Goal: Task Accomplishment & Management: Manage account settings

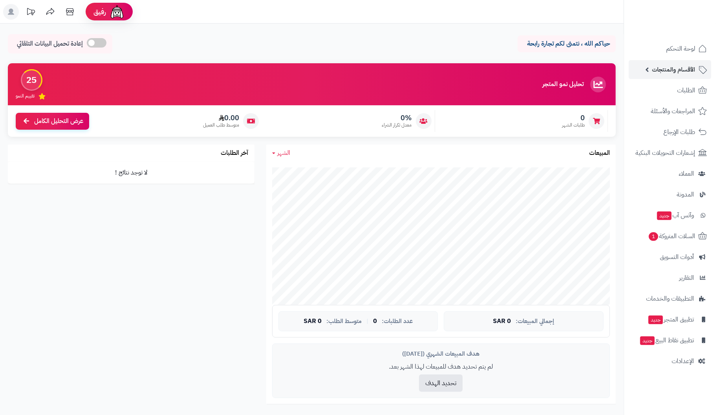
click at [678, 67] on span "الأقسام والمنتجات" at bounding box center [673, 69] width 43 height 11
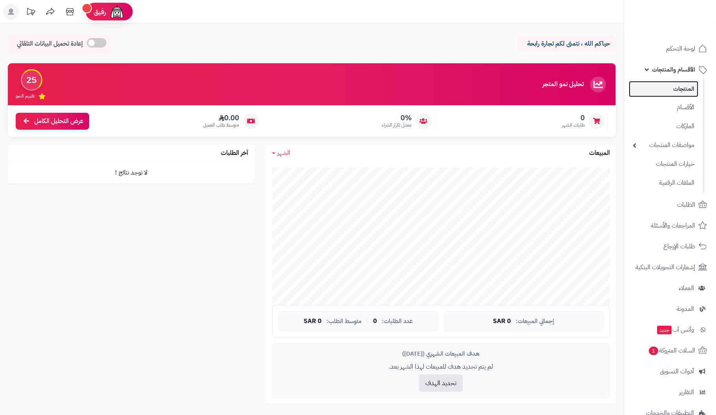
click at [678, 92] on link "المنتجات" at bounding box center [663, 89] width 69 height 16
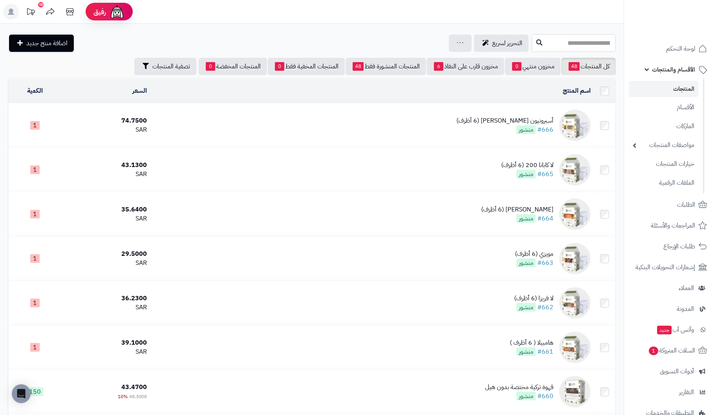
click at [579, 42] on input "text" at bounding box center [574, 43] width 84 height 18
type input "*"
type input "******"
click at [602, 61] on link "لا كابانا 200 - كولومبيا" at bounding box center [574, 62] width 84 height 15
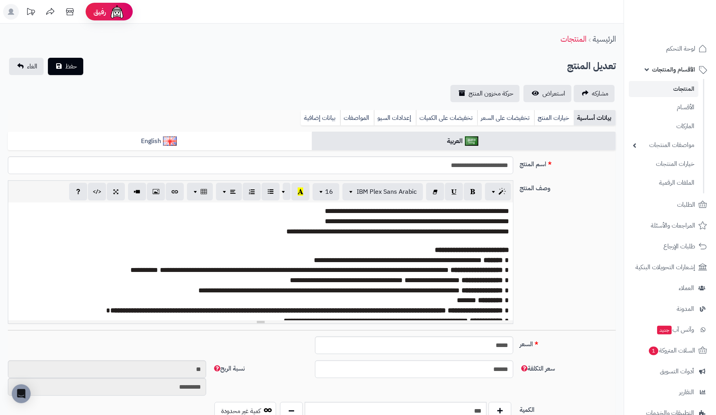
scroll to position [5, 0]
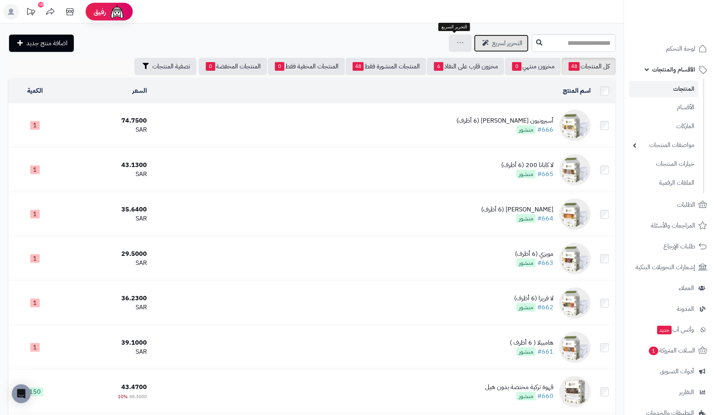
click at [492, 44] on span "التحرير لسريع" at bounding box center [507, 42] width 30 height 9
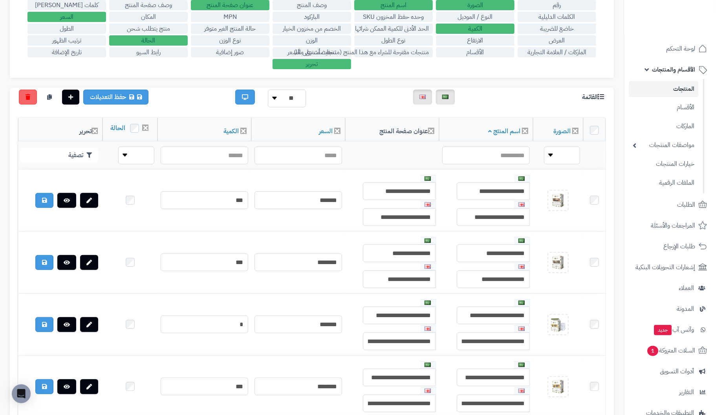
scroll to position [117, 0]
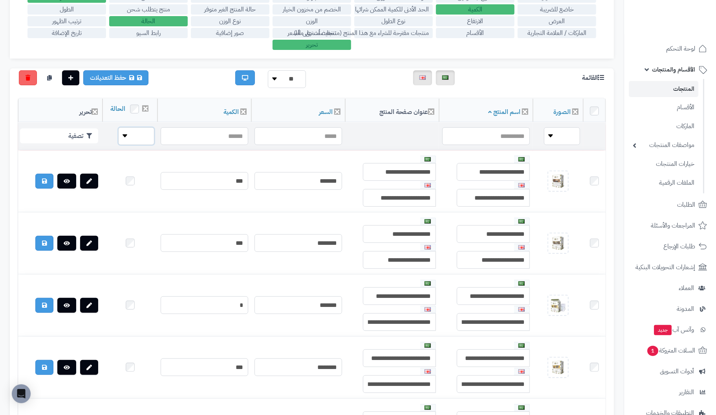
click at [118, 145] on select "**** ****" at bounding box center [136, 136] width 36 height 18
click at [118, 144] on select "**** ****" at bounding box center [136, 136] width 36 height 18
click at [540, 46] on div "رقم الصورة اسم المنتج وصف المنتج عنوان صفحة المنتج وصف صفحة المنتج كلمات ميتا ت…" at bounding box center [312, 15] width 604 height 86
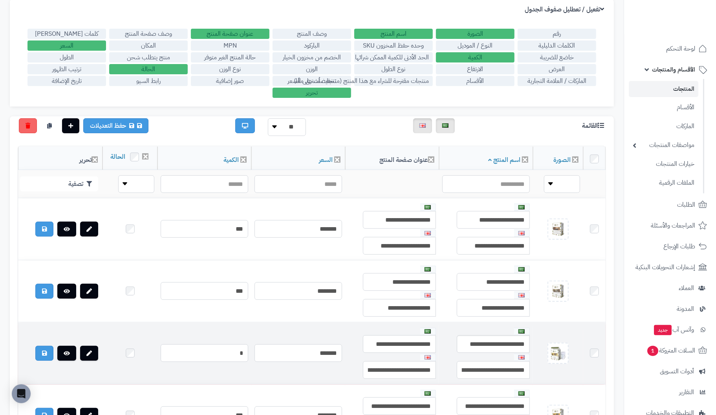
scroll to position [0, 0]
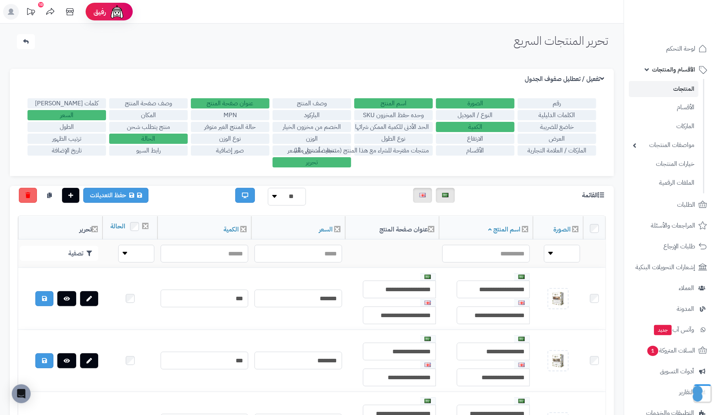
click at [475, 151] on label "الأقسام" at bounding box center [475, 150] width 79 height 10
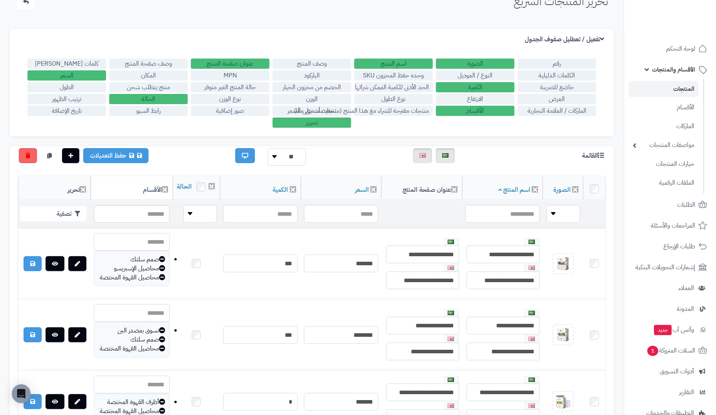
scroll to position [39, 0]
click at [146, 223] on input "text" at bounding box center [132, 214] width 76 height 18
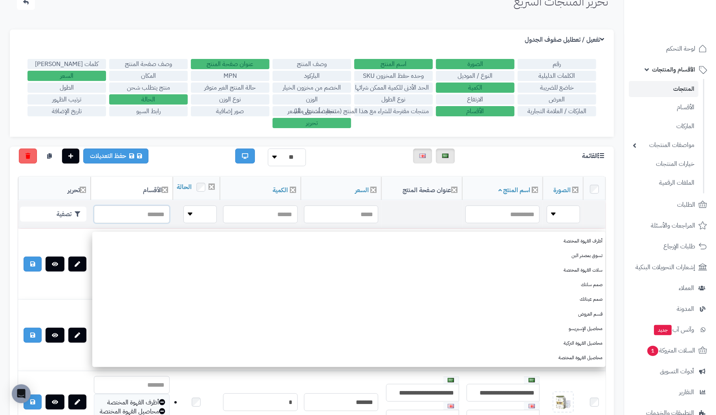
click at [138, 223] on input "text" at bounding box center [132, 214] width 76 height 18
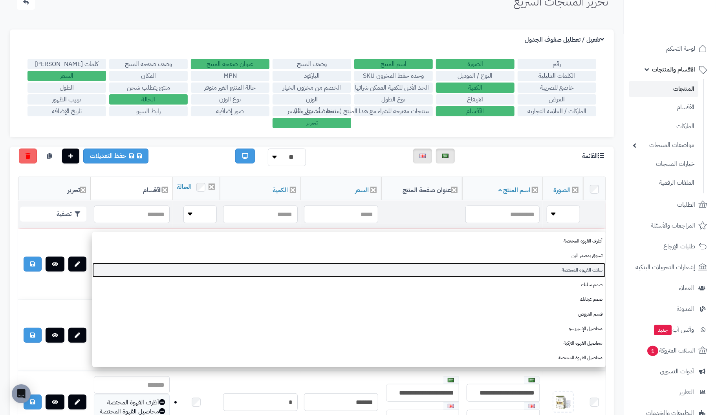
click at [594, 271] on link "سلات القهوة المختصة" at bounding box center [348, 270] width 513 height 15
type input "**********"
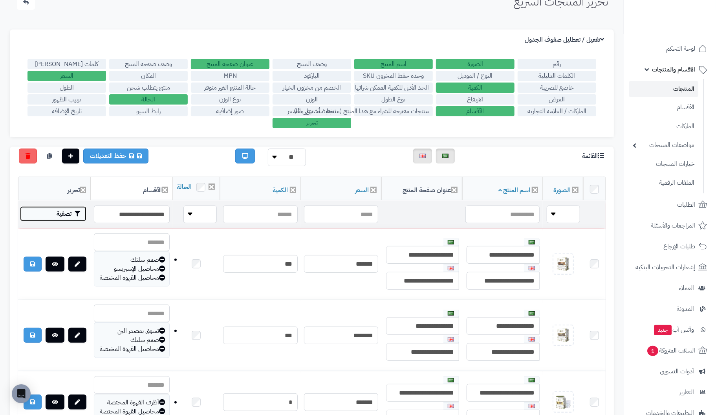
click at [75, 216] on icon "button" at bounding box center [77, 213] width 5 height 5
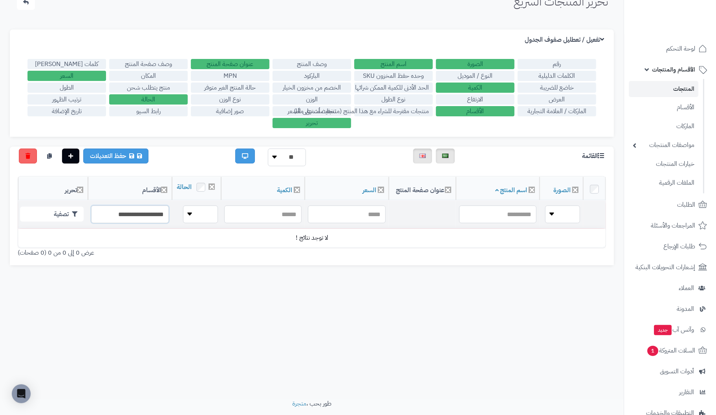
click at [164, 223] on input "**********" at bounding box center [130, 214] width 78 height 18
drag, startPoint x: 108, startPoint y: 221, endPoint x: 275, endPoint y: 221, distance: 167.3
click at [275, 221] on tr "**********" at bounding box center [311, 214] width 587 height 27
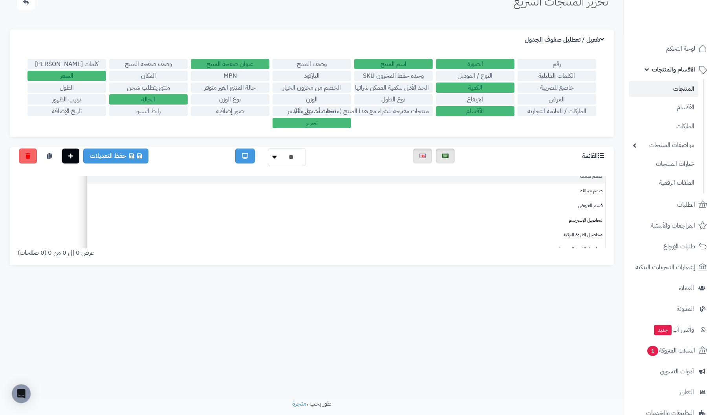
scroll to position [111, 0]
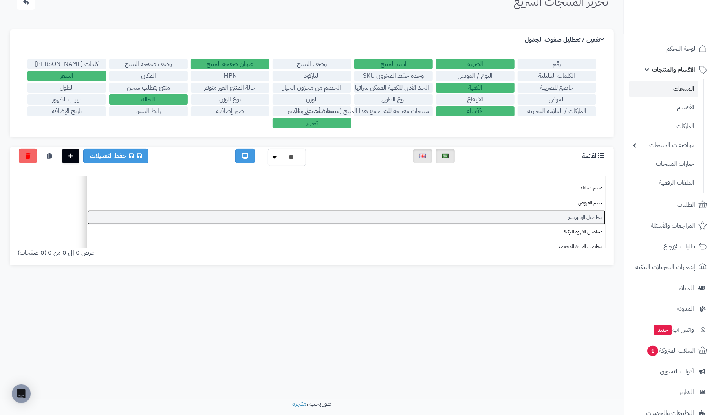
click at [588, 218] on link "محاصيل الإسبريسو" at bounding box center [346, 217] width 518 height 15
type input "**********"
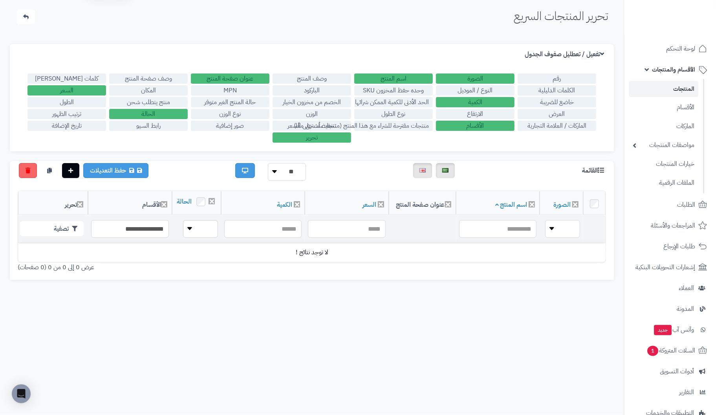
scroll to position [24, 0]
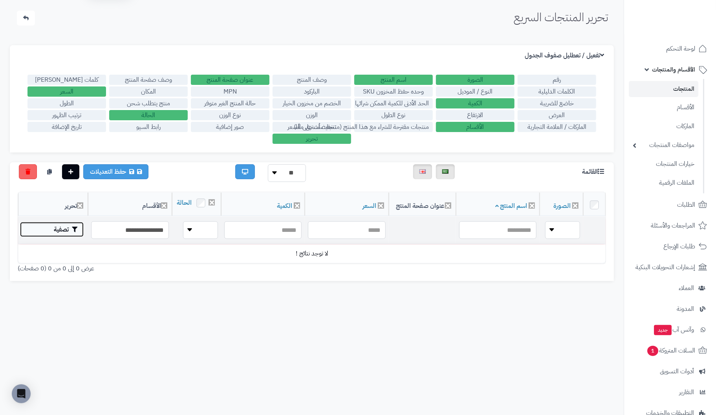
click at [63, 235] on button "تصفية" at bounding box center [52, 229] width 64 height 15
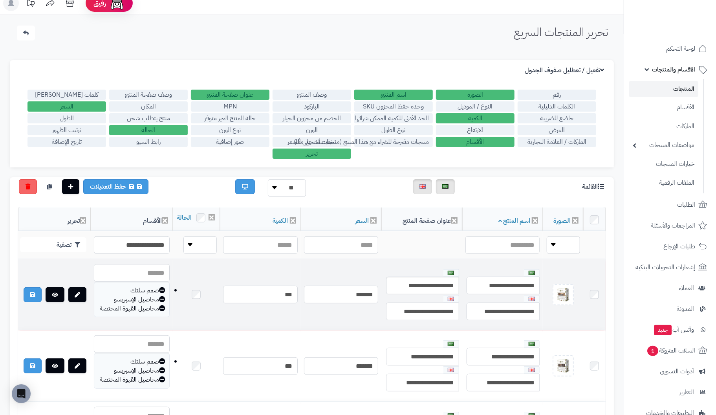
scroll to position [0, 0]
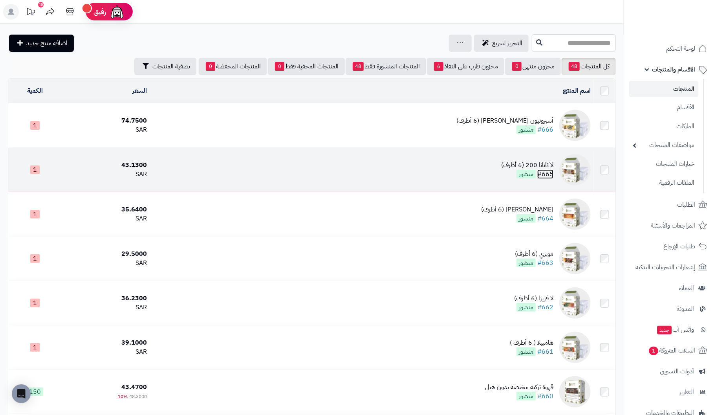
click at [547, 173] on link "#665" at bounding box center [545, 173] width 16 height 9
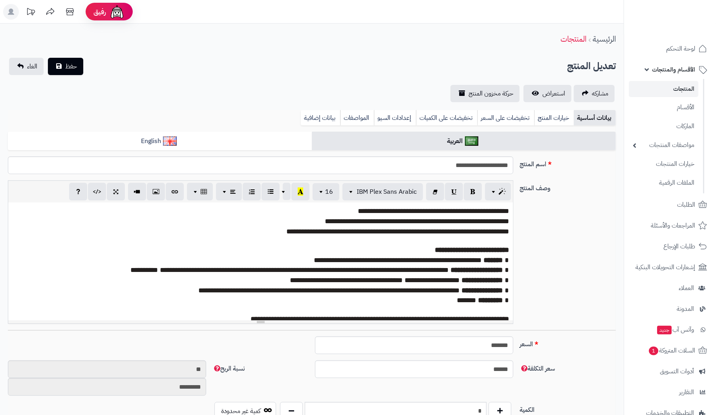
type input "*****"
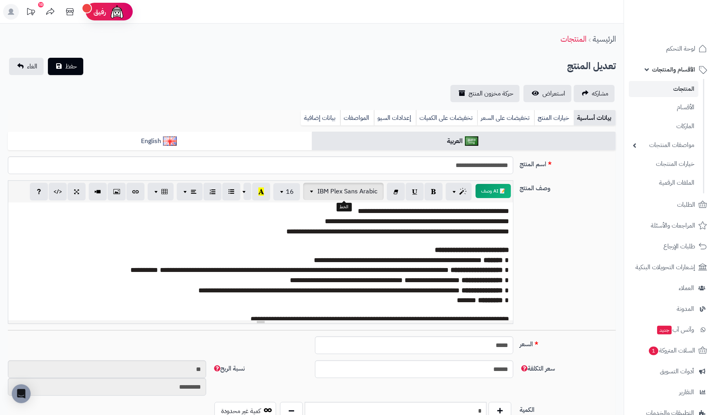
click at [344, 192] on span "IBM Plex Sans Arabic" at bounding box center [347, 191] width 60 height 9
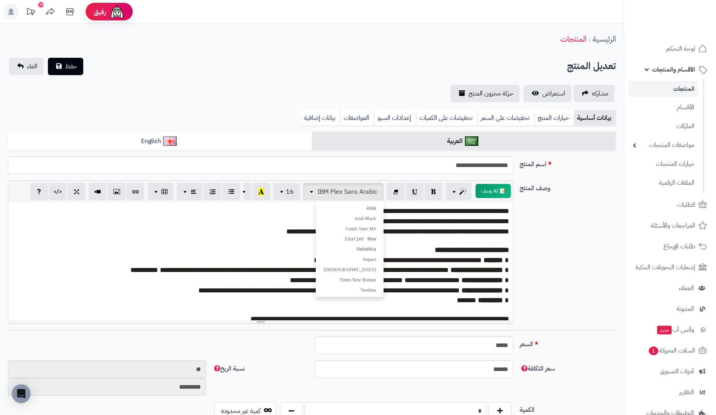
click at [349, 164] on input "**********" at bounding box center [260, 165] width 505 height 18
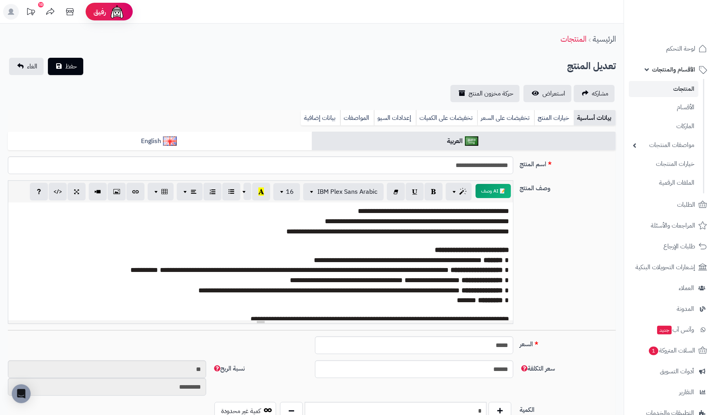
click at [578, 207] on div "**********" at bounding box center [312, 255] width 614 height 150
click at [324, 188] on span "IBM Plex Sans Arabic" at bounding box center [347, 191] width 60 height 9
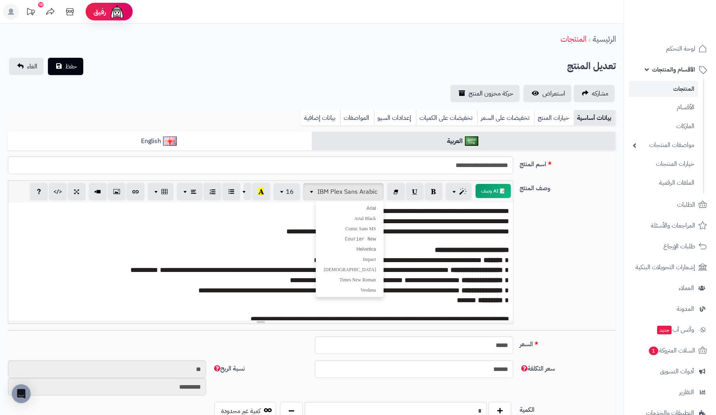
click at [505, 207] on span "**********" at bounding box center [433, 210] width 151 height 7
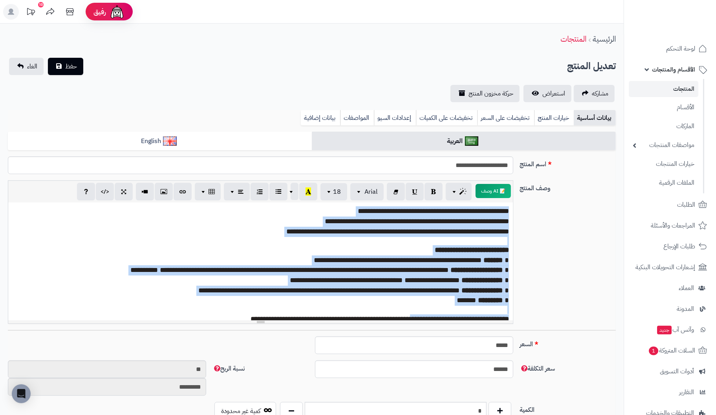
scroll to position [9, 0]
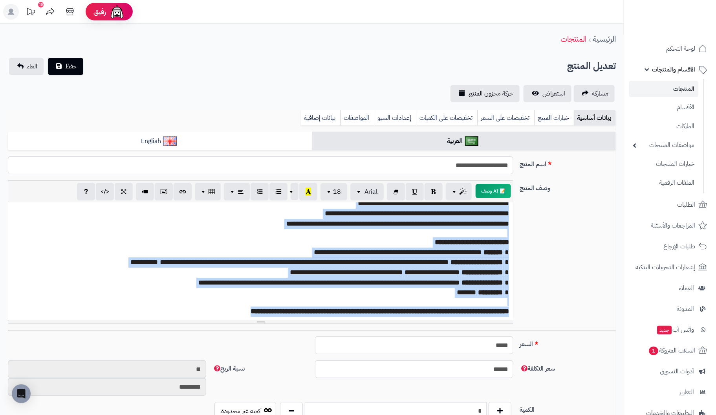
drag, startPoint x: 509, startPoint y: 209, endPoint x: 223, endPoint y: 316, distance: 305.5
click at [223, 316] on div "**********" at bounding box center [260, 261] width 505 height 118
click at [253, 314] on p "**********" at bounding box center [260, 311] width 497 height 10
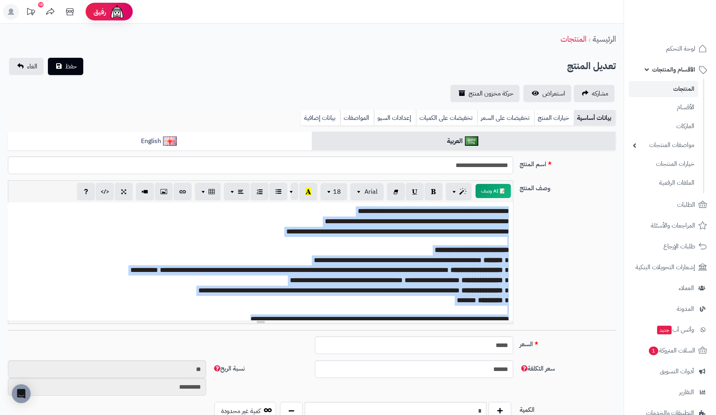
drag, startPoint x: 253, startPoint y: 314, endPoint x: 510, endPoint y: 199, distance: 281.9
click at [510, 199] on div "**********" at bounding box center [260, 251] width 505 height 143
click at [493, 208] on span "**********" at bounding box center [433, 210] width 151 height 7
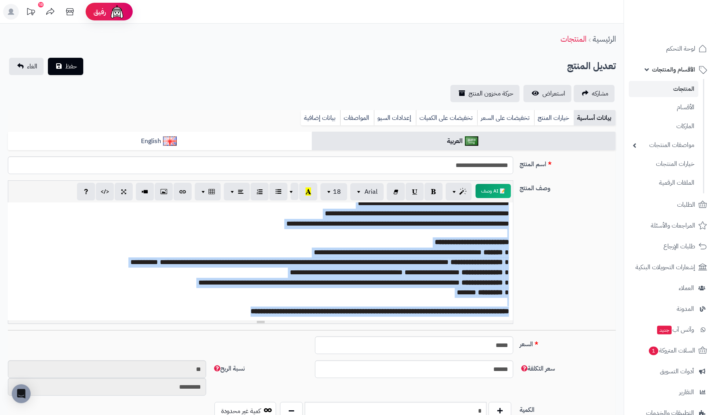
drag, startPoint x: 512, startPoint y: 208, endPoint x: 206, endPoint y: 351, distance: 337.8
click at [409, 260] on span "**********" at bounding box center [304, 261] width 289 height 7
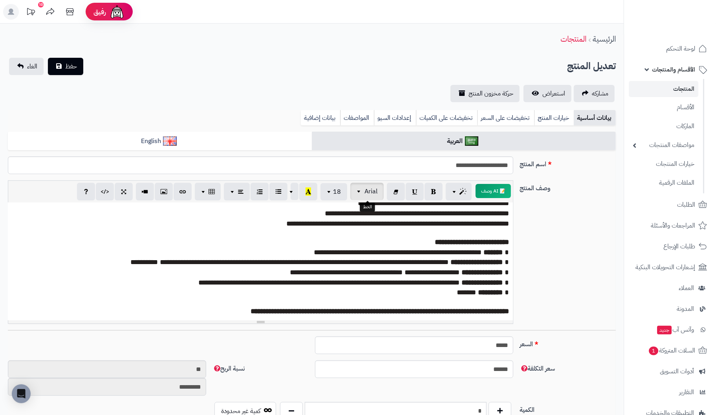
click at [366, 190] on span "Arial" at bounding box center [370, 191] width 13 height 9
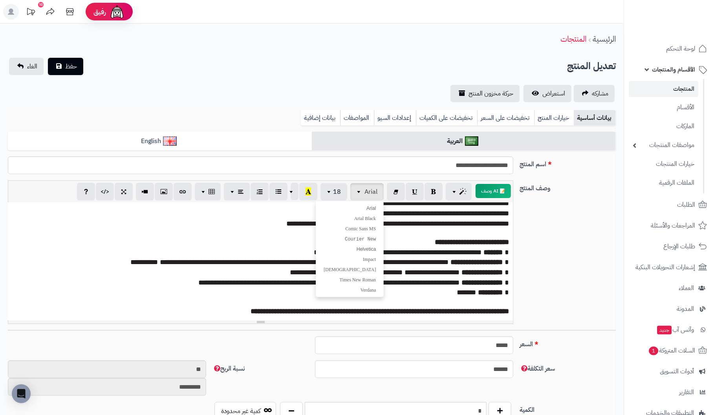
click at [566, 230] on div "**********" at bounding box center [312, 255] width 614 height 150
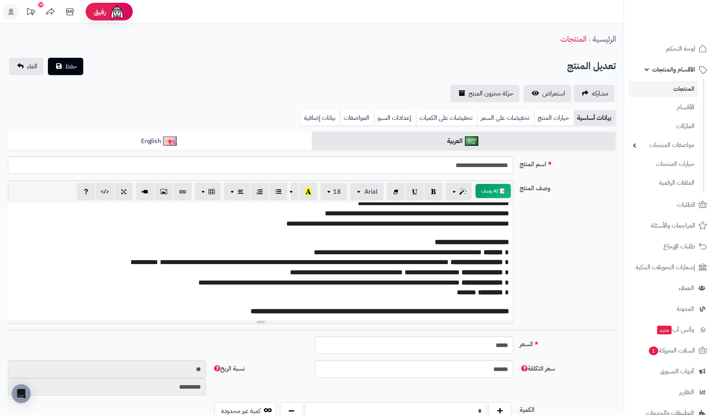
click at [577, 253] on div "**********" at bounding box center [312, 255] width 614 height 150
click at [590, 259] on div "**********" at bounding box center [312, 255] width 614 height 150
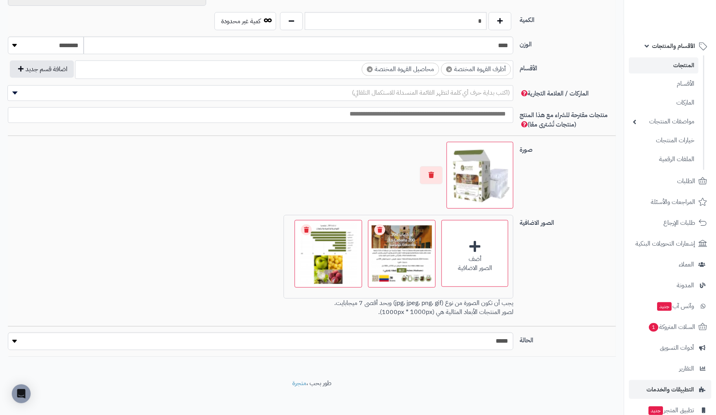
scroll to position [79, 0]
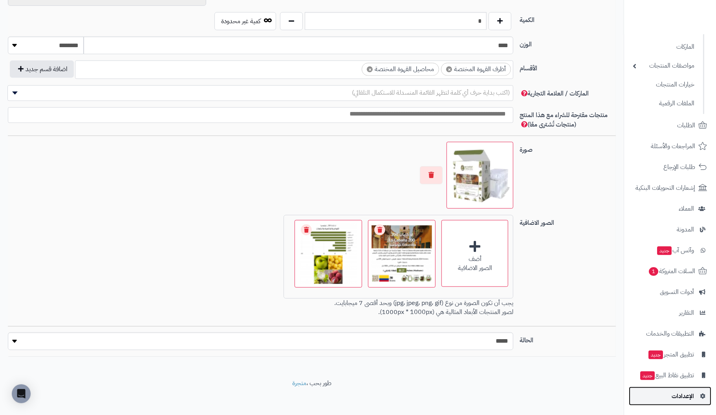
click at [692, 395] on span "الإعدادات" at bounding box center [682, 395] width 22 height 11
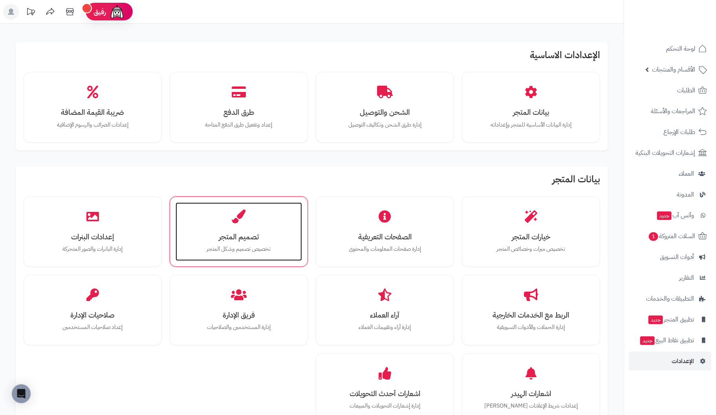
click at [216, 220] on div "تصميم المتجر تخصيص تصميم وشكل المتجر" at bounding box center [239, 231] width 126 height 59
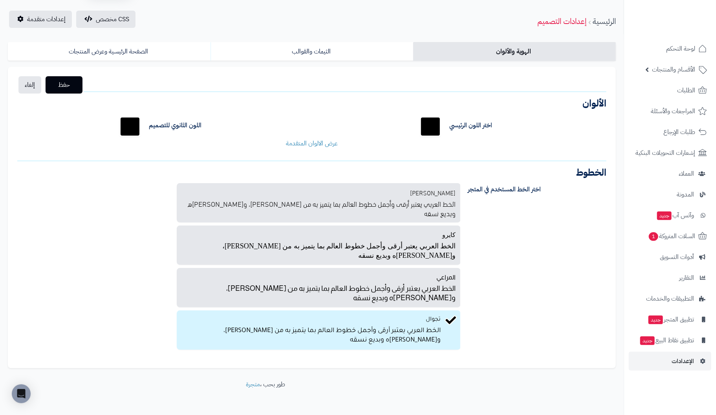
scroll to position [24, 0]
click at [135, 49] on link "الصفحة الرئيسية وعرض المنتجات" at bounding box center [109, 50] width 203 height 19
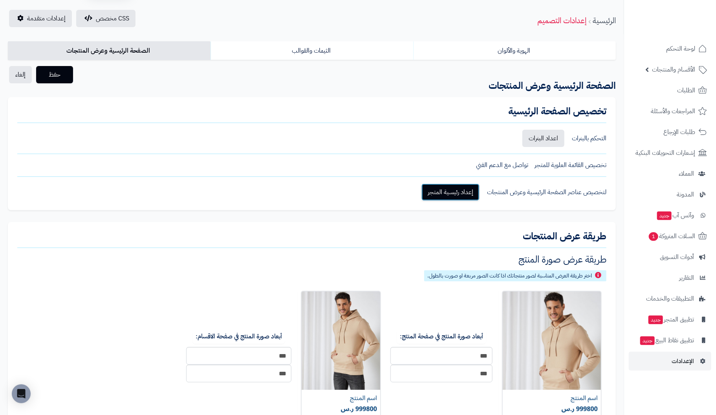
click at [462, 194] on link "إعداد رئيسية المتجر" at bounding box center [450, 191] width 58 height 17
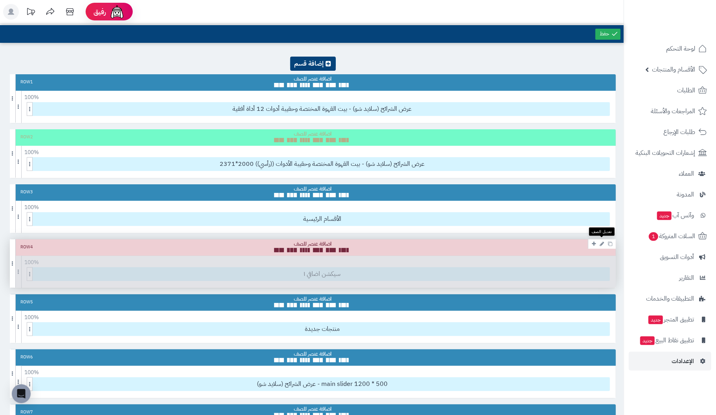
click at [601, 242] on icon at bounding box center [602, 243] width 4 height 5
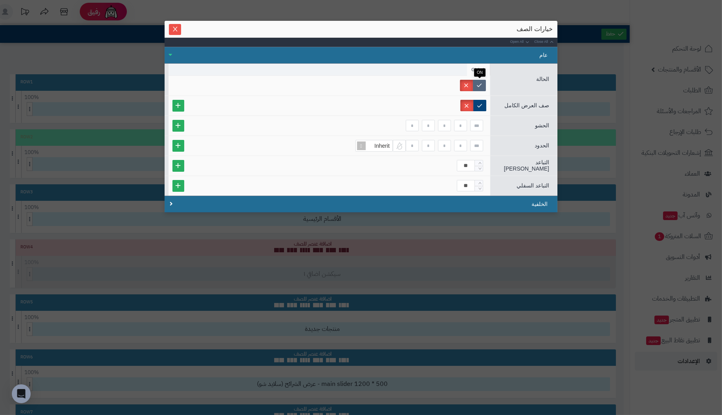
click at [480, 83] on label at bounding box center [479, 85] width 13 height 11
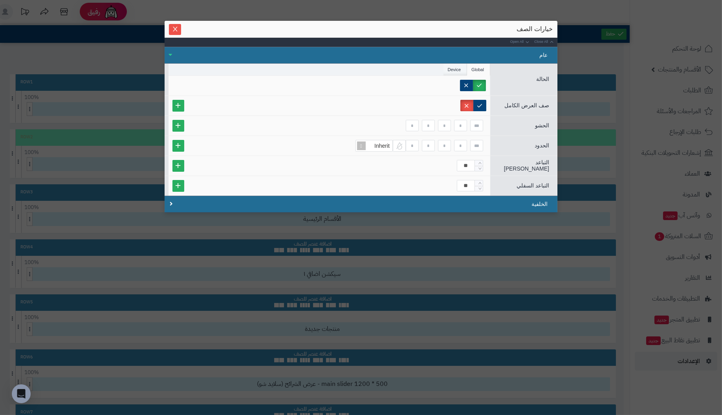
click at [451, 67] on li "Device" at bounding box center [455, 70] width 24 height 12
click at [177, 29] on icon "Close" at bounding box center [175, 29] width 6 height 6
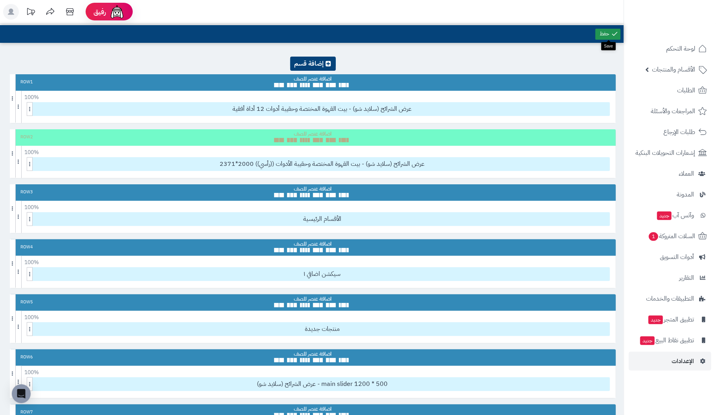
click at [602, 29] on link at bounding box center [607, 34] width 25 height 11
click at [602, 242] on icon at bounding box center [602, 243] width 4 height 5
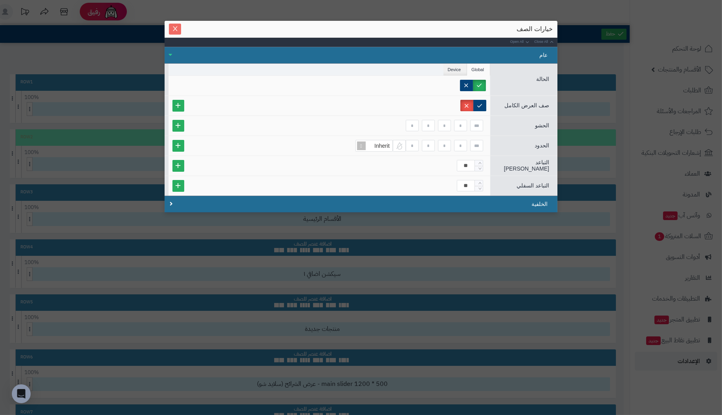
click at [172, 31] on icon "Close" at bounding box center [175, 29] width 6 height 6
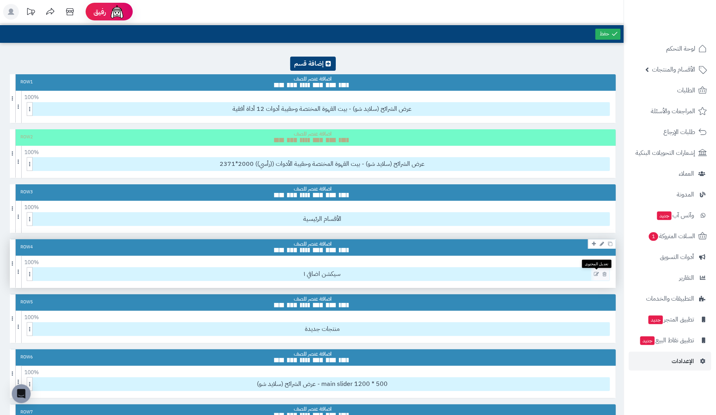
click at [595, 271] on icon at bounding box center [596, 273] width 5 height 5
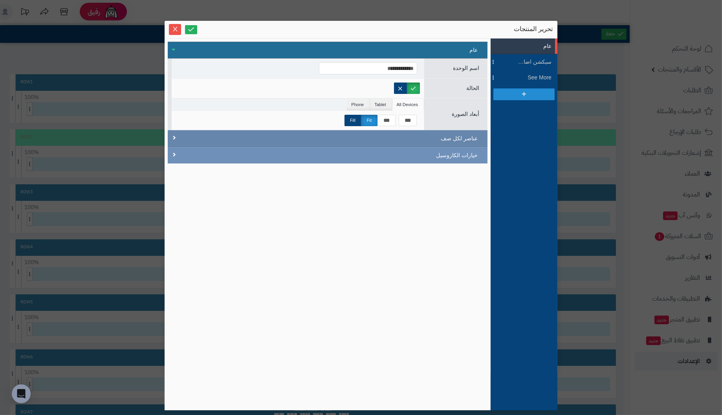
click at [367, 134] on div "عناصر لكل صف" at bounding box center [328, 138] width 320 height 17
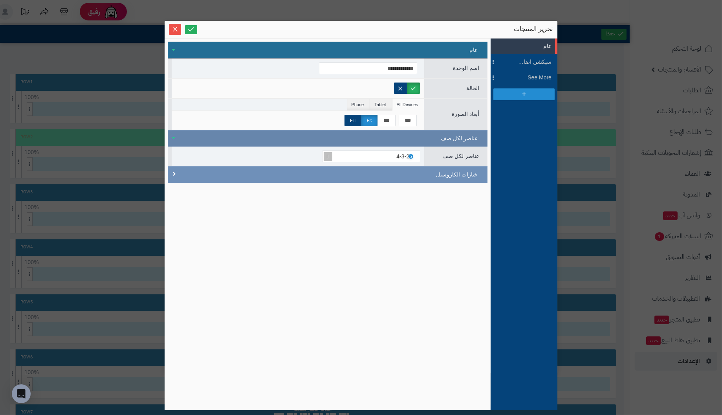
click at [367, 134] on div "عناصر لكل صف" at bounding box center [328, 138] width 320 height 16
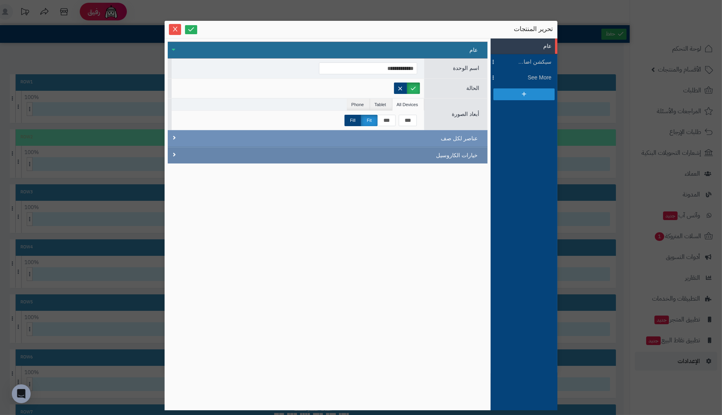
click at [377, 149] on div "خيارات الكاروسيل" at bounding box center [328, 155] width 320 height 16
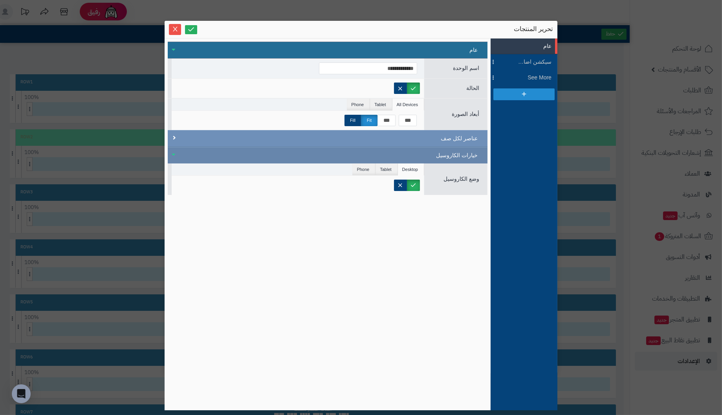
click at [377, 149] on div "خيارات الكاروسيل" at bounding box center [328, 155] width 320 height 16
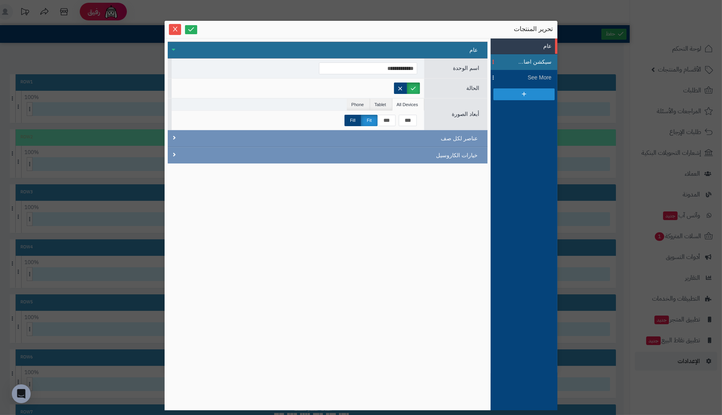
click at [538, 58] on span "سيكشن اضافي ١" at bounding box center [533, 62] width 35 height 8
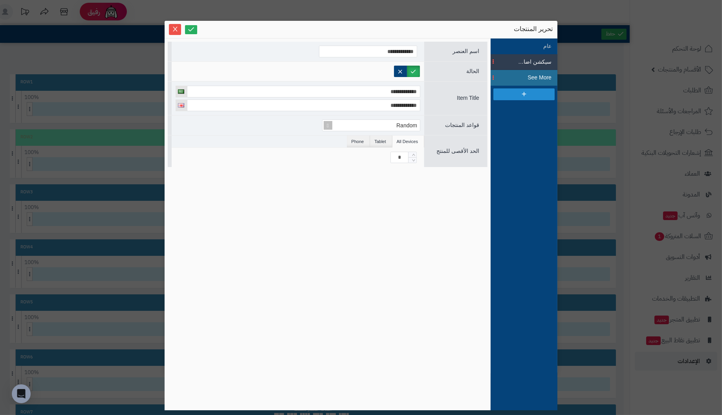
click at [536, 75] on span "See More" at bounding box center [533, 77] width 35 height 8
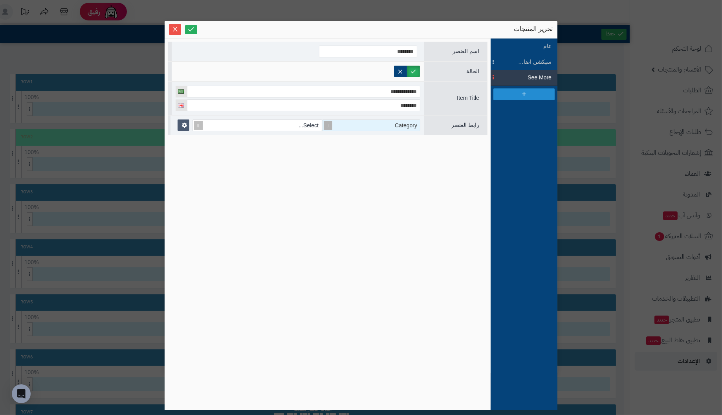
click at [372, 124] on div "Category" at bounding box center [374, 125] width 91 height 11
click at [459, 186] on div "**********" at bounding box center [328, 224] width 320 height 365
click at [536, 74] on span "See More" at bounding box center [533, 77] width 35 height 8
click at [538, 60] on span "سيكشن اضافي ١" at bounding box center [533, 62] width 35 height 8
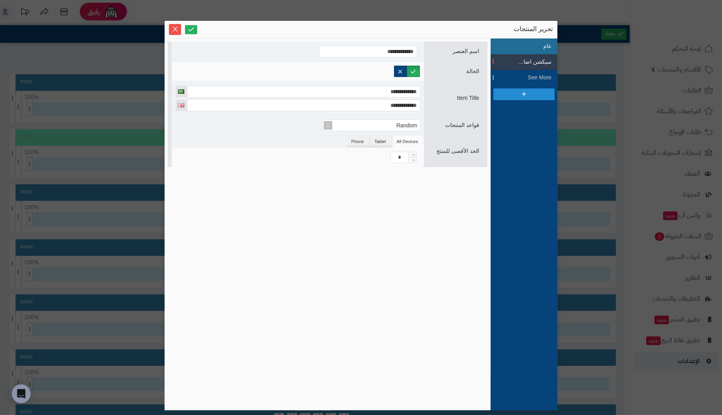
click at [549, 46] on li "عام" at bounding box center [523, 46] width 67 height 16
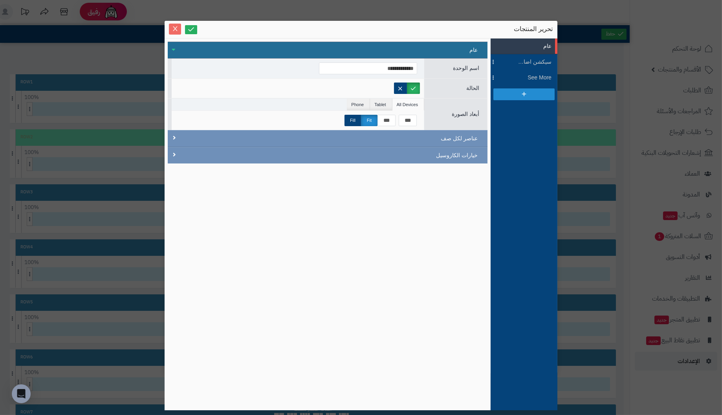
click at [175, 28] on icon "Close" at bounding box center [175, 29] width 6 height 6
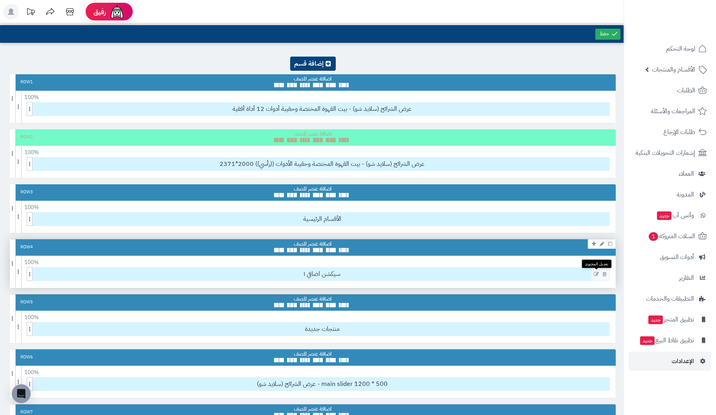
click at [596, 272] on icon at bounding box center [596, 273] width 5 height 5
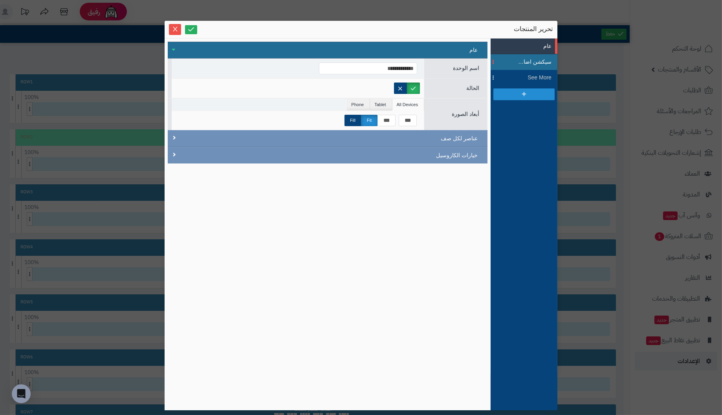
click at [528, 61] on span "سيكشن اضافي ١" at bounding box center [533, 62] width 35 height 8
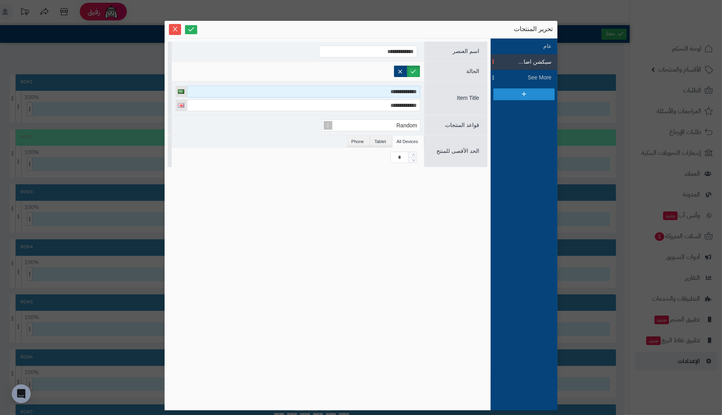
click at [311, 88] on input "**********" at bounding box center [303, 92] width 233 height 12
click at [173, 26] on icon "Close" at bounding box center [175, 29] width 6 height 6
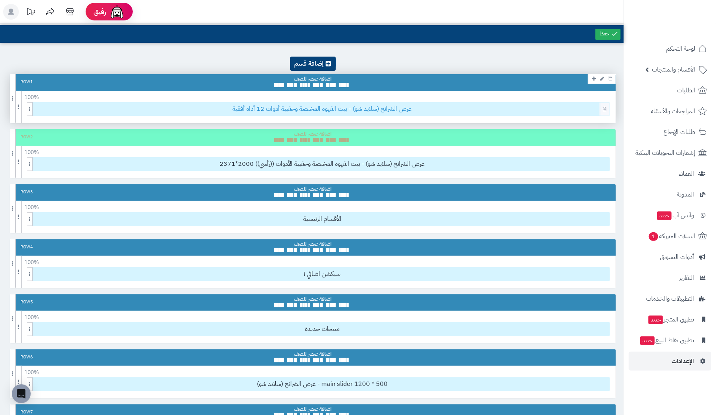
click at [561, 110] on span "عرض الشرائح (سلايد شو) - بيت القهوة المختصة وحقيبة أدوات 12 أداة أفقية" at bounding box center [322, 108] width 574 height 13
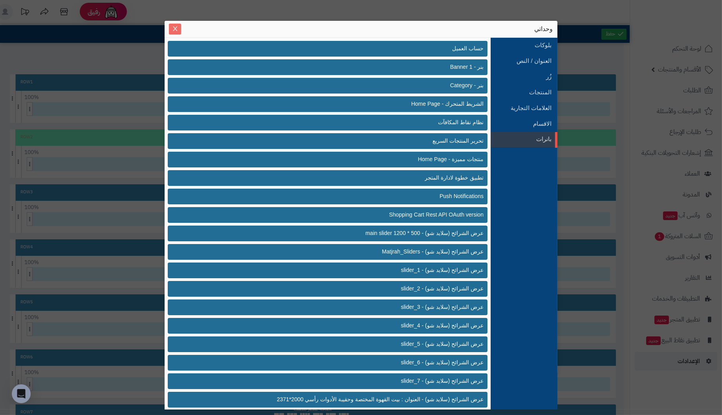
click at [177, 27] on icon "Close" at bounding box center [175, 29] width 6 height 6
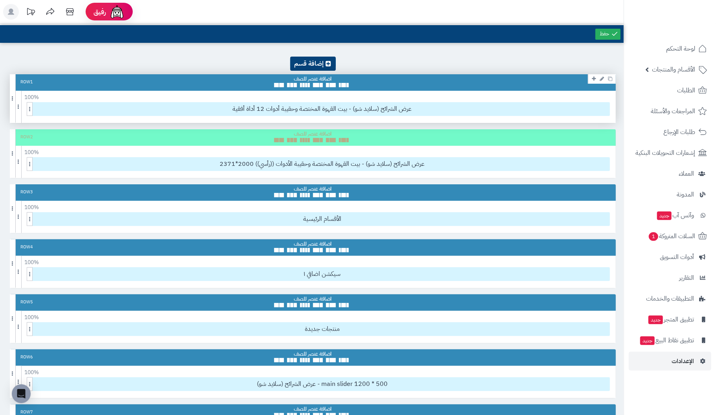
click at [537, 81] on div "Row 1" at bounding box center [313, 82] width 606 height 16
click at [484, 105] on span "عرض الشرائح (سلايد شو) - بيت القهوة المختصة وحقيبة أدوات 12 أداة أفقية" at bounding box center [322, 108] width 574 height 13
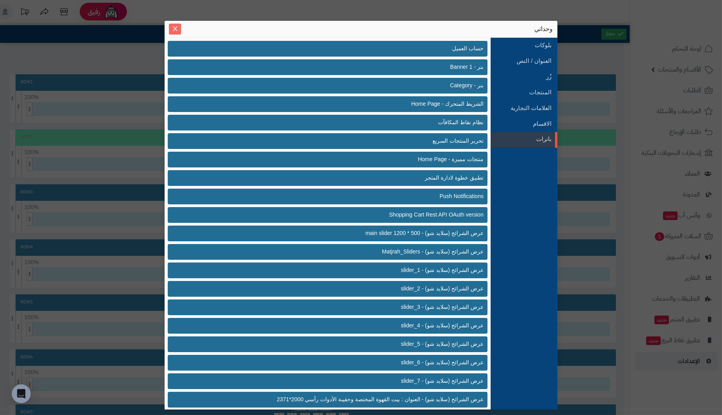
click at [176, 30] on icon "Close" at bounding box center [175, 29] width 6 height 6
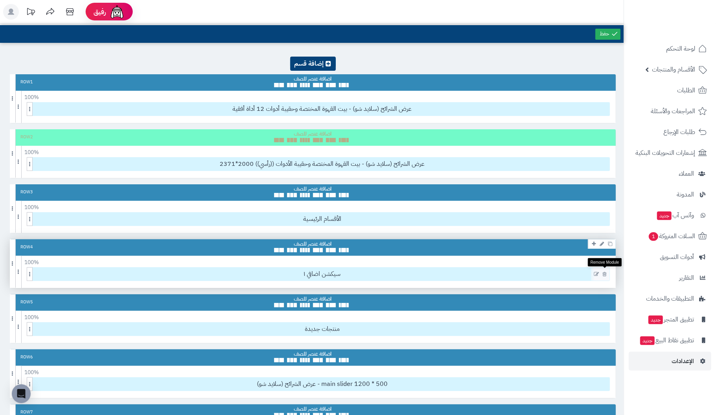
click at [604, 273] on icon at bounding box center [604, 273] width 4 height 5
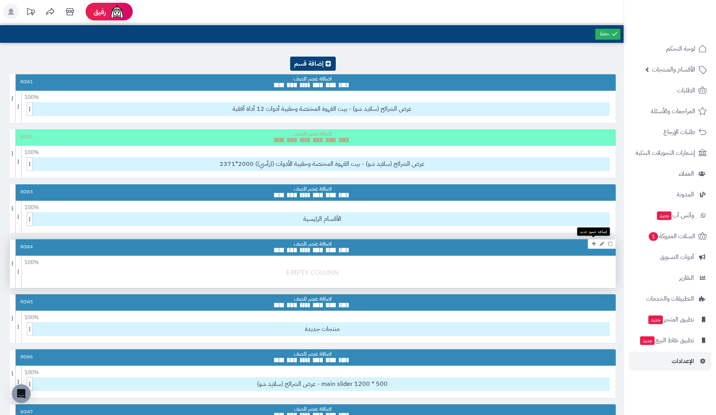
click at [593, 241] on icon at bounding box center [594, 243] width 4 height 5
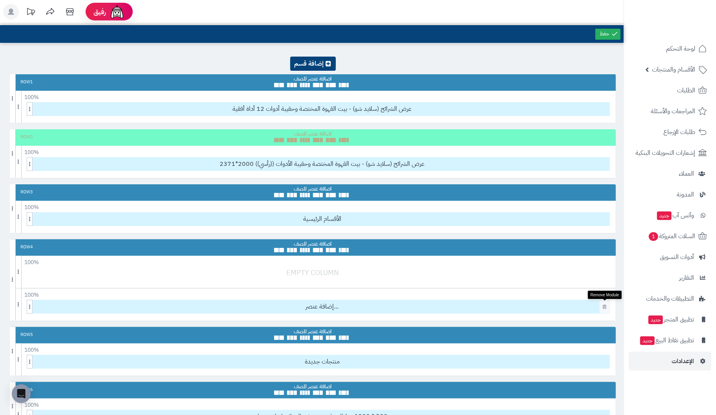
click at [606, 305] on icon at bounding box center [604, 306] width 4 height 5
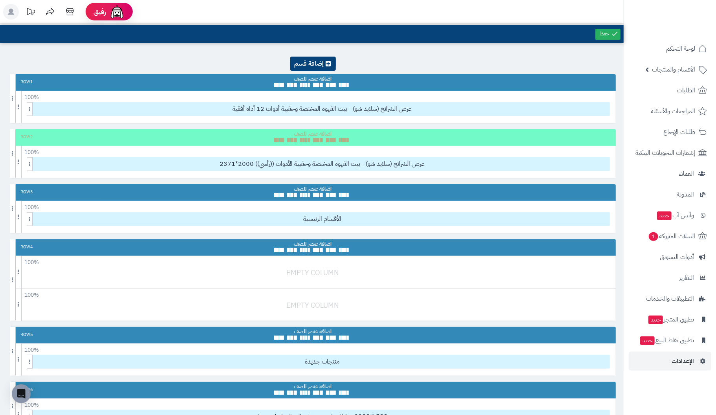
click at [323, 270] on div at bounding box center [315, 276] width 610 height 18
click at [347, 270] on div at bounding box center [315, 276] width 610 height 18
click at [20, 267] on span at bounding box center [19, 272] width 6 height 32
click at [536, 269] on div at bounding box center [315, 276] width 610 height 18
drag, startPoint x: 536, startPoint y: 269, endPoint x: 474, endPoint y: 8, distance: 268.3
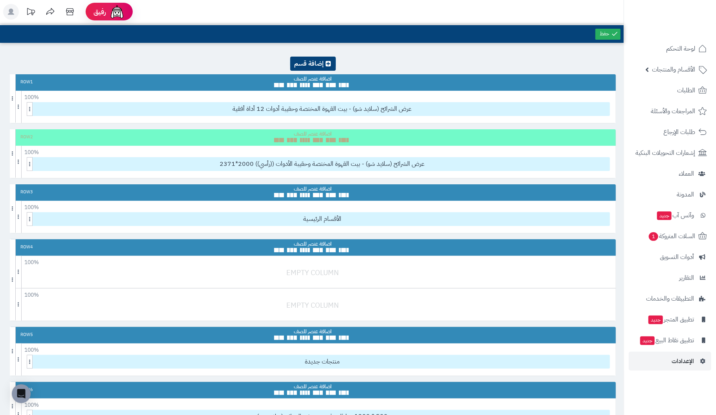
click at [474, 8] on header "رفيق ! الطلبات معالجة مكتمل إرجاع المنتجات العملاء المتواجدون الان 2 عملاء منتظ…" at bounding box center [358, 12] width 716 height 24
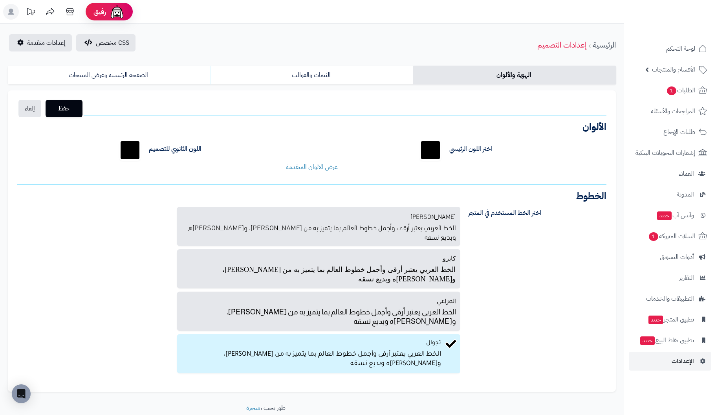
scroll to position [24, 0]
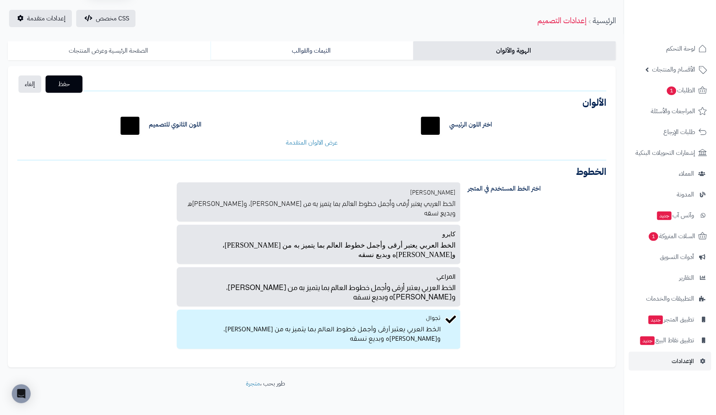
click at [126, 48] on link "الصفحة الرئيسية وعرض المنتجات" at bounding box center [109, 50] width 203 height 19
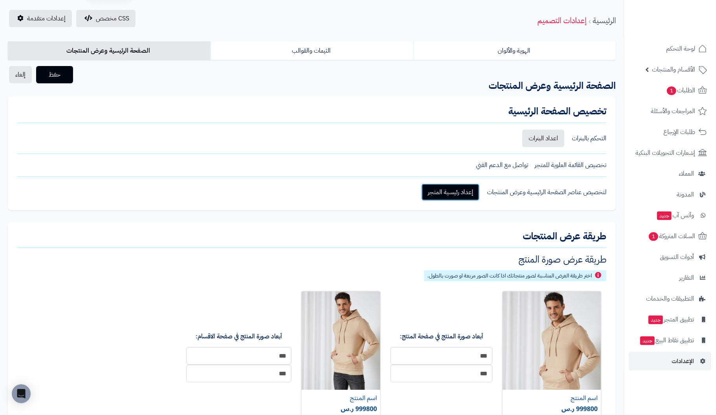
click at [450, 188] on link "إعداد رئيسية المتجر" at bounding box center [450, 191] width 58 height 17
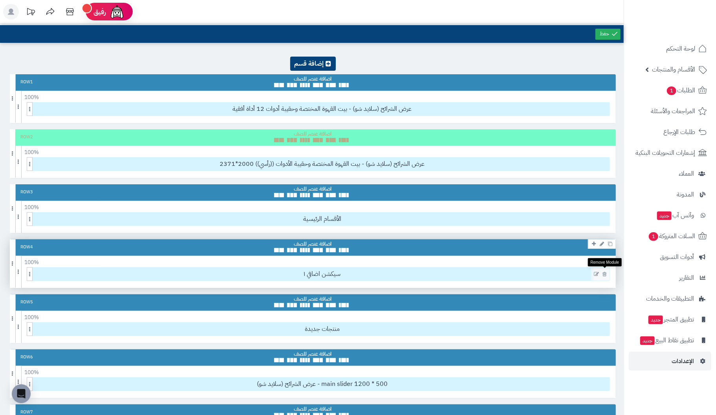
click at [604, 272] on icon at bounding box center [604, 273] width 4 height 5
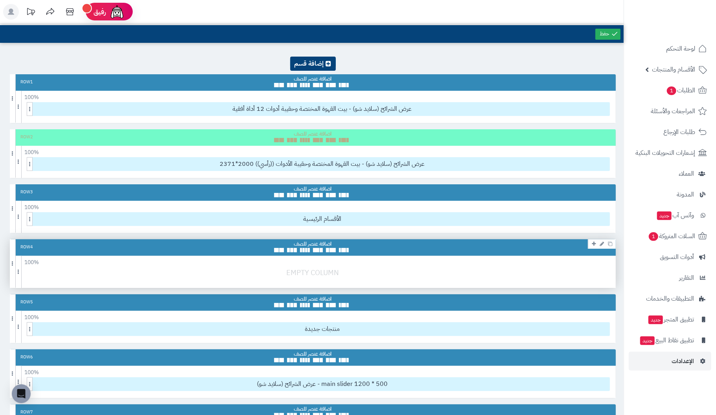
click at [316, 270] on div at bounding box center [315, 276] width 610 height 18
click at [601, 242] on icon at bounding box center [602, 243] width 4 height 5
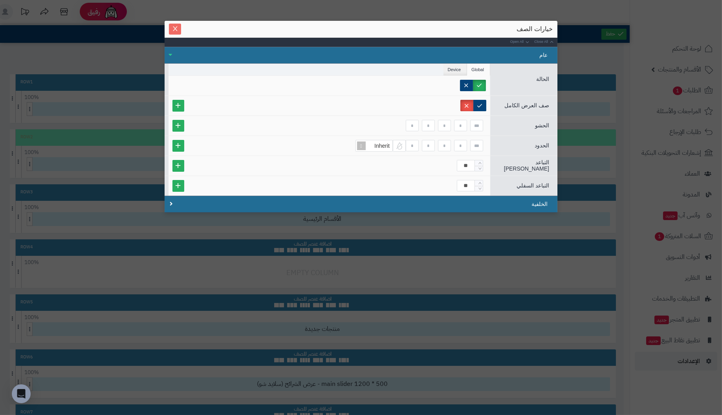
click at [178, 26] on span "Close" at bounding box center [175, 29] width 12 height 7
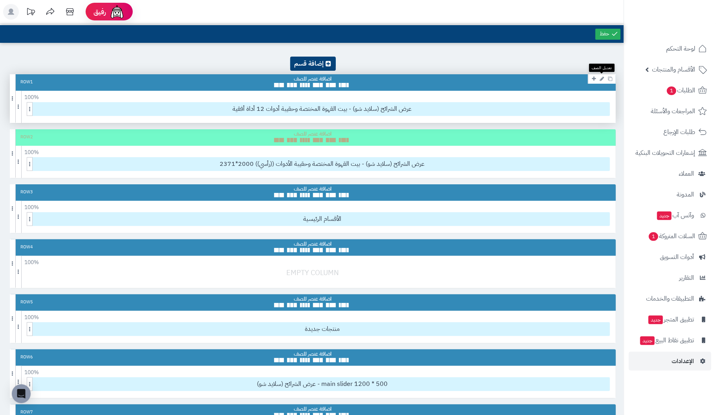
click at [600, 79] on icon at bounding box center [602, 78] width 4 height 5
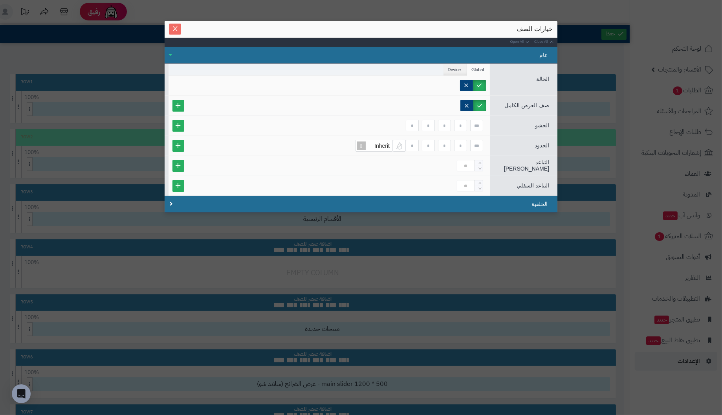
click at [170, 25] on button "Close" at bounding box center [175, 29] width 12 height 11
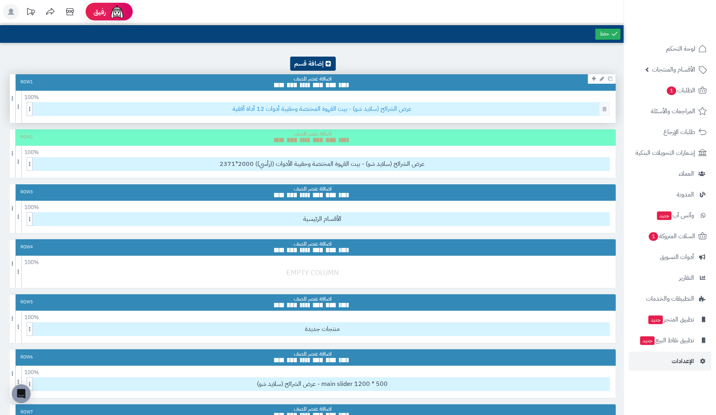
click at [446, 108] on span "عرض الشرائح (سلايد شو) - بيت القهوة المختصة وحقيبة أدوات 12 أداة أفقية" at bounding box center [322, 108] width 574 height 13
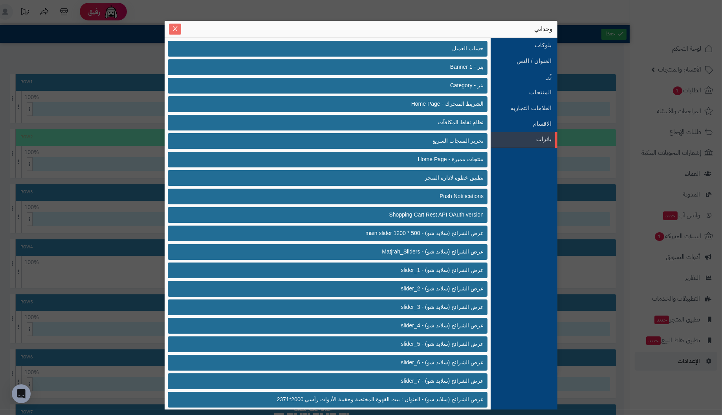
click at [172, 26] on icon "Close" at bounding box center [175, 29] width 6 height 6
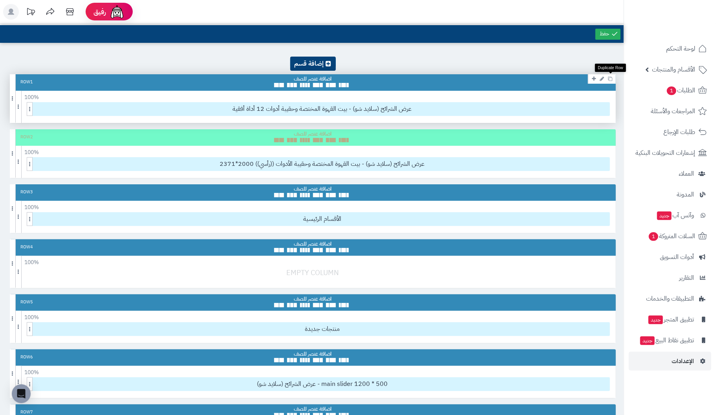
click at [610, 78] on icon at bounding box center [610, 79] width 4 height 4
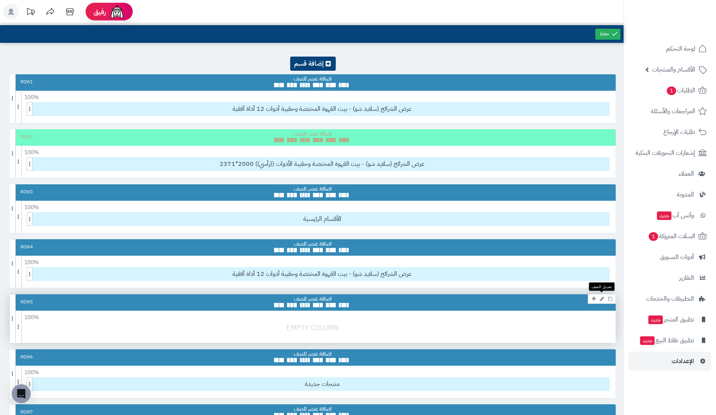
click at [601, 297] on icon at bounding box center [602, 298] width 4 height 5
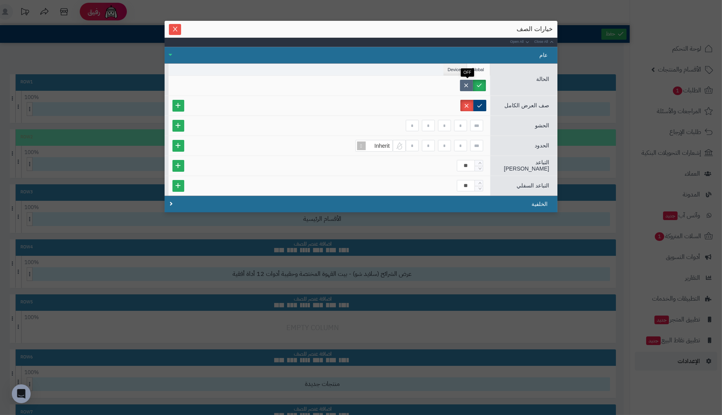
click at [468, 82] on label at bounding box center [466, 85] width 13 height 11
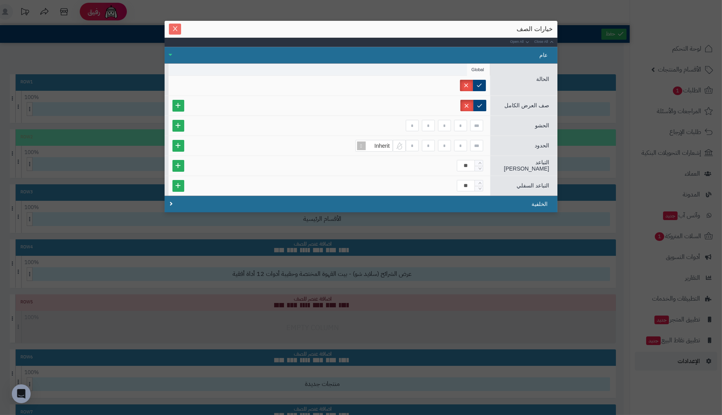
click at [172, 25] on button "Close" at bounding box center [175, 29] width 12 height 11
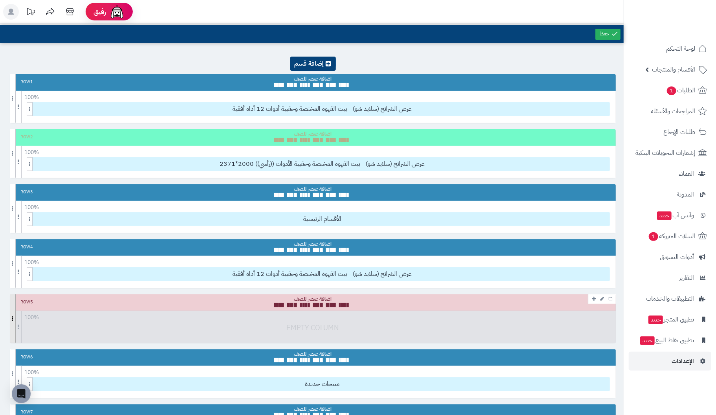
click at [13, 305] on span at bounding box center [13, 318] width 6 height 48
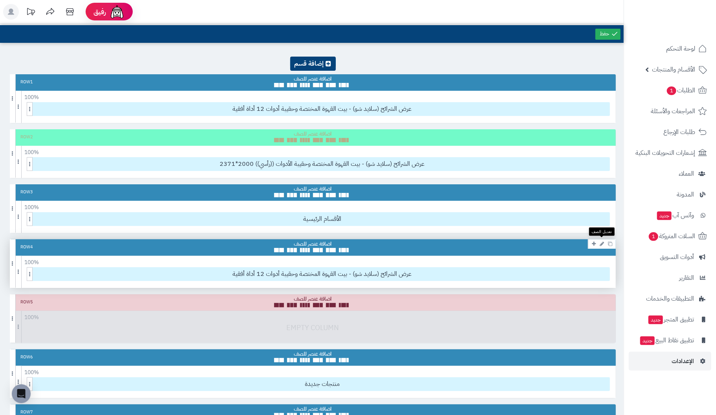
click at [600, 241] on icon at bounding box center [602, 243] width 4 height 5
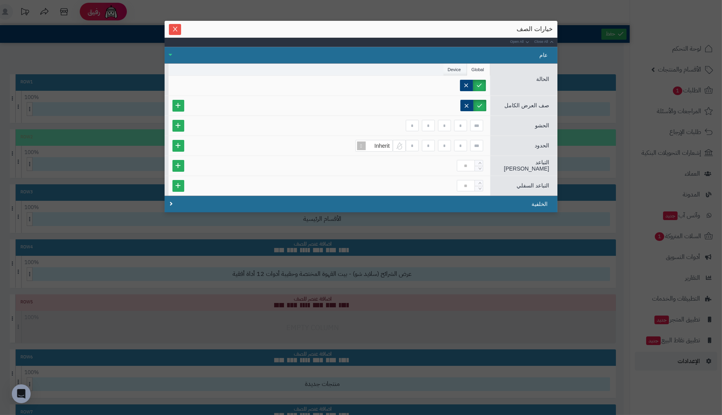
click at [457, 68] on li "Device" at bounding box center [455, 70] width 24 height 12
click at [475, 84] on label "Phone" at bounding box center [468, 85] width 33 height 11
click at [477, 68] on li "Global" at bounding box center [478, 70] width 23 height 12
click at [459, 69] on li "Device" at bounding box center [455, 70] width 24 height 12
click at [174, 27] on icon "Close" at bounding box center [175, 29] width 6 height 6
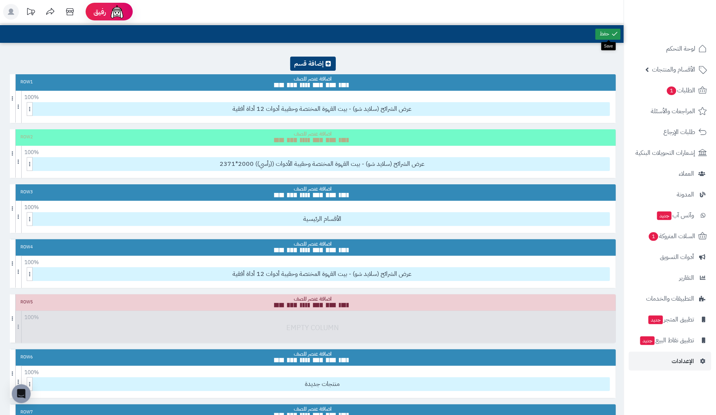
click at [602, 34] on link at bounding box center [607, 34] width 25 height 11
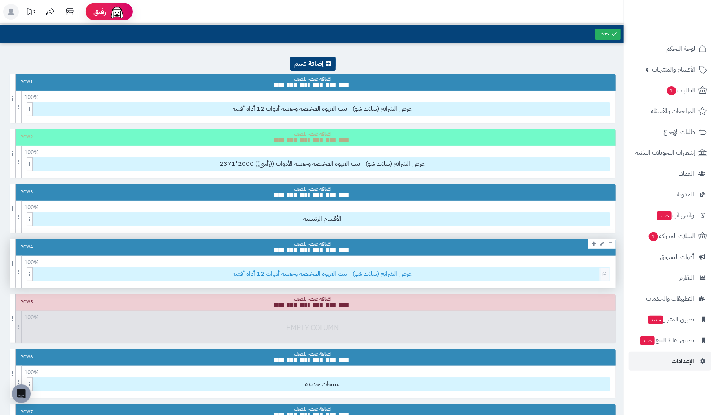
click at [580, 273] on span "عرض الشرائح (سلايد شو) - بيت القهوة المختصة وحقيبة أدوات 12 أداة أفقية" at bounding box center [322, 273] width 574 height 13
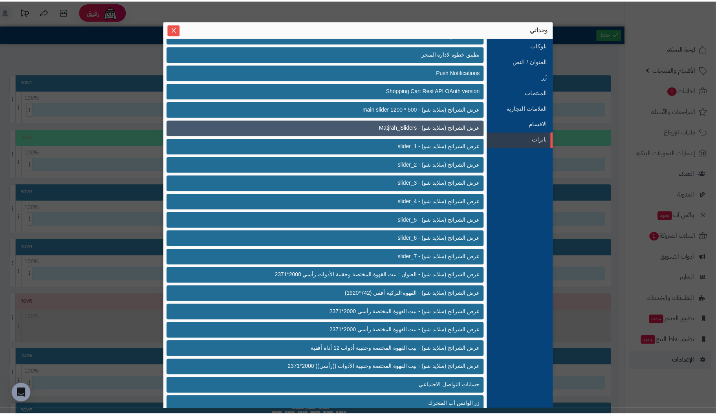
scroll to position [133, 0]
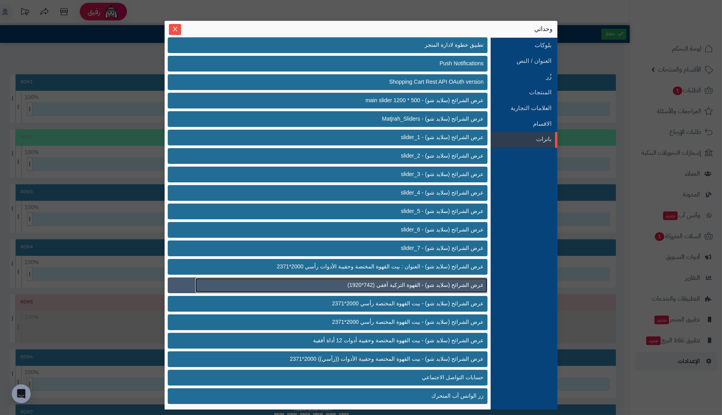
click at [472, 282] on span "عرض الشرائح (سلايد شو) - القهوة التركية أفقي (742*1920)" at bounding box center [415, 285] width 136 height 8
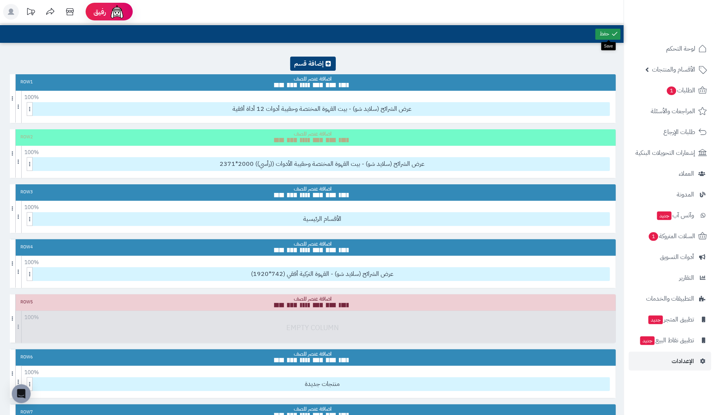
click at [603, 31] on link at bounding box center [607, 34] width 25 height 11
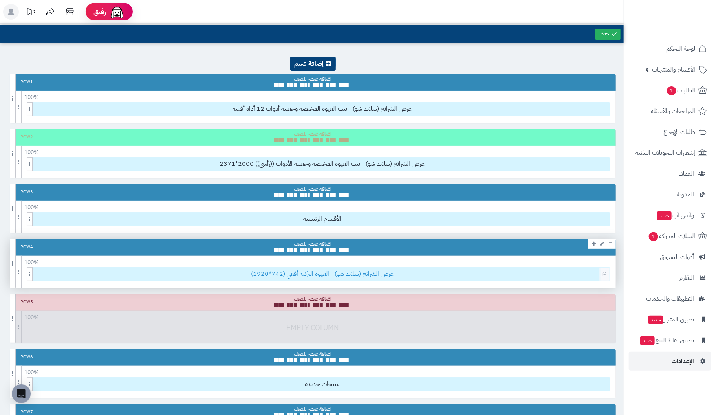
click at [569, 271] on span "عرض الشرائح (سلايد شو) - القهوة التركية أفقي (742*1920)" at bounding box center [322, 273] width 574 height 13
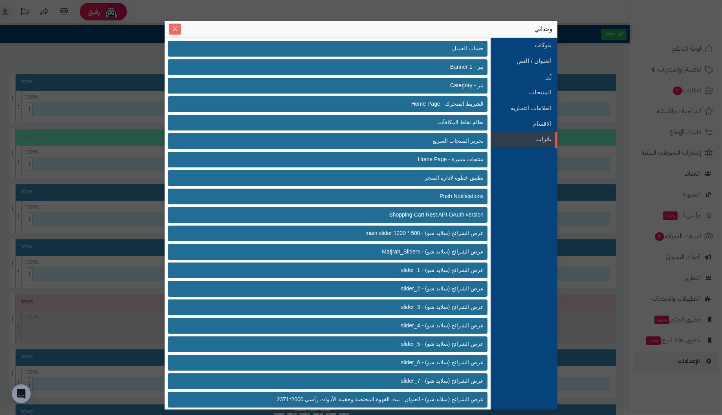
click at [177, 27] on icon "Close" at bounding box center [175, 29] width 6 height 6
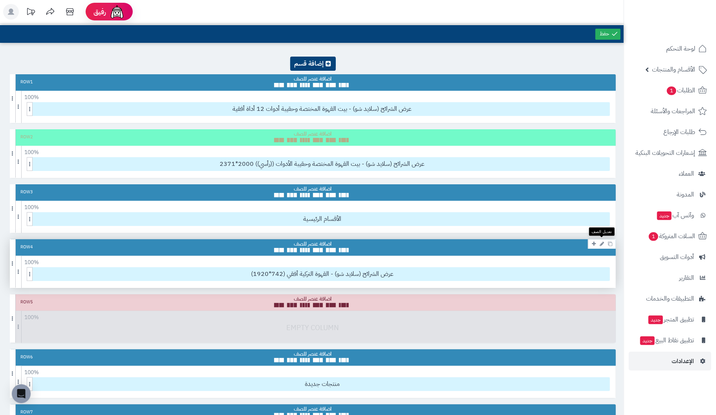
click at [602, 243] on icon at bounding box center [602, 243] width 4 height 5
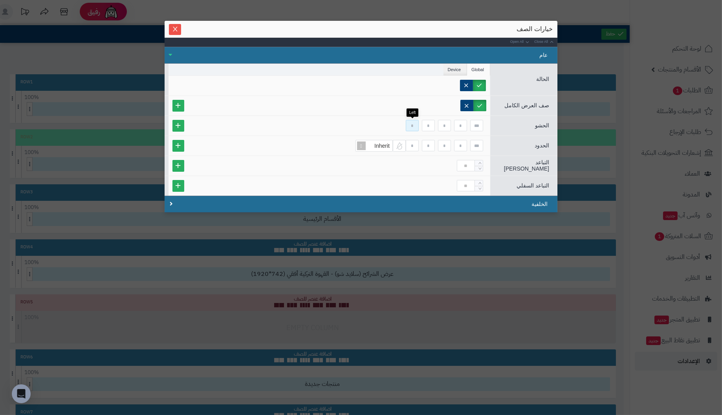
click at [407, 124] on input at bounding box center [412, 125] width 13 height 11
click at [406, 123] on input at bounding box center [412, 125] width 13 height 11
drag, startPoint x: 409, startPoint y: 121, endPoint x: 485, endPoint y: 121, distance: 76.6
click at [485, 121] on div at bounding box center [329, 125] width 314 height 11
type input "*"
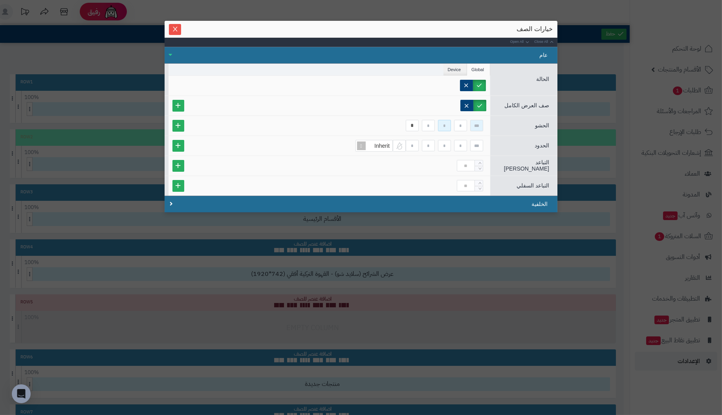
drag, startPoint x: 443, startPoint y: 123, endPoint x: 471, endPoint y: 123, distance: 28.3
click at [471, 123] on div "*" at bounding box center [329, 125] width 314 height 11
type input "*"
click at [476, 144] on input at bounding box center [476, 145] width 13 height 11
click at [454, 66] on li "Device" at bounding box center [455, 70] width 24 height 12
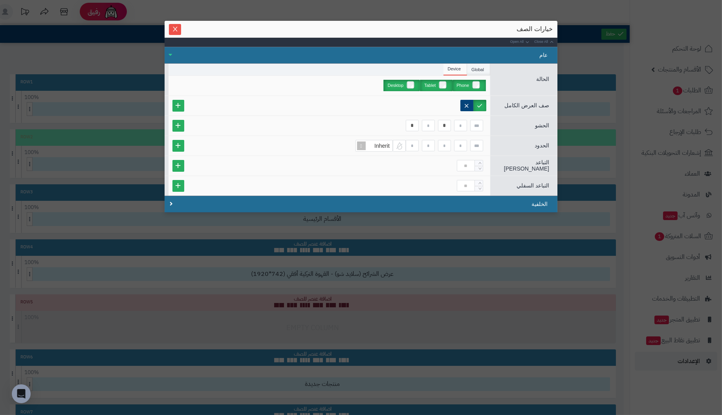
click at [475, 66] on li "Global" at bounding box center [478, 70] width 23 height 12
drag, startPoint x: 443, startPoint y: 124, endPoint x: 498, endPoint y: 124, distance: 55.0
click at [498, 124] on div "الحشو * *" at bounding box center [361, 125] width 393 height 20
click at [415, 121] on input "*" at bounding box center [412, 125] width 13 height 11
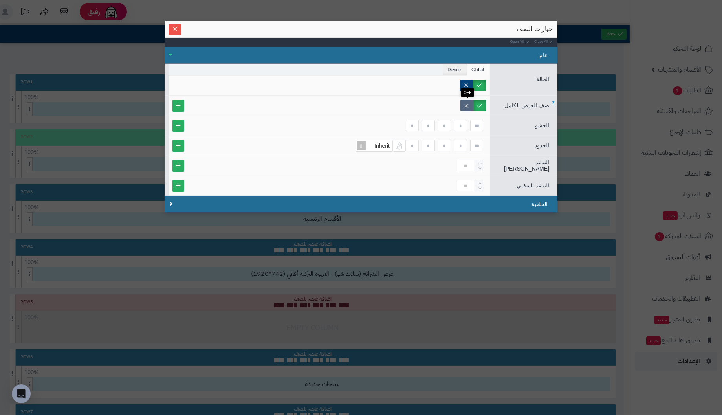
click at [468, 104] on label at bounding box center [466, 105] width 13 height 11
click at [172, 27] on icon "Close" at bounding box center [175, 29] width 6 height 6
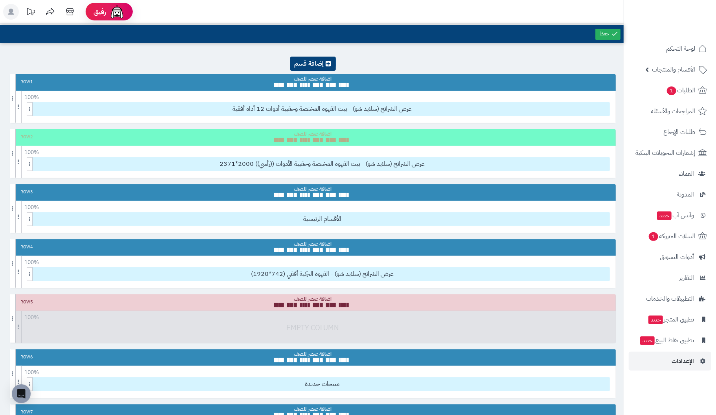
click at [617, 28] on div at bounding box center [608, 34] width 28 height 18
click at [613, 31] on icon at bounding box center [614, 33] width 7 height 7
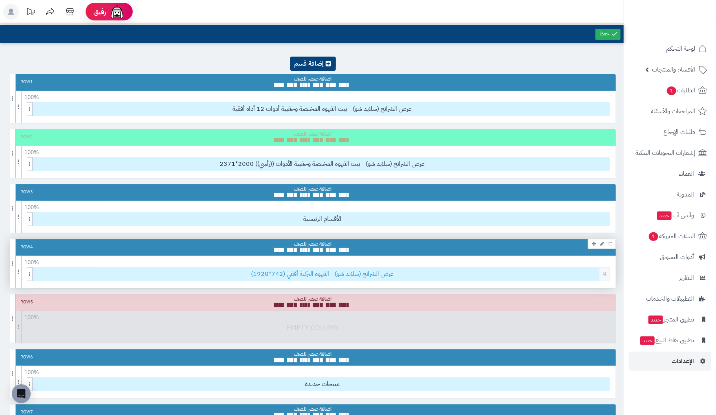
click at [455, 272] on span "عرض الشرائح (سلايد شو) - القهوة التركية أفقي (742*1920)" at bounding box center [322, 273] width 574 height 13
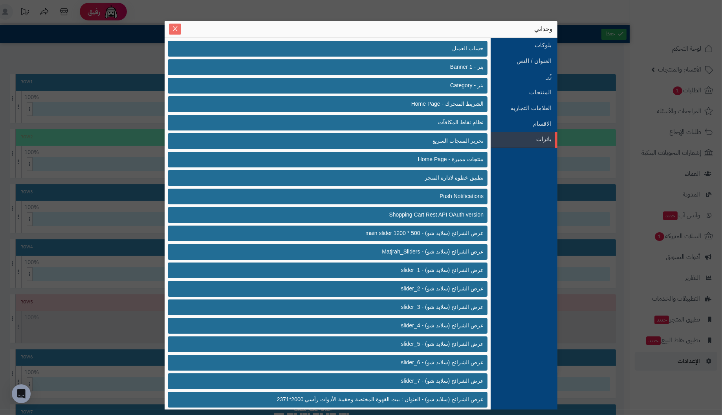
click at [177, 28] on icon "Close" at bounding box center [175, 29] width 6 height 6
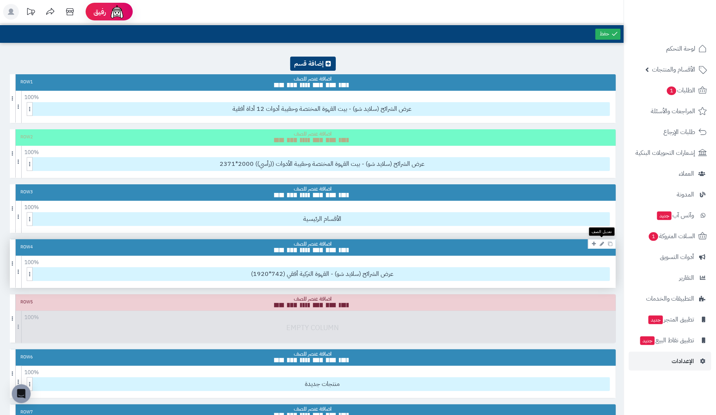
click at [601, 243] on icon at bounding box center [602, 243] width 4 height 5
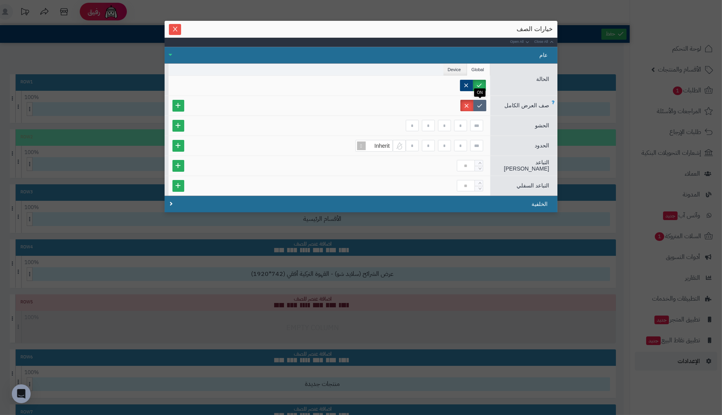
click at [478, 102] on label at bounding box center [479, 105] width 13 height 11
click at [172, 27] on icon "Close" at bounding box center [175, 29] width 6 height 6
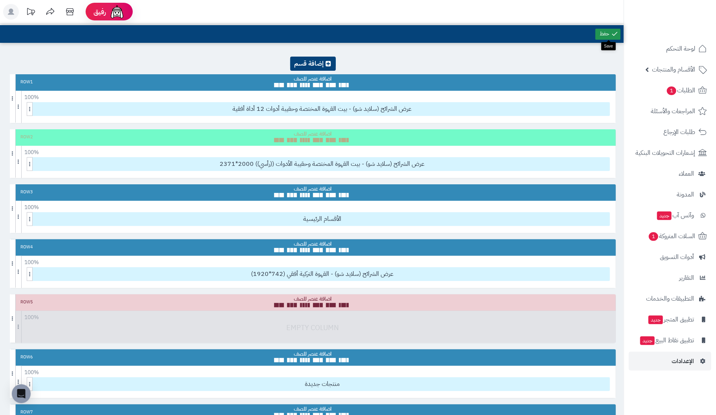
click at [607, 33] on link at bounding box center [607, 34] width 25 height 11
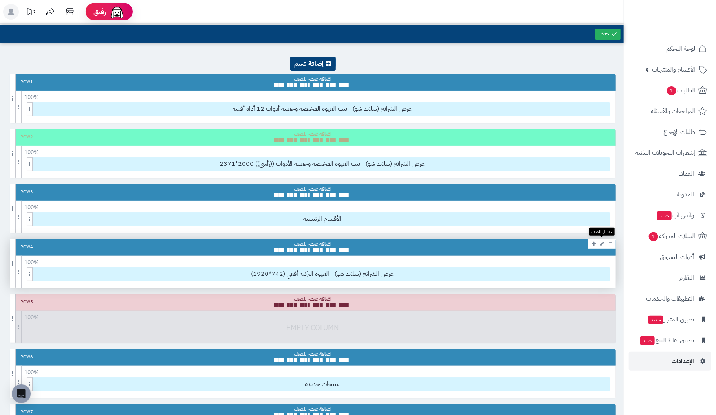
click at [600, 242] on icon at bounding box center [602, 243] width 4 height 5
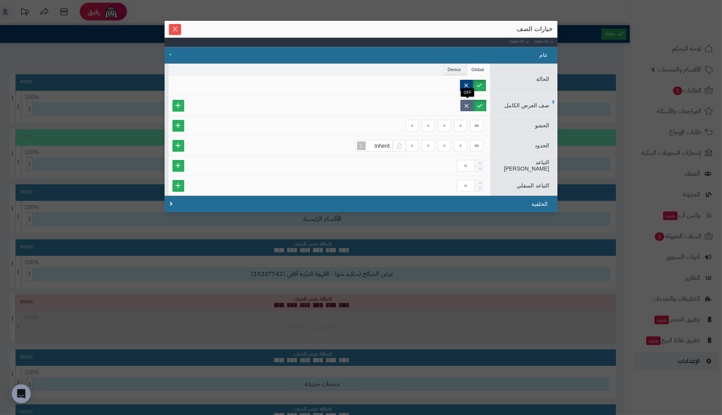
click at [470, 104] on label at bounding box center [466, 105] width 13 height 11
click at [170, 24] on button "Close" at bounding box center [175, 29] width 12 height 11
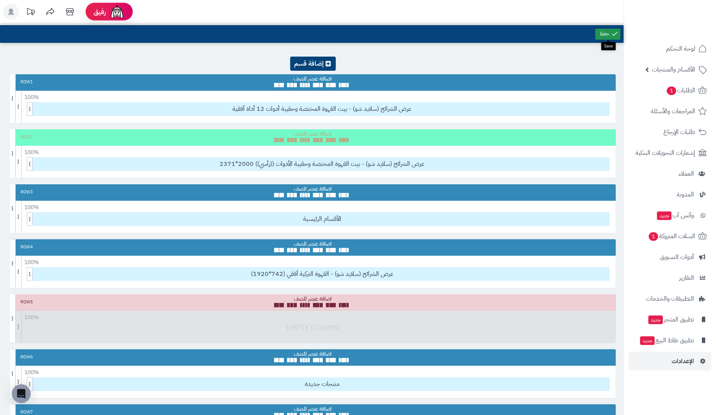
click at [608, 33] on link at bounding box center [607, 34] width 25 height 11
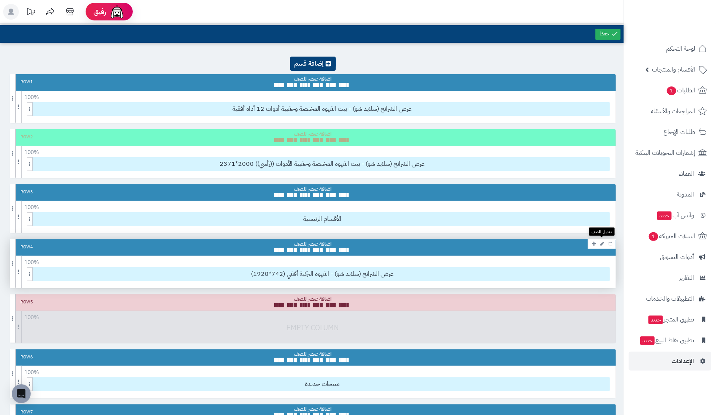
click at [601, 243] on icon at bounding box center [602, 243] width 4 height 5
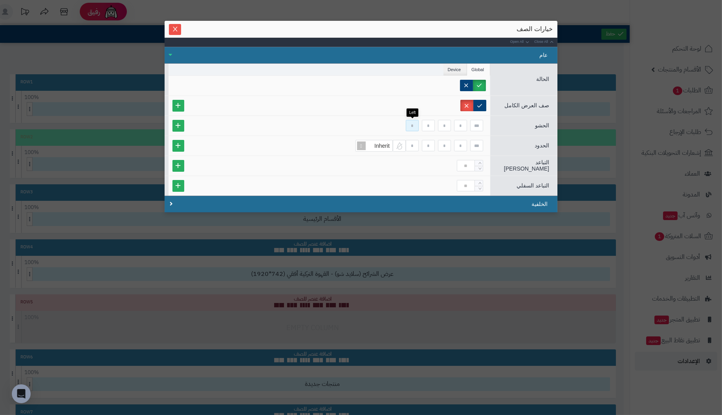
click at [415, 126] on input at bounding box center [412, 125] width 13 height 11
type input "*"
click at [446, 124] on input at bounding box center [444, 125] width 13 height 11
type input "*"
click at [444, 142] on input at bounding box center [444, 145] width 13 height 11
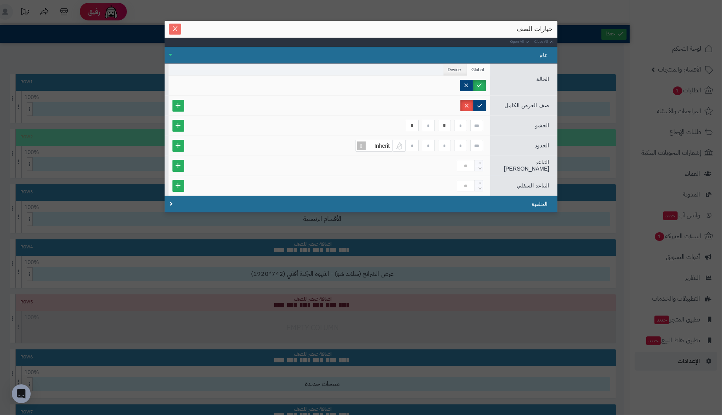
click at [174, 30] on icon "Close" at bounding box center [175, 28] width 4 height 5
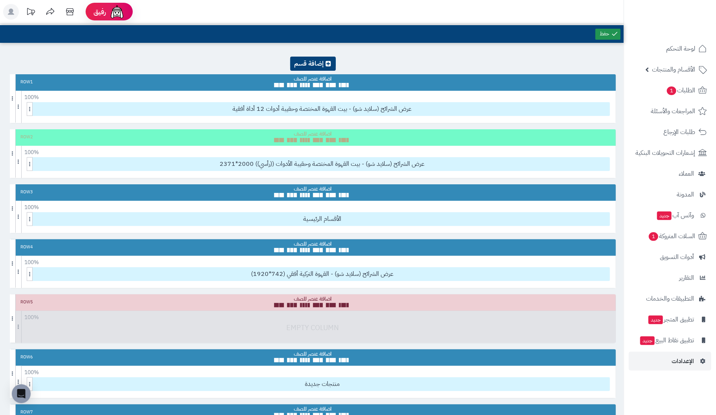
click at [605, 36] on link at bounding box center [607, 34] width 25 height 11
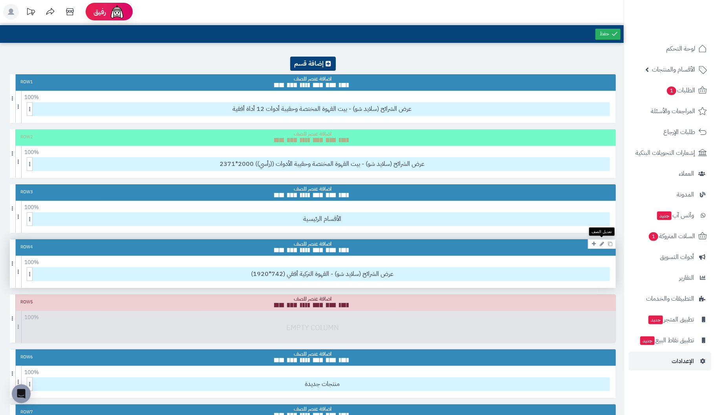
click at [601, 243] on icon at bounding box center [602, 243] width 4 height 5
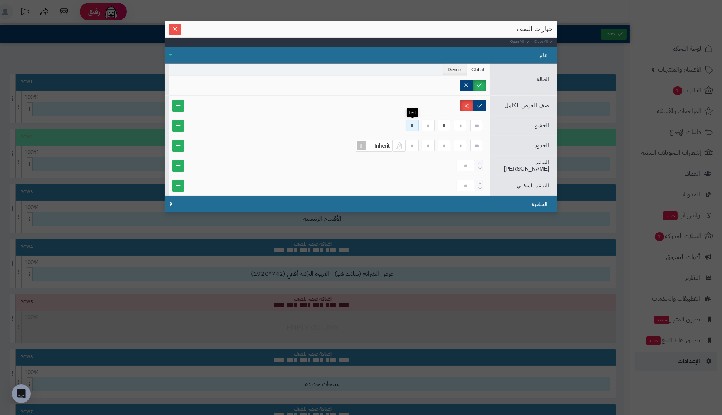
drag, startPoint x: 416, startPoint y: 124, endPoint x: 334, endPoint y: 117, distance: 82.4
click at [334, 117] on div "* *" at bounding box center [329, 126] width 322 height 20
type input "**"
click at [450, 125] on input "*" at bounding box center [444, 125] width 13 height 11
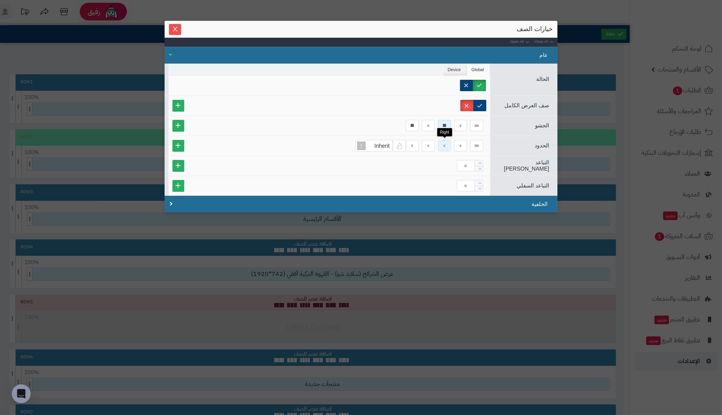
type input "**"
click at [446, 143] on input at bounding box center [444, 145] width 13 height 11
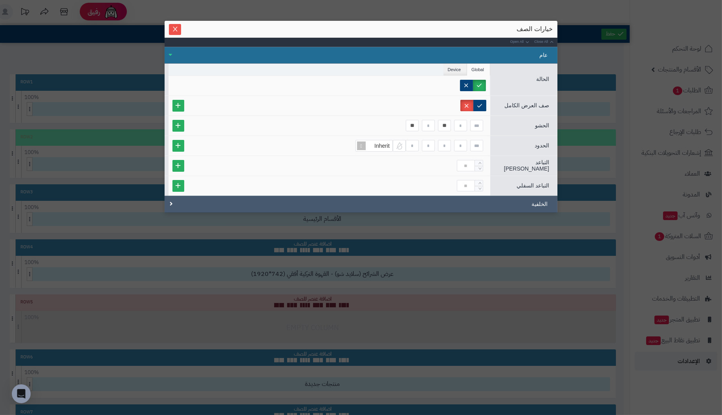
click at [539, 202] on div "الخلفية" at bounding box center [361, 204] width 393 height 17
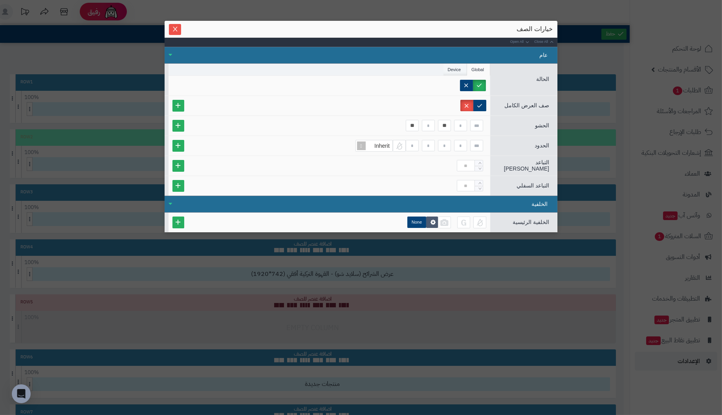
click at [456, 68] on li "Device" at bounding box center [455, 70] width 24 height 12
click at [174, 31] on icon "Close" at bounding box center [175, 29] width 6 height 6
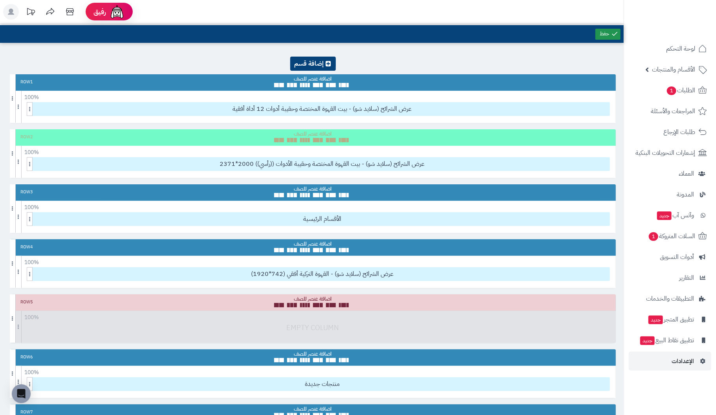
click at [605, 31] on link at bounding box center [607, 34] width 25 height 11
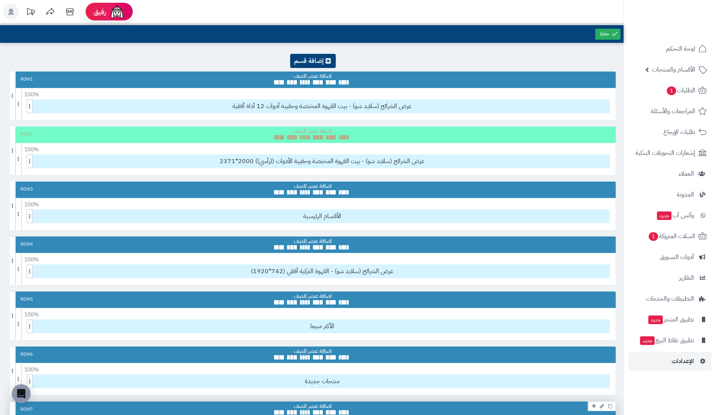
scroll to position [0, 0]
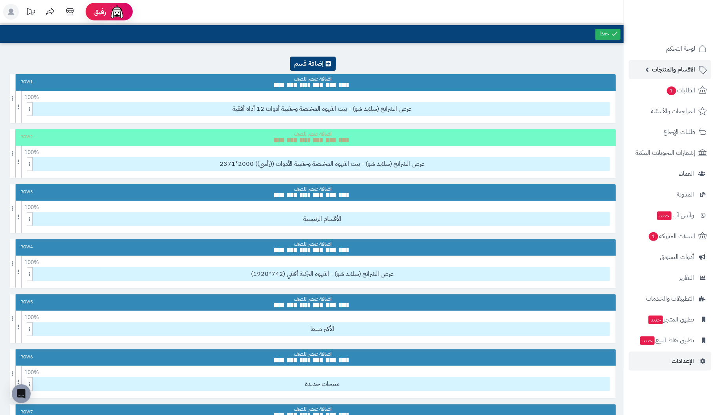
click at [680, 69] on span "الأقسام والمنتجات" at bounding box center [673, 69] width 43 height 11
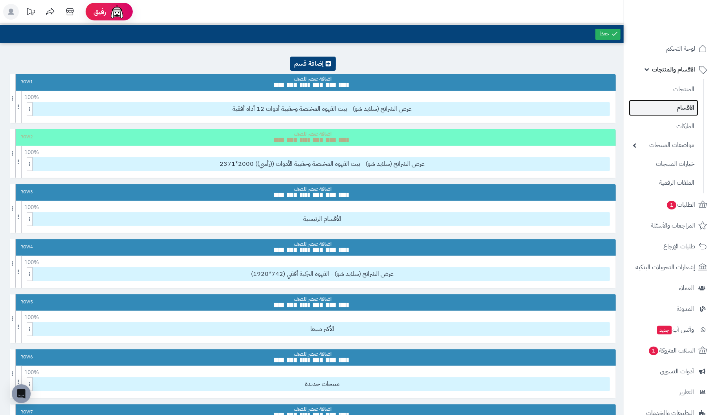
click at [686, 108] on link "الأقسام" at bounding box center [663, 108] width 69 height 16
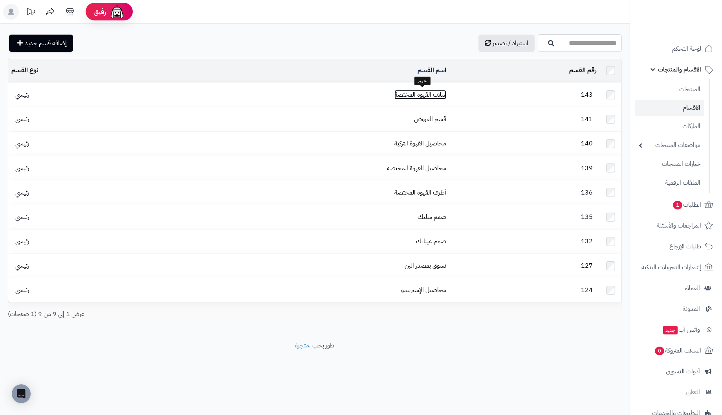
click at [431, 91] on link "سلات القهوة المختصة" at bounding box center [420, 94] width 52 height 9
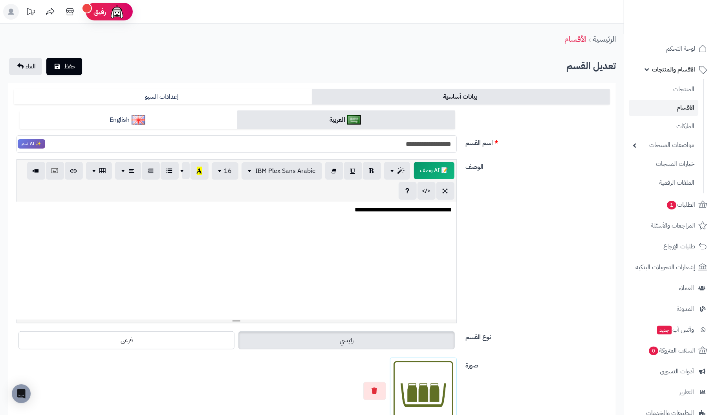
click at [393, 141] on input "**********" at bounding box center [236, 144] width 440 height 18
type input "**********"
click at [346, 239] on div "**********" at bounding box center [236, 260] width 439 height 118
click at [60, 60] on button "حفظ" at bounding box center [64, 65] width 36 height 17
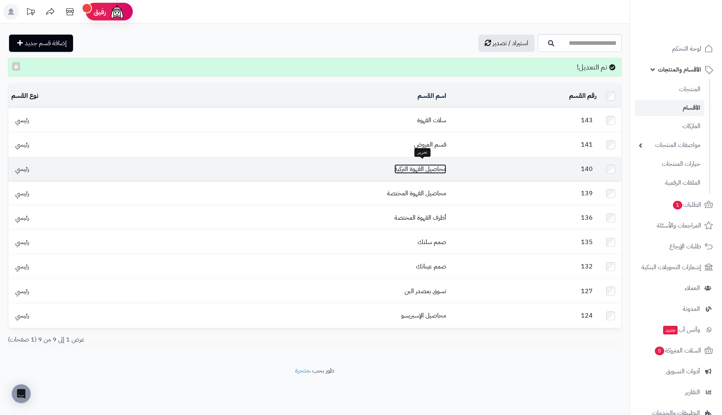
click at [439, 164] on link "محاصيل القهوة التركية" at bounding box center [420, 168] width 52 height 9
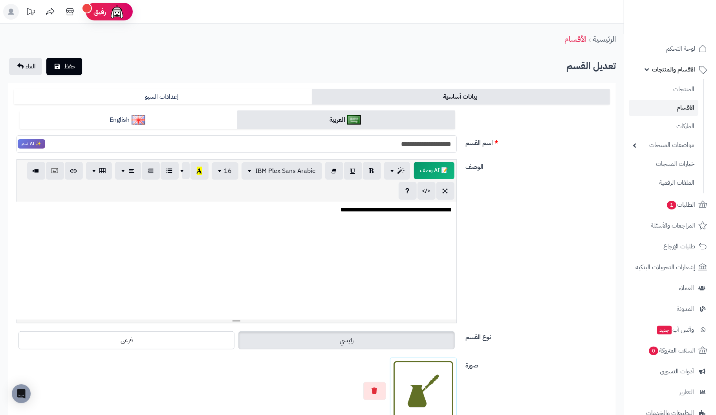
drag, startPoint x: 430, startPoint y: 144, endPoint x: 530, endPoint y: 149, distance: 100.6
click at [530, 149] on div "**********" at bounding box center [312, 134] width 602 height 49
type input "**********"
click at [415, 222] on div "**********" at bounding box center [236, 260] width 439 height 118
click at [60, 66] on icon "submit" at bounding box center [57, 66] width 5 height 6
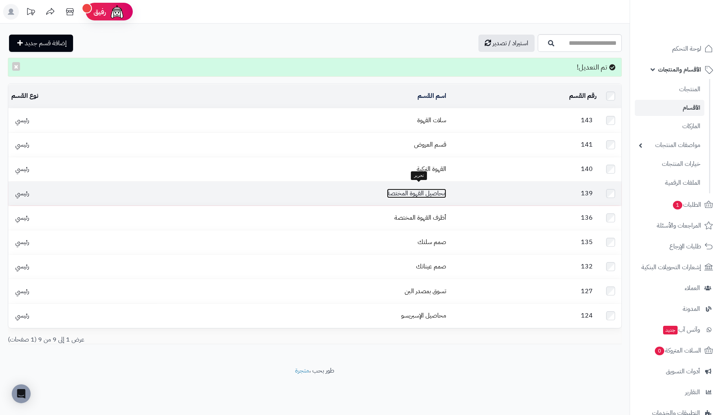
click at [437, 190] on link "محاصيل القهوة المختصة" at bounding box center [416, 192] width 59 height 9
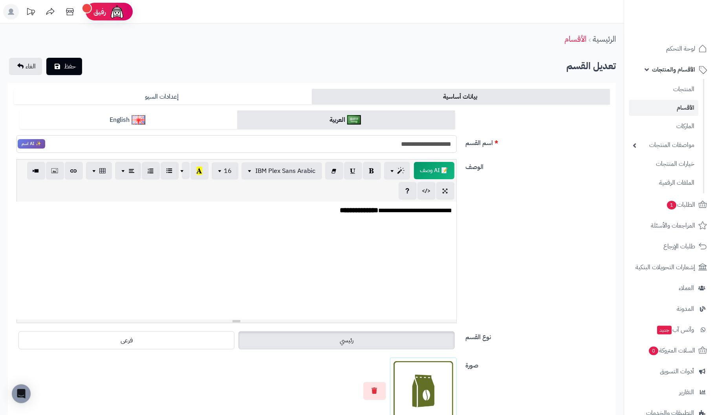
drag, startPoint x: 391, startPoint y: 143, endPoint x: 431, endPoint y: 146, distance: 39.4
click at [431, 146] on input "**********" at bounding box center [236, 144] width 440 height 18
type input "*********"
click at [396, 227] on div "**********" at bounding box center [236, 260] width 439 height 118
click at [65, 64] on span "حفظ" at bounding box center [70, 65] width 12 height 9
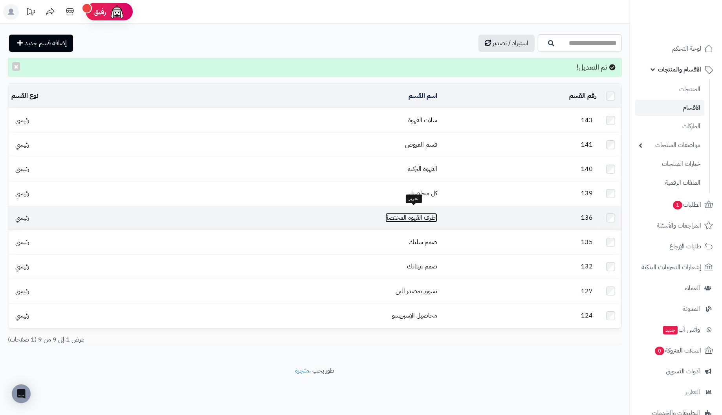
click at [426, 213] on link "أظرف القهوة المختصة" at bounding box center [411, 217] width 52 height 9
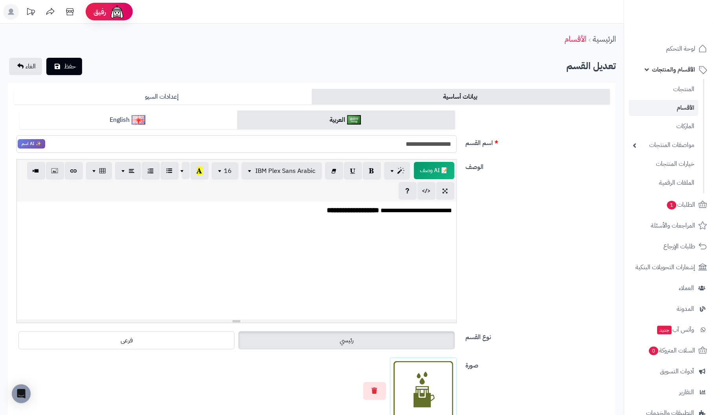
drag, startPoint x: 422, startPoint y: 143, endPoint x: 272, endPoint y: 140, distance: 150.4
click at [272, 140] on input "**********" at bounding box center [236, 144] width 440 height 18
type input "**********"
click at [368, 264] on div "**********" at bounding box center [236, 260] width 439 height 118
drag, startPoint x: 62, startPoint y: 62, endPoint x: 73, endPoint y: 69, distance: 12.9
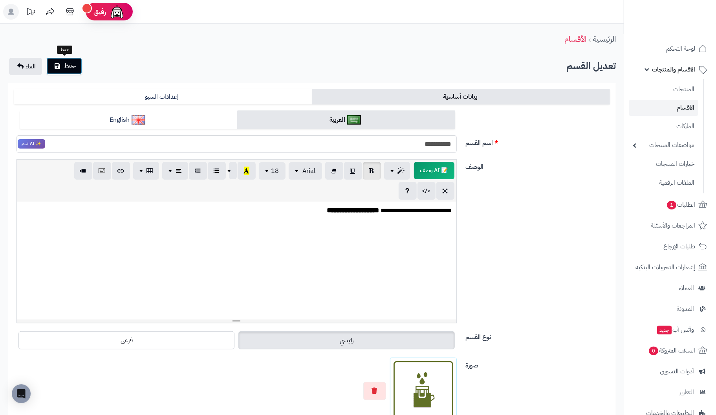
click at [64, 62] on button "حفظ" at bounding box center [64, 65] width 36 height 17
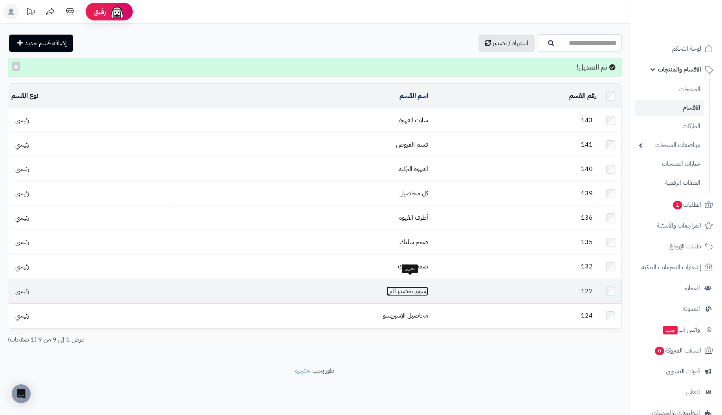
click at [423, 286] on link "تسوق بمصدر البن" at bounding box center [407, 290] width 42 height 9
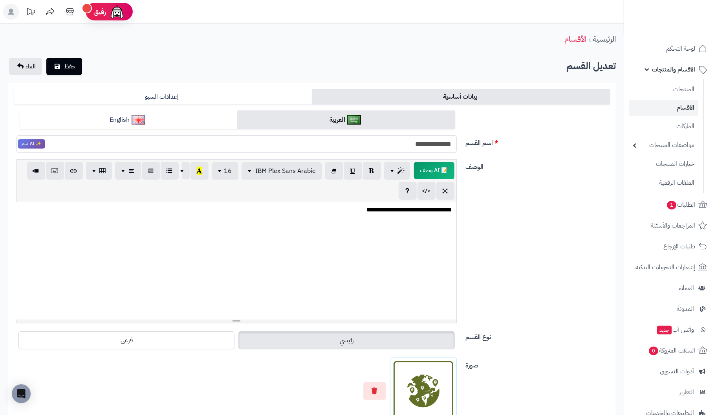
drag, startPoint x: 421, startPoint y: 145, endPoint x: 538, endPoint y: 141, distance: 117.1
click at [538, 141] on div "**********" at bounding box center [312, 134] width 602 height 49
type input "**********"
click at [62, 66] on button "حفظ" at bounding box center [64, 65] width 36 height 17
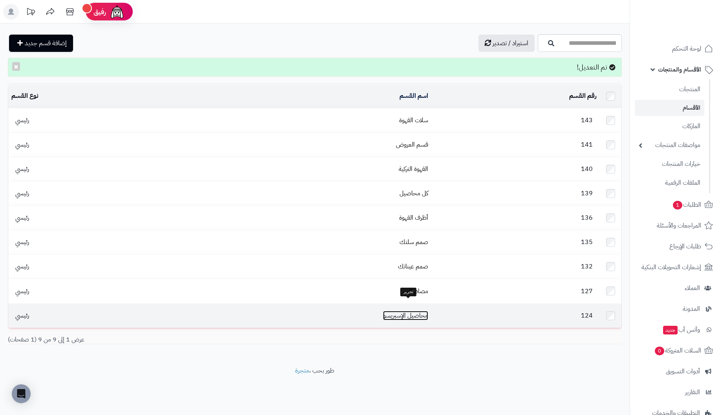
click at [422, 311] on link "محاصيل الإسبريسو" at bounding box center [405, 315] width 45 height 9
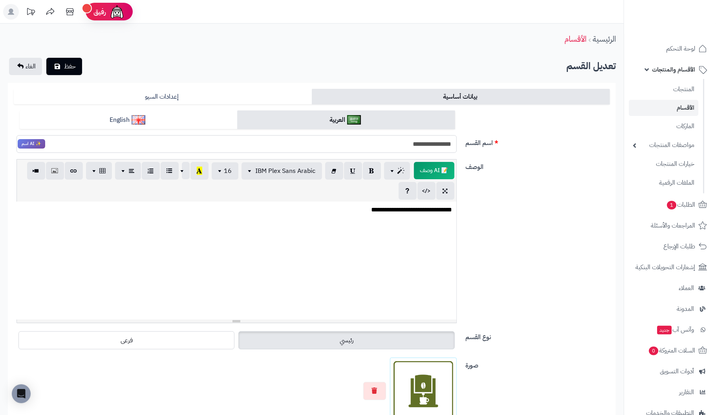
drag, startPoint x: 430, startPoint y: 145, endPoint x: 565, endPoint y: 141, distance: 135.9
click at [565, 141] on div "**********" at bounding box center [312, 134] width 602 height 49
type input "*********"
click at [357, 231] on div "**********" at bounding box center [236, 260] width 439 height 118
click at [75, 66] on span "حفظ" at bounding box center [70, 65] width 12 height 9
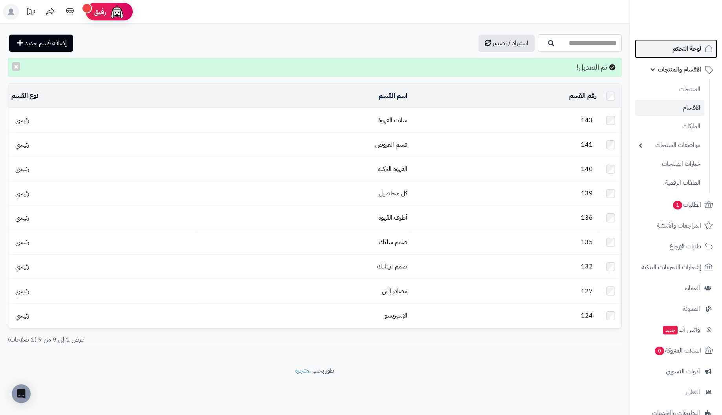
click at [692, 47] on span "لوحة التحكم" at bounding box center [686, 48] width 29 height 11
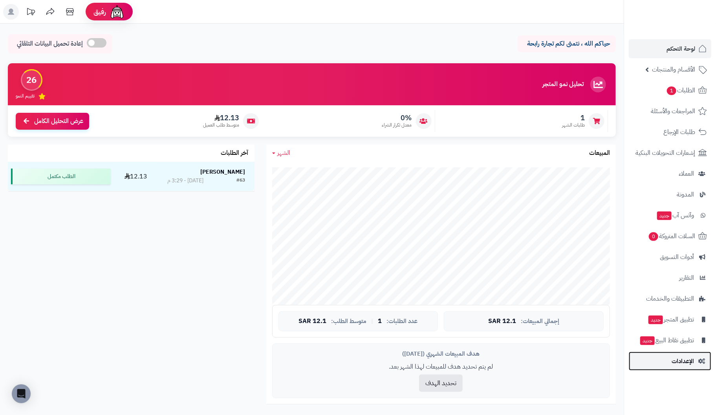
click at [686, 355] on span "الإعدادات" at bounding box center [682, 360] width 22 height 11
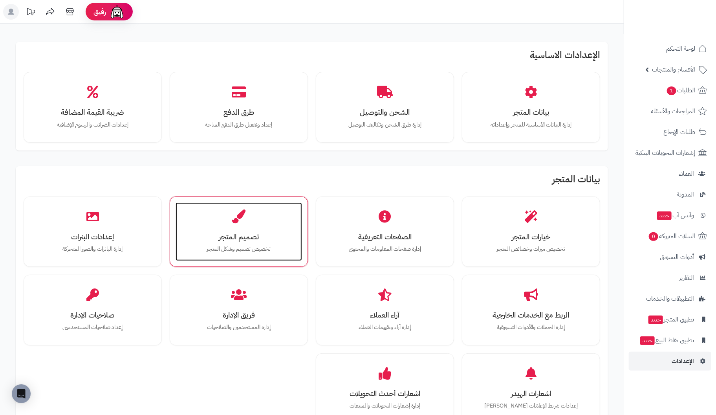
click at [203, 221] on div "تصميم المتجر تخصيص تصميم وشكل المتجر" at bounding box center [239, 231] width 126 height 59
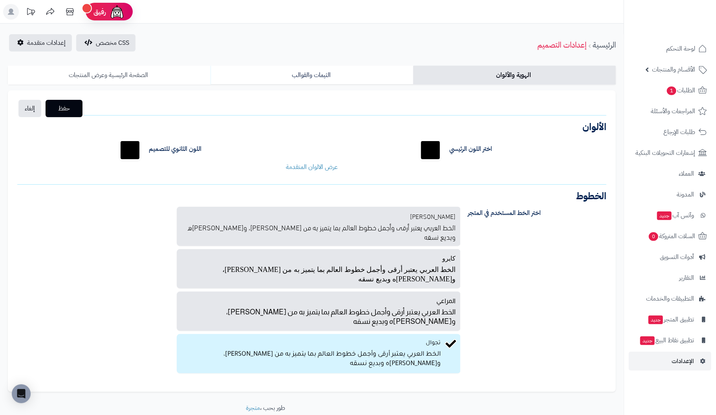
click at [139, 73] on link "الصفحة الرئيسية وعرض المنتجات" at bounding box center [109, 75] width 203 height 19
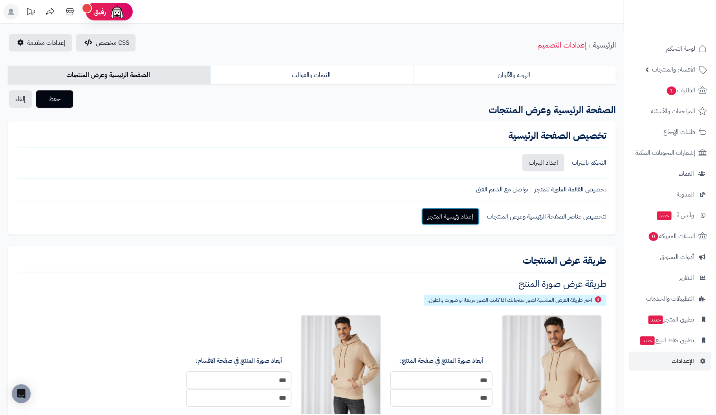
click at [462, 214] on link "إعداد رئيسية المتجر" at bounding box center [450, 216] width 58 height 17
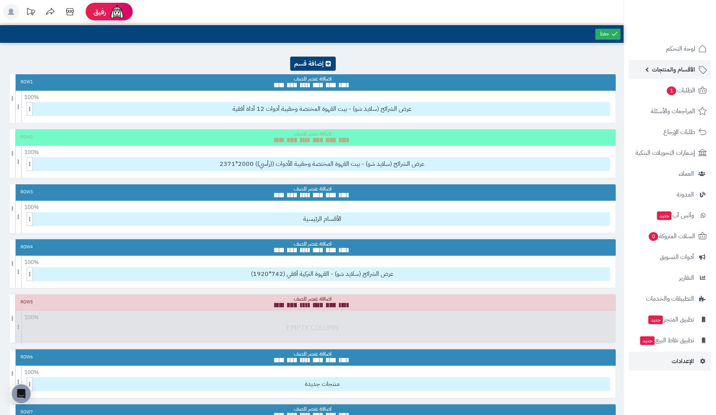
click at [674, 67] on span "الأقسام والمنتجات" at bounding box center [673, 69] width 43 height 11
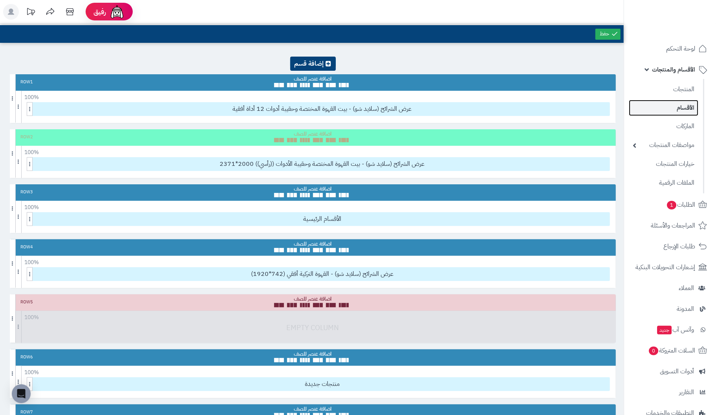
click at [679, 104] on link "الأقسام" at bounding box center [663, 108] width 69 height 16
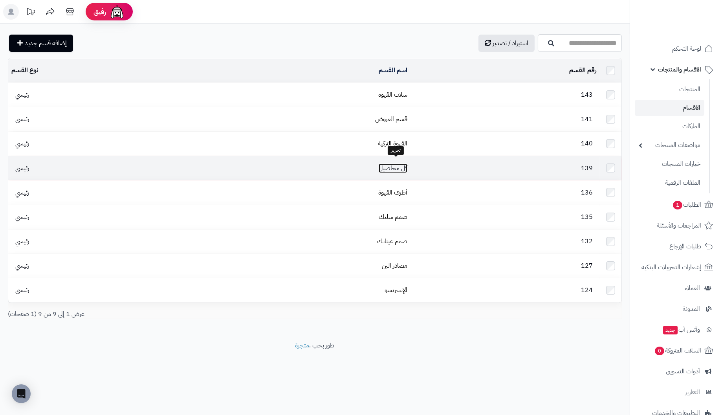
click at [399, 163] on link "كل محاصيل" at bounding box center [393, 167] width 29 height 9
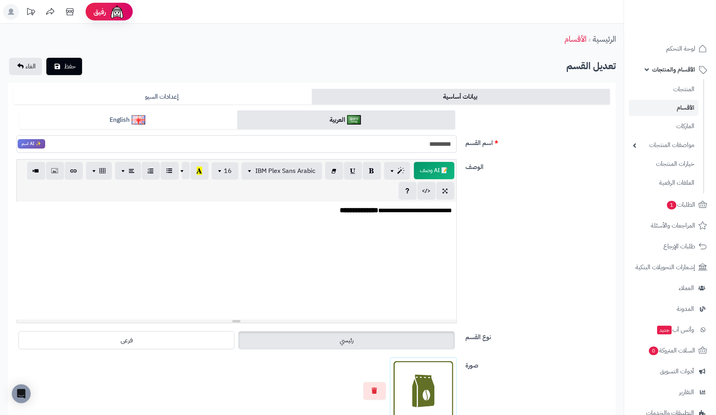
click at [444, 144] on input "*********" at bounding box center [236, 144] width 440 height 18
type input "**********"
click at [69, 63] on span "حفظ" at bounding box center [70, 65] width 12 height 9
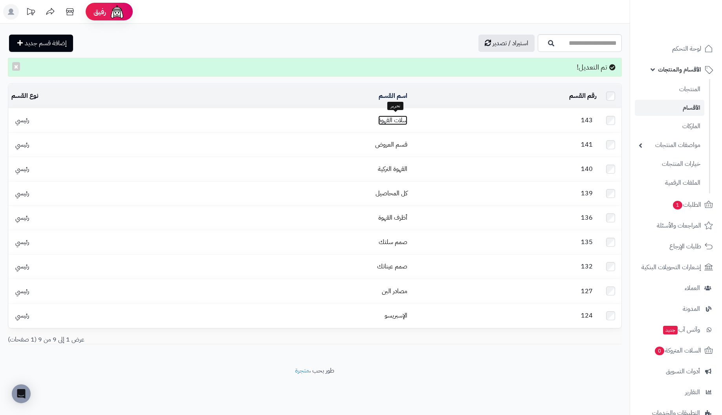
click at [397, 115] on link "سلات القهوة" at bounding box center [392, 119] width 29 height 9
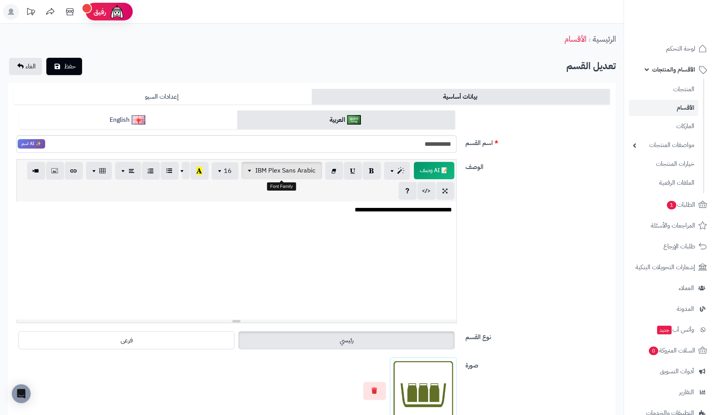
click at [286, 172] on span "IBM Plex Sans Arabic" at bounding box center [286, 170] width 60 height 9
click at [688, 47] on span "لوحة التحكم" at bounding box center [680, 48] width 29 height 11
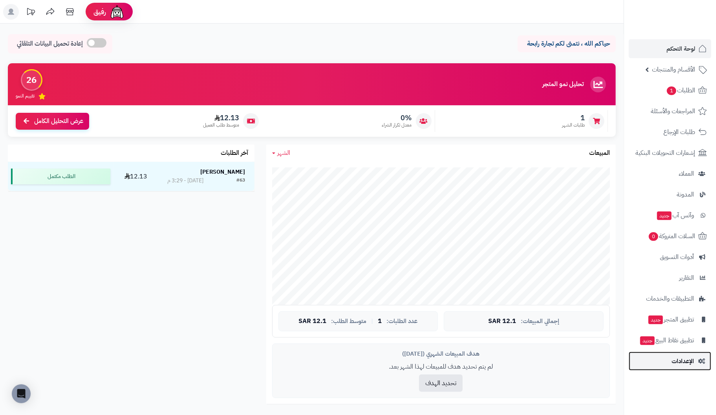
click at [681, 360] on span "الإعدادات" at bounding box center [682, 360] width 22 height 11
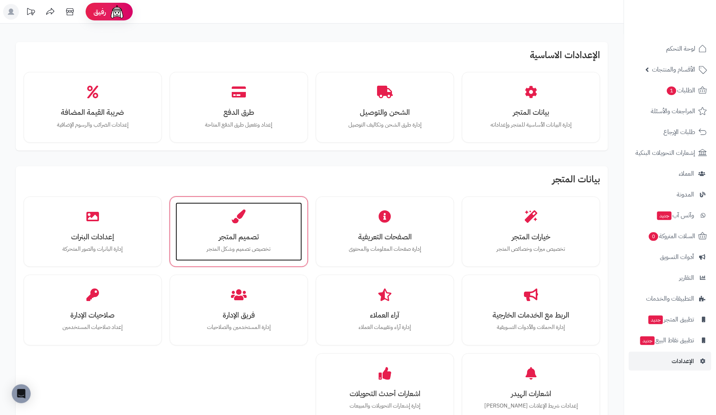
click at [245, 220] on icon at bounding box center [239, 216] width 14 height 14
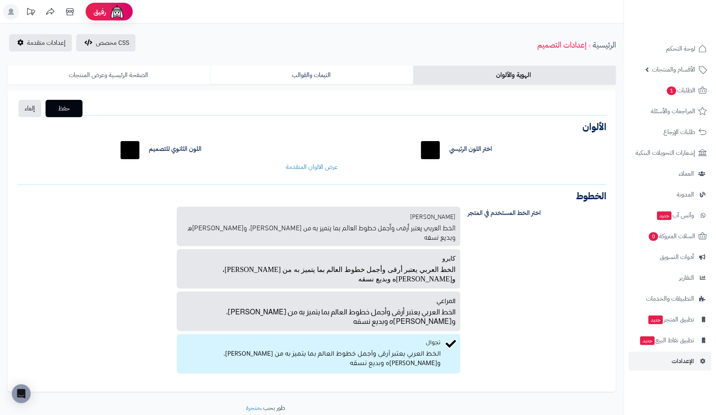
click at [97, 74] on link "الصفحة الرئيسية وعرض المنتجات" at bounding box center [109, 75] width 203 height 19
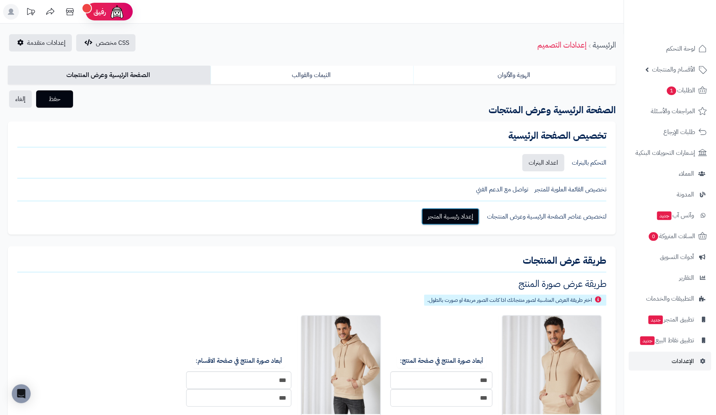
click at [446, 213] on link "إعداد رئيسية المتجر" at bounding box center [450, 216] width 58 height 17
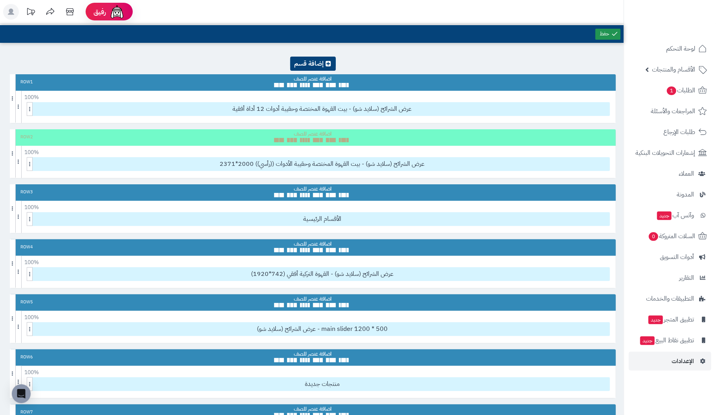
click at [604, 31] on link at bounding box center [607, 34] width 25 height 11
click at [610, 35] on link at bounding box center [607, 34] width 25 height 11
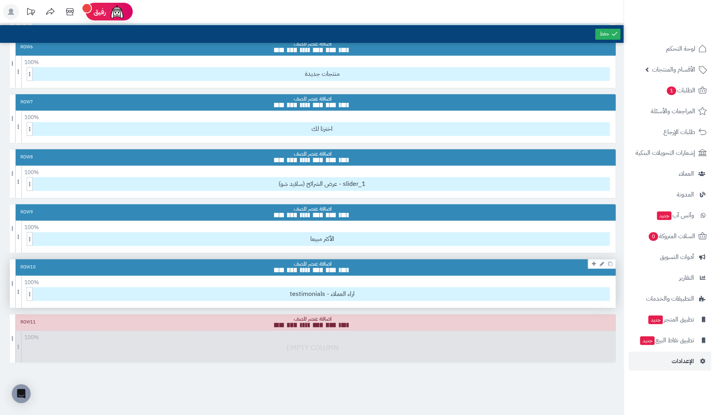
scroll to position [305, 0]
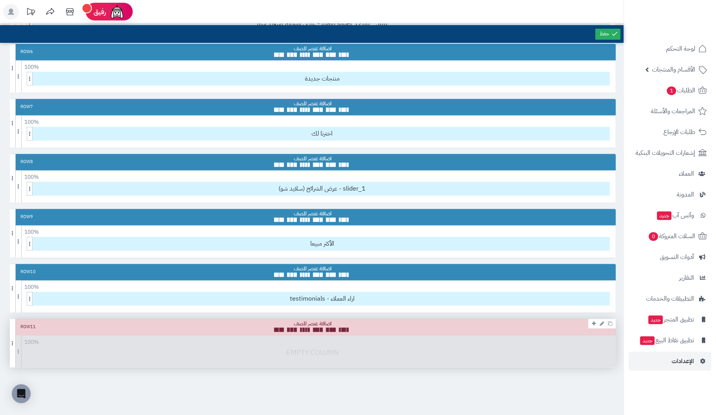
click at [155, 322] on div "Row 11" at bounding box center [313, 327] width 606 height 16
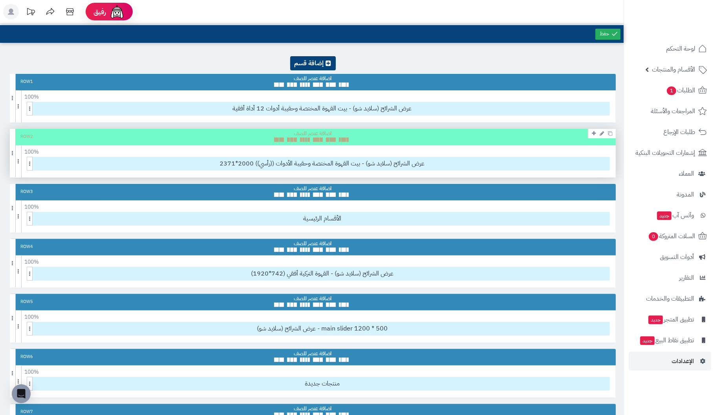
scroll to position [0, 0]
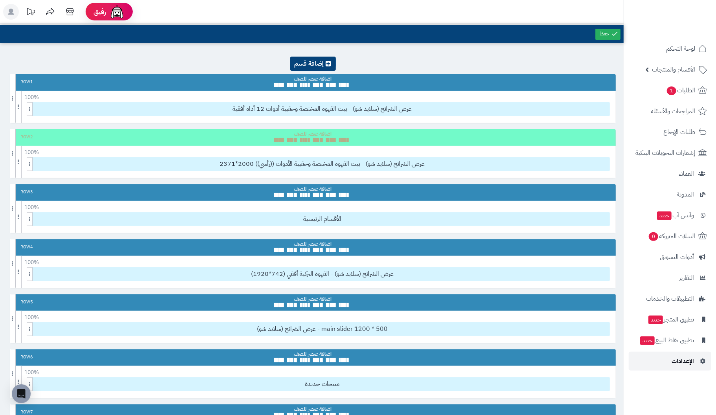
click at [682, 356] on span "الإعدادات" at bounding box center [682, 360] width 22 height 11
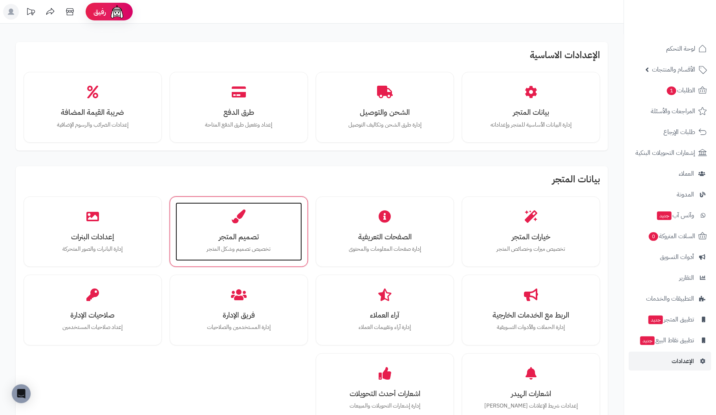
click at [235, 225] on div "تصميم المتجر تخصيص تصميم وشكل المتجر" at bounding box center [239, 231] width 126 height 59
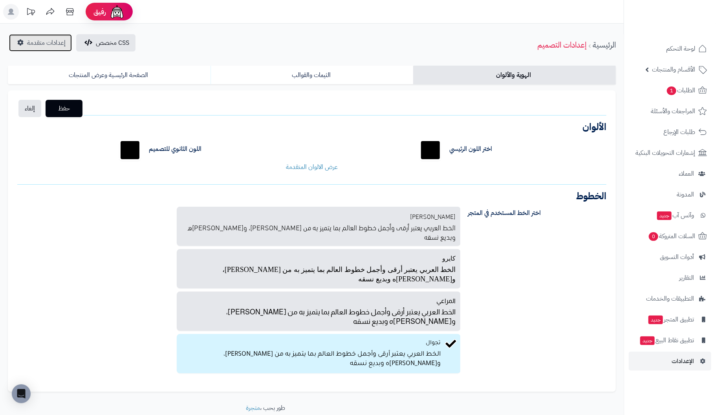
click at [50, 40] on span "إعدادات متقدمة" at bounding box center [46, 42] width 38 height 9
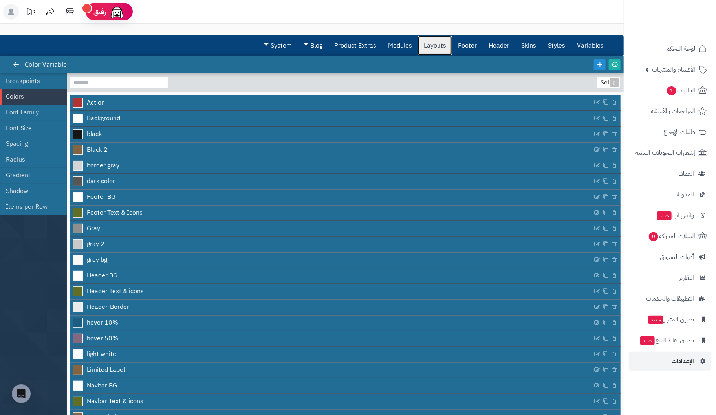
click at [444, 45] on link "Layouts" at bounding box center [435, 46] width 34 height 20
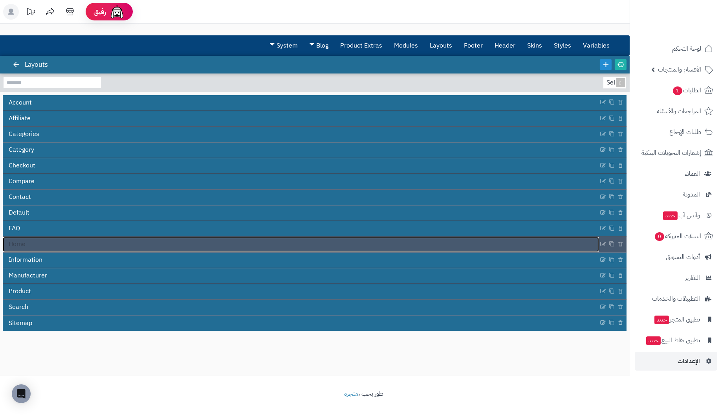
click at [34, 245] on link "Home" at bounding box center [301, 244] width 596 height 15
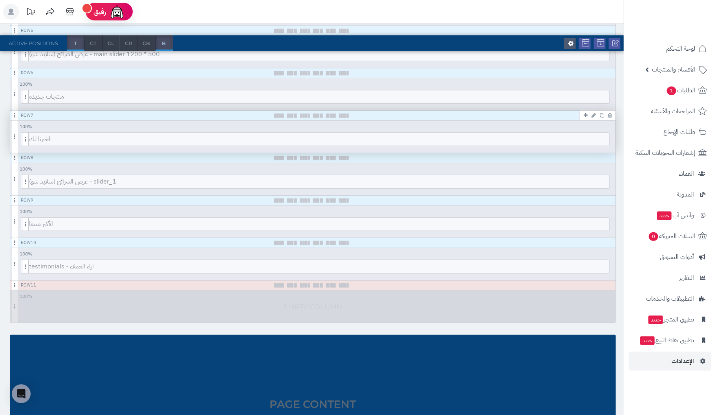
scroll to position [323, 0]
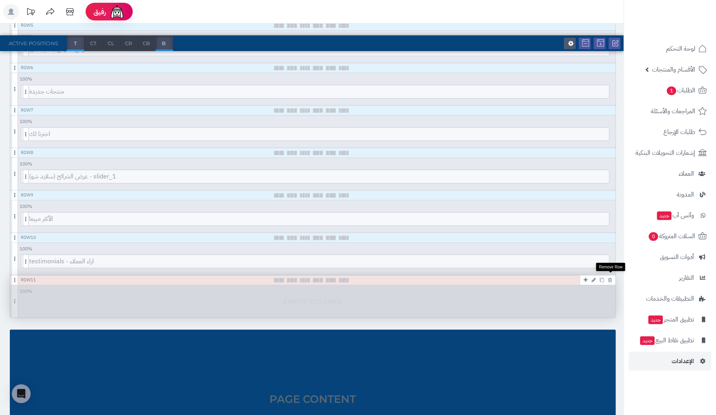
click at [610, 277] on icon at bounding box center [610, 279] width 4 height 5
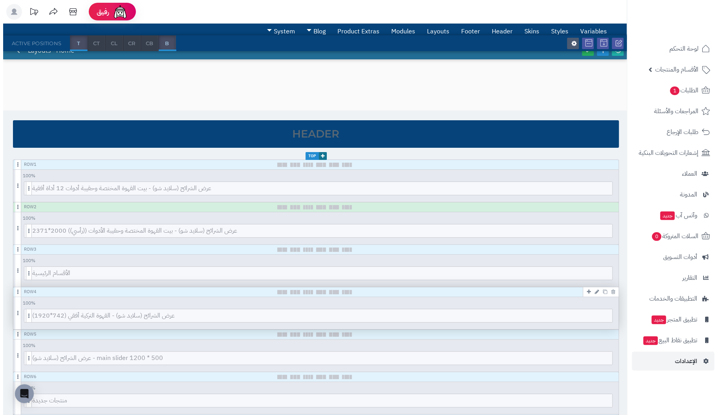
scroll to position [0, 0]
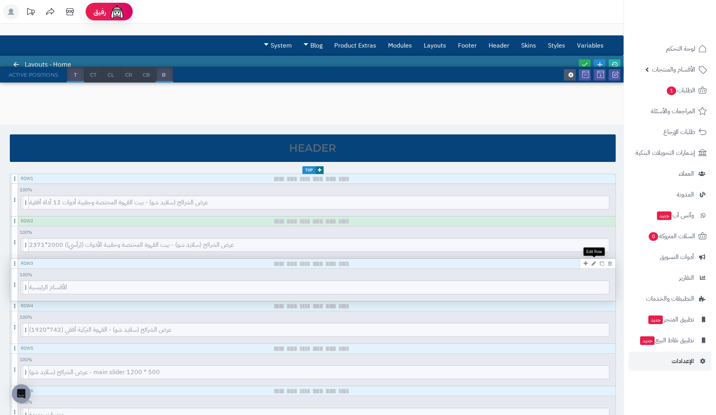
click at [594, 263] on icon at bounding box center [593, 263] width 4 height 5
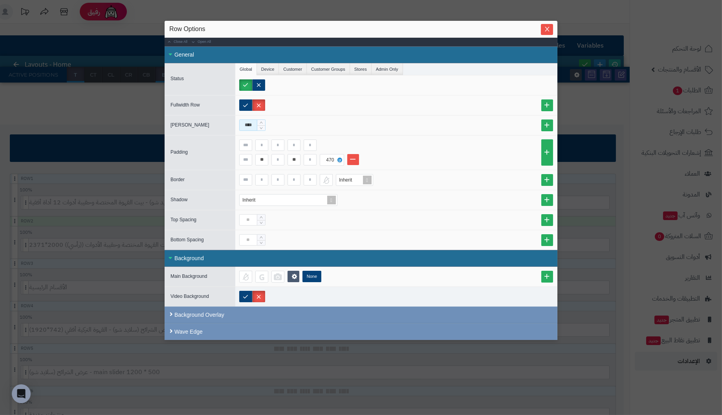
click at [251, 123] on input "****" at bounding box center [248, 124] width 18 height 11
click at [247, 124] on input "****" at bounding box center [248, 124] width 18 height 11
type input "****"
click at [249, 143] on input at bounding box center [245, 144] width 13 height 11
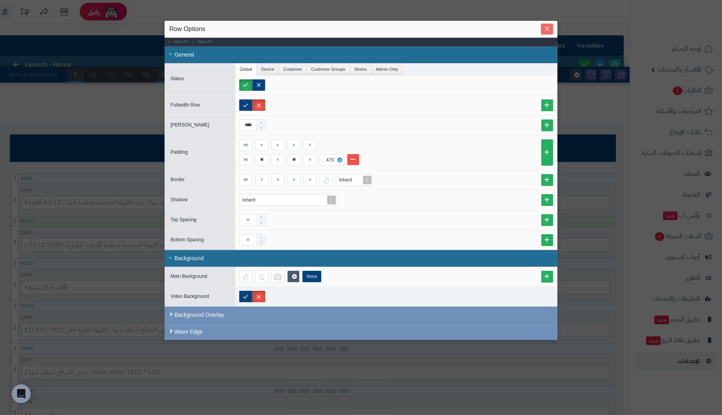
click at [546, 27] on icon "Close" at bounding box center [547, 29] width 6 height 6
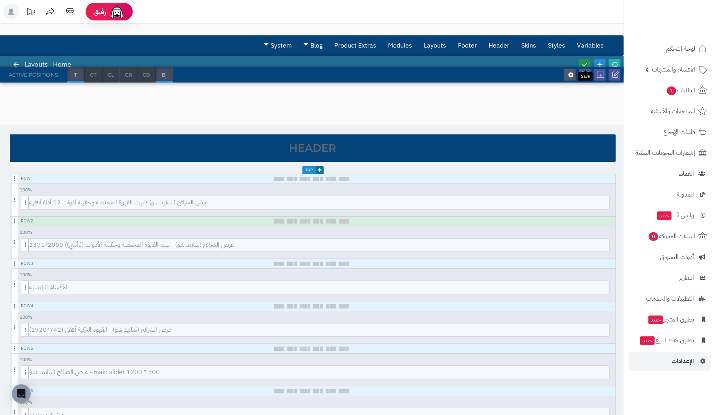
click at [584, 61] on icon at bounding box center [584, 64] width 7 height 7
click at [593, 261] on icon at bounding box center [593, 263] width 4 height 5
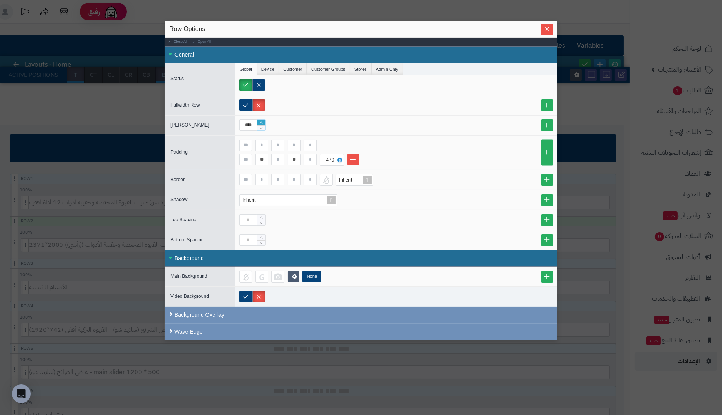
click at [262, 120] on icon "Increase Value" at bounding box center [262, 122] width 4 height 5
click at [246, 123] on input "****" at bounding box center [248, 124] width 18 height 11
type input "****"
click at [263, 142] on input at bounding box center [261, 144] width 13 height 11
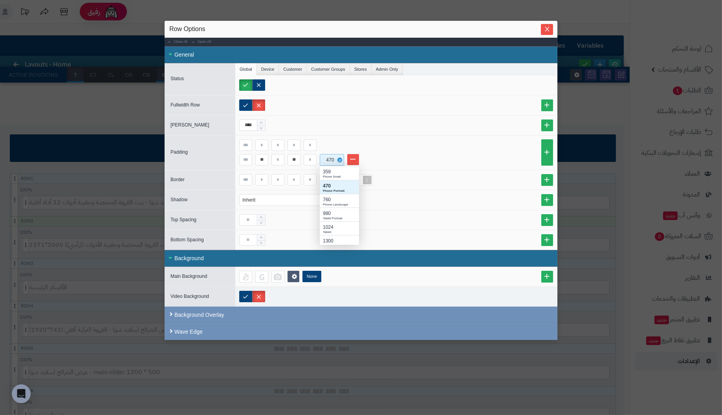
click at [331, 157] on div "470" at bounding box center [330, 159] width 17 height 11
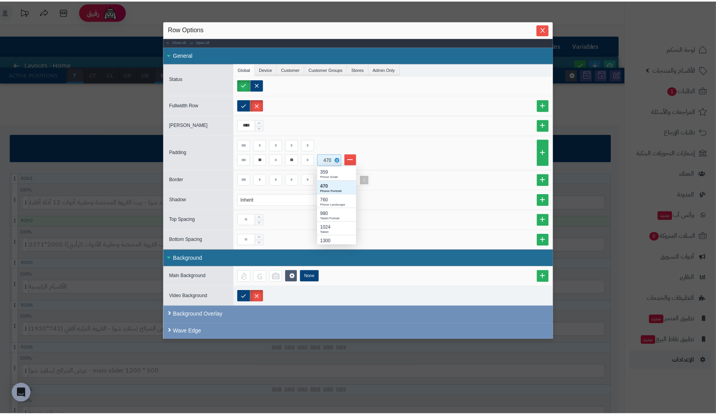
scroll to position [72, 33]
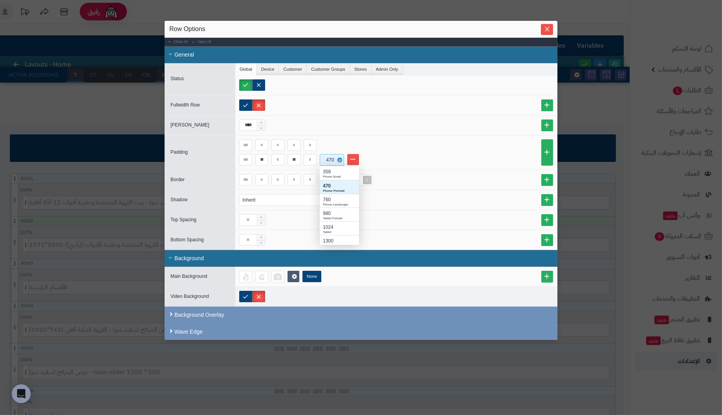
drag, startPoint x: 324, startPoint y: 158, endPoint x: 375, endPoint y: 160, distance: 50.7
click at [375, 160] on li "** ** 470 359 Phone Small 470 Phone Portrait 760 Phone Landscape 980 Tablet Por…" at bounding box center [396, 160] width 314 height 12
click at [333, 157] on div "470" at bounding box center [330, 159] width 17 height 11
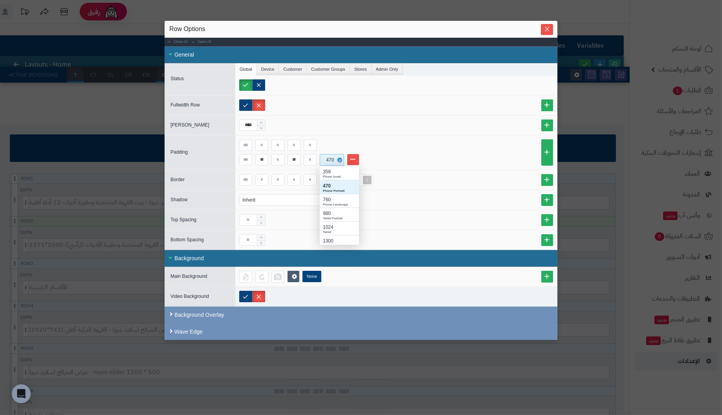
click at [333, 157] on div "470" at bounding box center [330, 159] width 17 height 11
click at [326, 158] on div "470" at bounding box center [330, 159] width 17 height 11
click at [331, 158] on div "470" at bounding box center [330, 159] width 17 height 11
click at [340, 159] on icon at bounding box center [339, 160] width 2 height 4
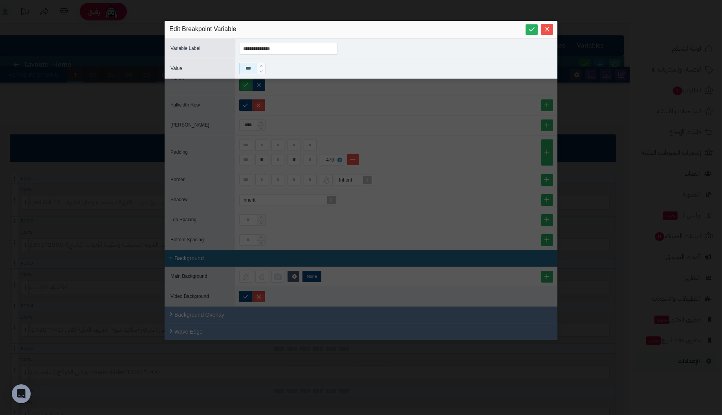
click at [250, 67] on input "***" at bounding box center [248, 68] width 18 height 11
type input "***"
click at [532, 27] on icon at bounding box center [531, 29] width 7 height 7
click at [548, 28] on icon "Close" at bounding box center [547, 29] width 6 height 6
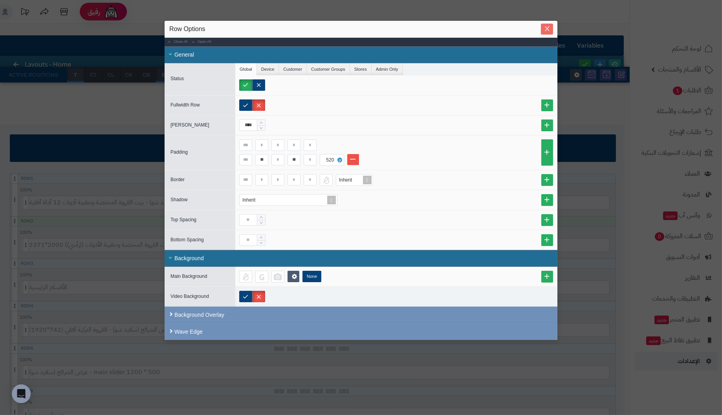
click at [547, 28] on icon "Close" at bounding box center [547, 28] width 4 height 5
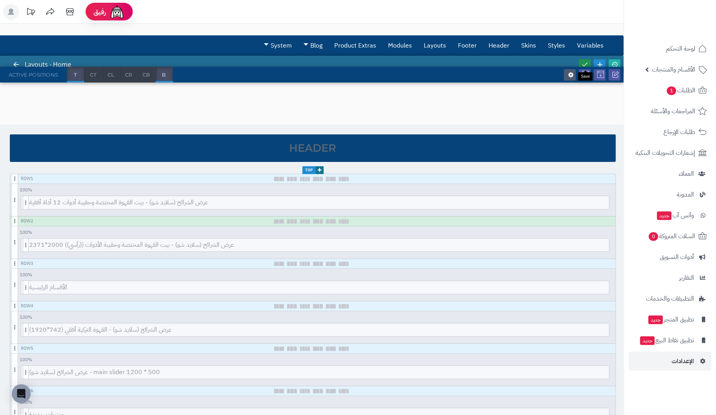
click at [587, 59] on link at bounding box center [585, 64] width 12 height 11
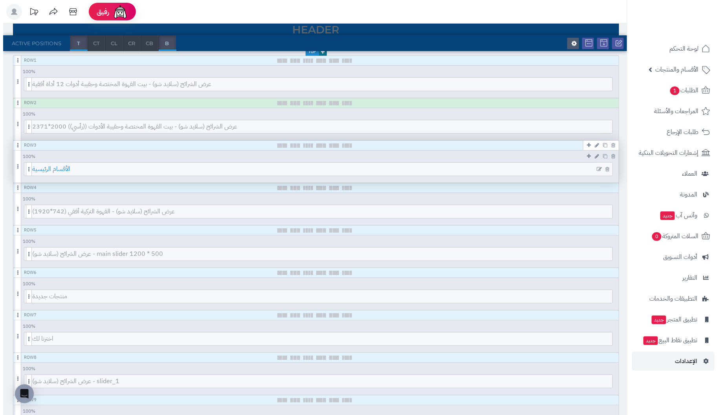
scroll to position [117, 0]
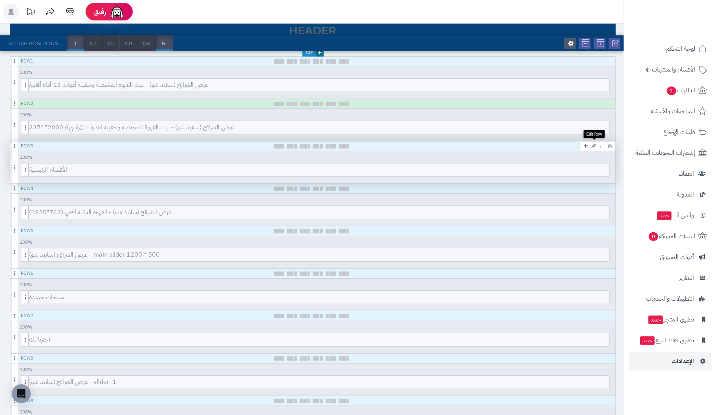
click at [593, 144] on icon at bounding box center [593, 145] width 4 height 5
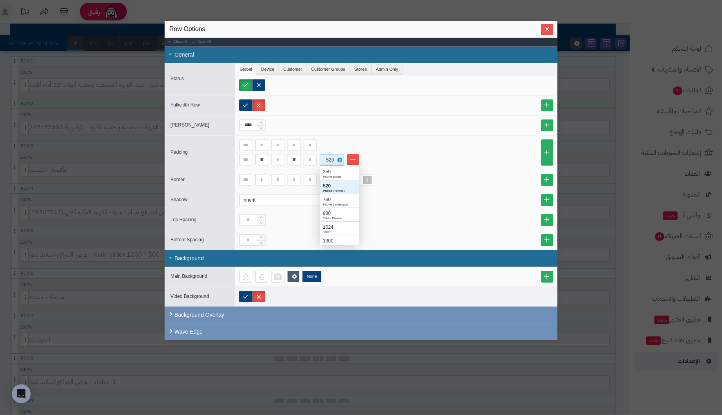
click at [330, 158] on div "520" at bounding box center [330, 159] width 17 height 11
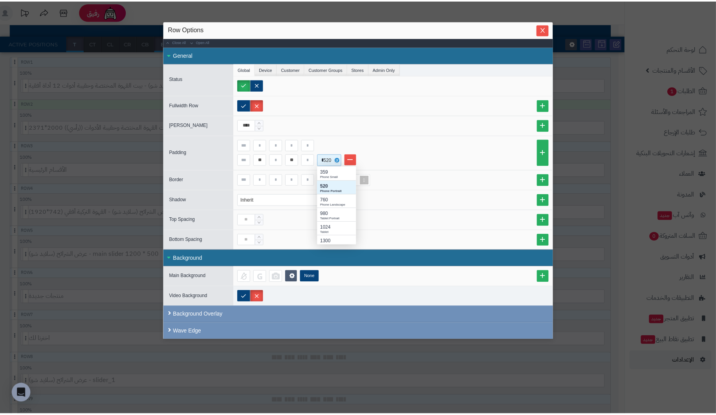
scroll to position [6, 6]
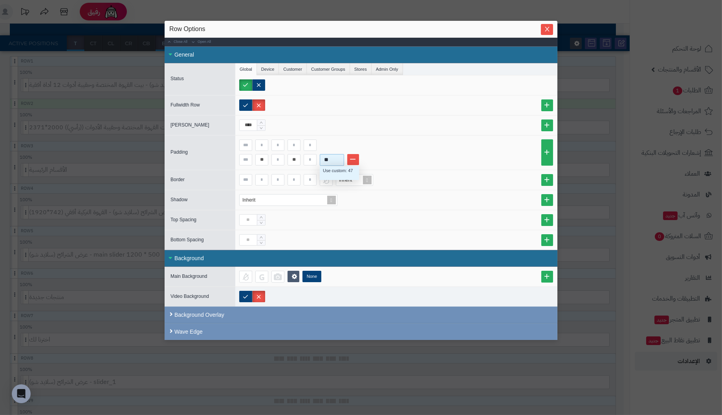
type input "***"
click at [340, 167] on div "Use custom: 470" at bounding box center [339, 170] width 33 height 7
click at [250, 122] on input "****" at bounding box center [248, 124] width 18 height 11
click at [170, 52] on div "General" at bounding box center [361, 54] width 393 height 17
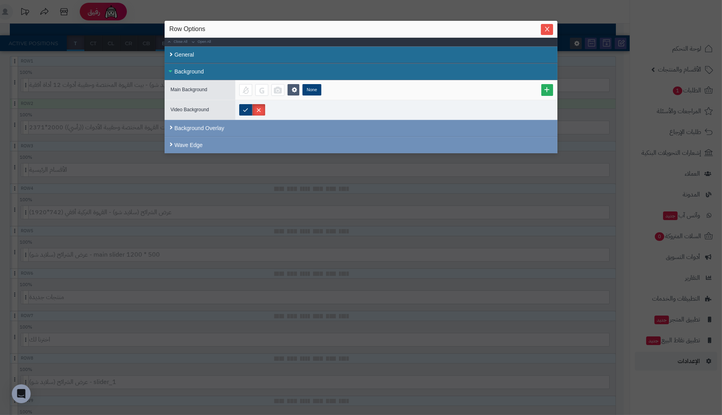
click at [170, 71] on div "Background" at bounding box center [361, 71] width 393 height 17
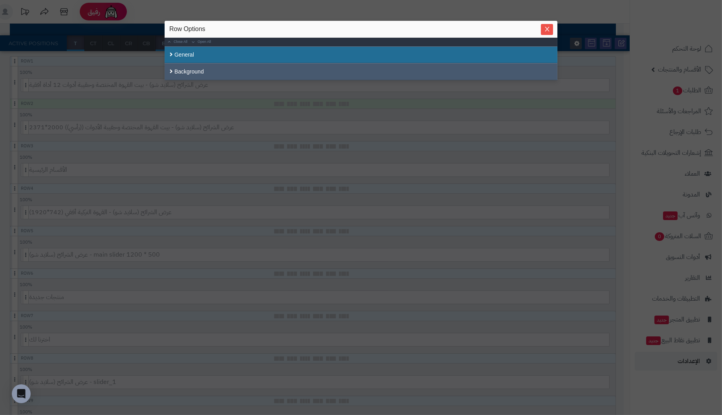
click at [171, 70] on div "Background" at bounding box center [361, 71] width 393 height 17
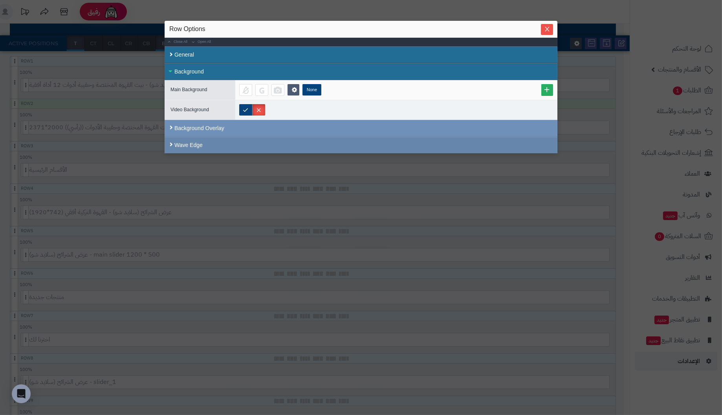
click at [171, 142] on div "Wave Edge" at bounding box center [361, 145] width 393 height 16
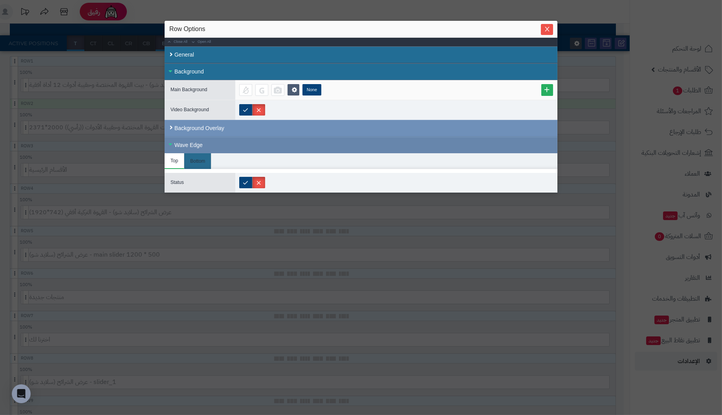
click at [171, 142] on div "Wave Edge" at bounding box center [361, 145] width 393 height 16
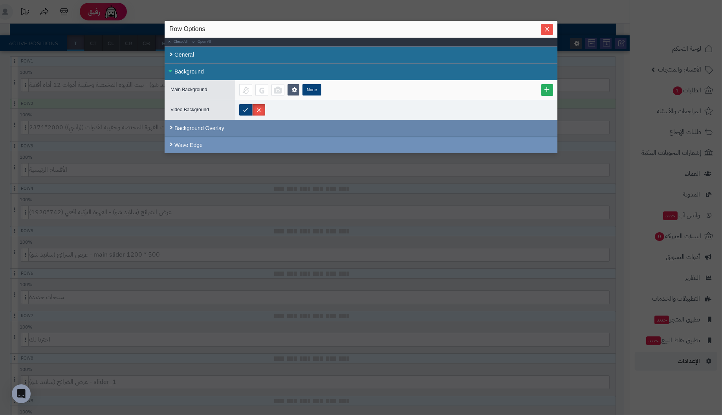
click at [170, 123] on div "Background Overlay" at bounding box center [361, 128] width 393 height 17
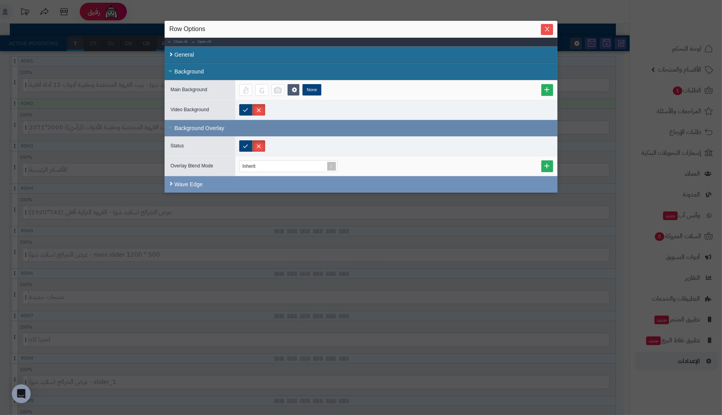
click at [170, 123] on div "Background Overlay" at bounding box center [361, 128] width 393 height 16
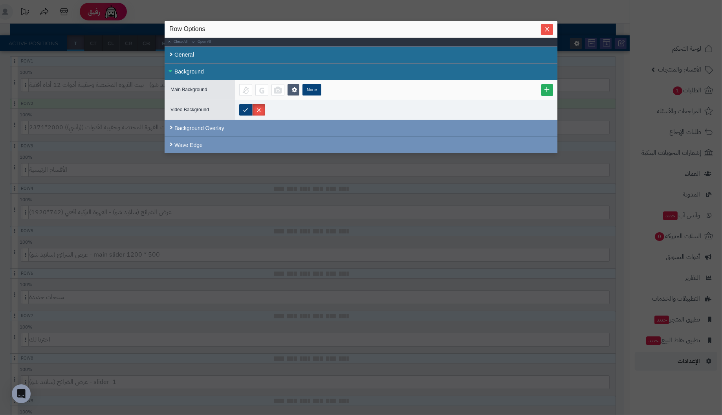
click at [170, 70] on div "Background" at bounding box center [361, 71] width 393 height 17
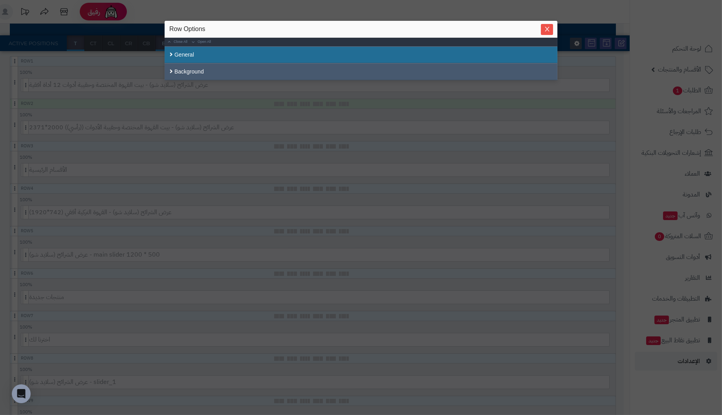
click at [170, 70] on div "Background" at bounding box center [361, 71] width 393 height 17
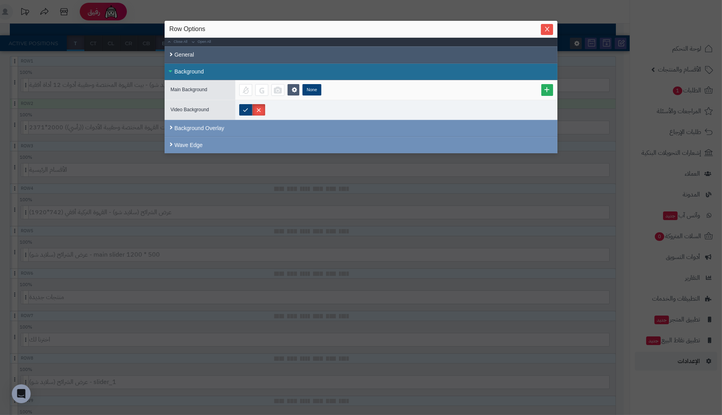
click at [172, 51] on div "General" at bounding box center [361, 54] width 393 height 17
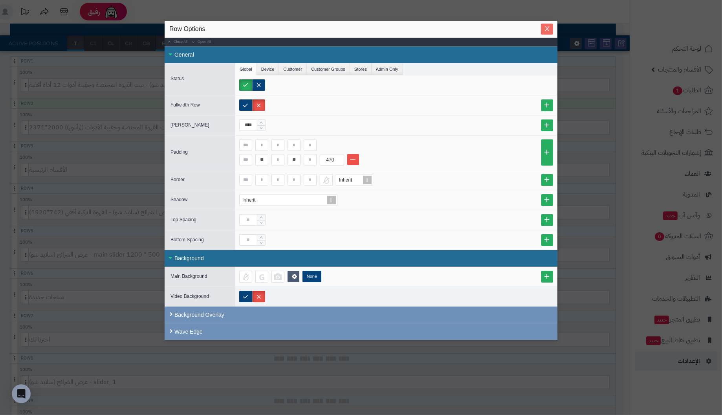
click at [544, 27] on icon "Close" at bounding box center [547, 29] width 6 height 6
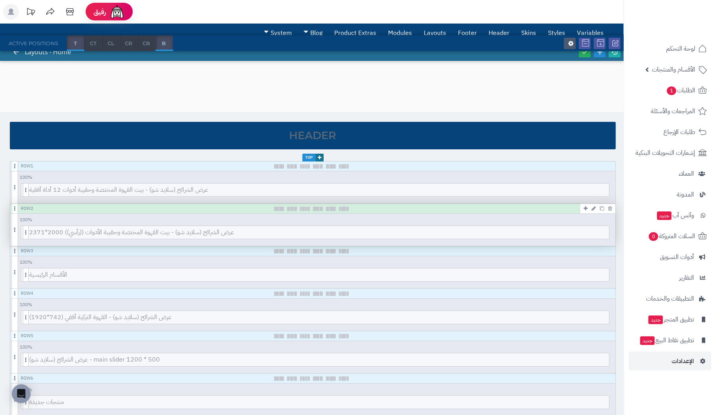
scroll to position [0, 0]
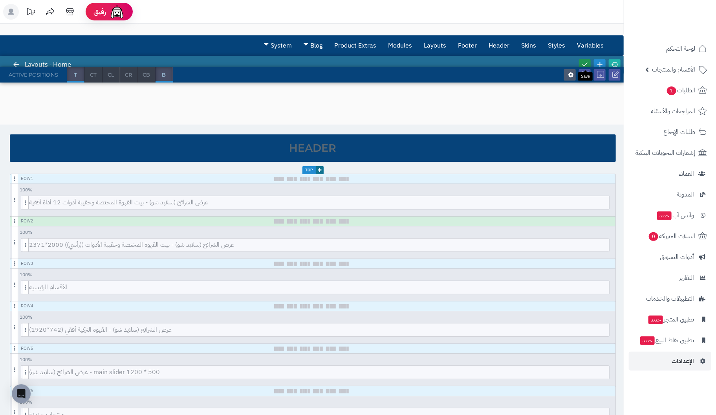
click at [587, 61] on icon at bounding box center [584, 64] width 7 height 7
click at [583, 62] on icon at bounding box center [584, 64] width 7 height 7
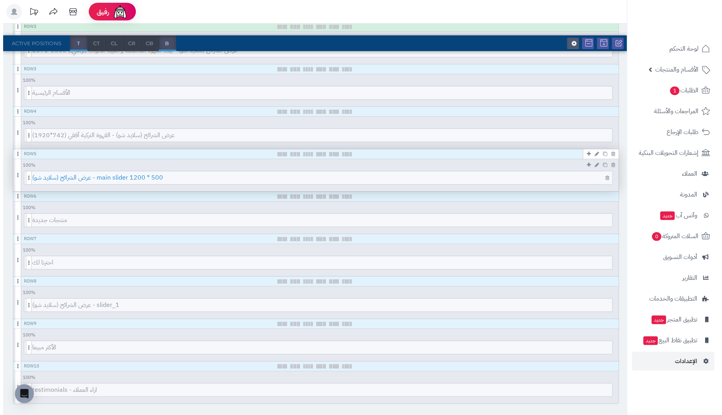
scroll to position [196, 0]
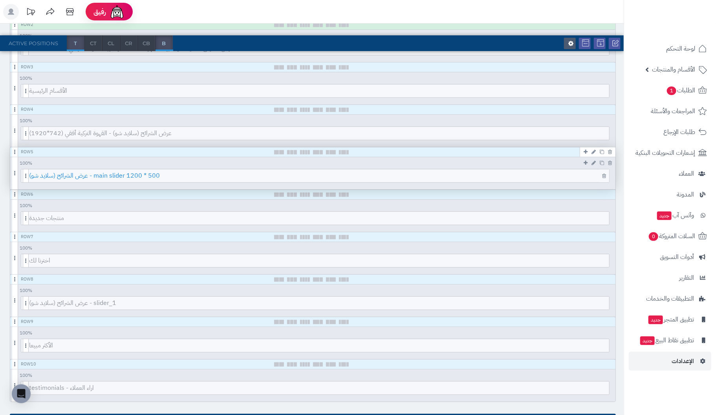
click at [471, 174] on span "عرض الشرائح (سلايد شو) - main slider 1200 * 500" at bounding box center [319, 175] width 580 height 13
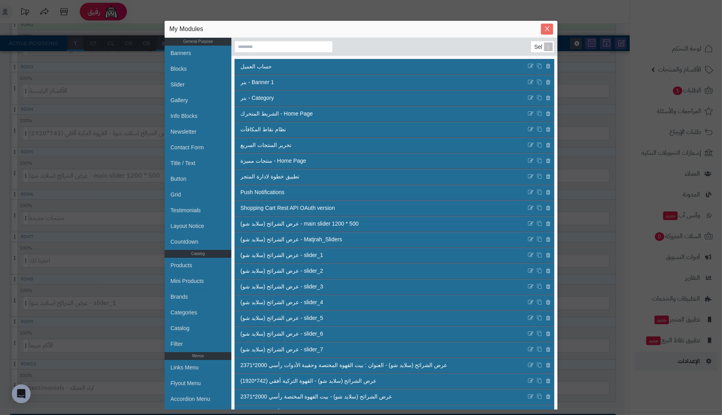
click at [544, 26] on icon "Close" at bounding box center [547, 29] width 6 height 6
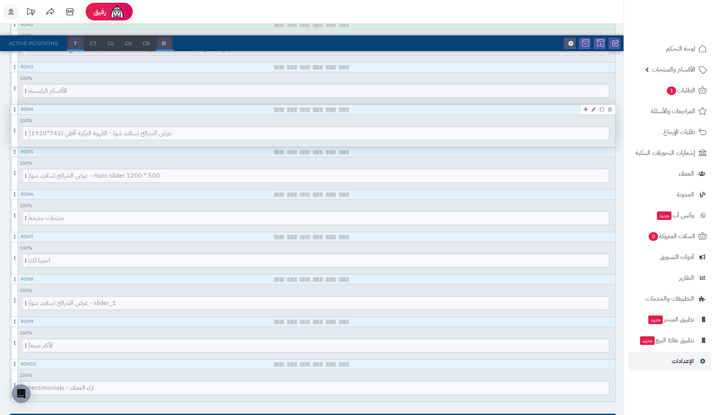
click at [537, 107] on div "Row 4" at bounding box center [312, 110] width 605 height 10
click at [537, 119] on div "100 % 100 95 90 85 80 75 70 66 60 55 50 45 40 33 30 25 20 15 10 5" at bounding box center [312, 120] width 605 height 10
click at [532, 132] on span "عرض الشرائح (سلايد شو) - القهوة التركية أفقي (742*1920)" at bounding box center [319, 133] width 580 height 13
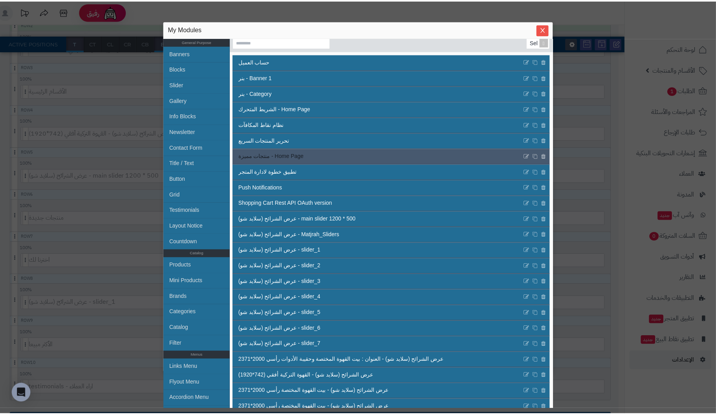
scroll to position [0, 0]
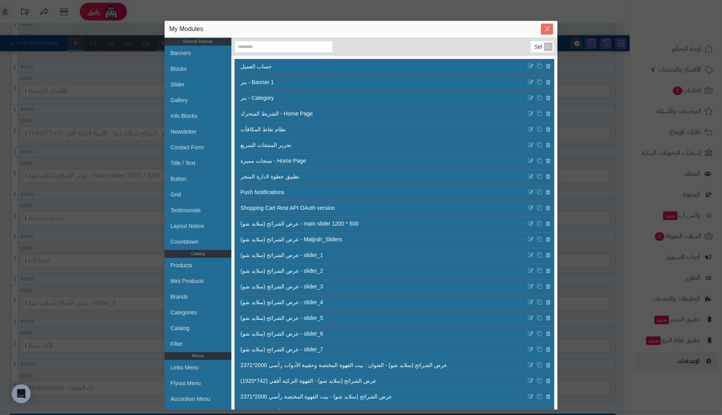
click at [545, 27] on icon "Close" at bounding box center [547, 29] width 6 height 6
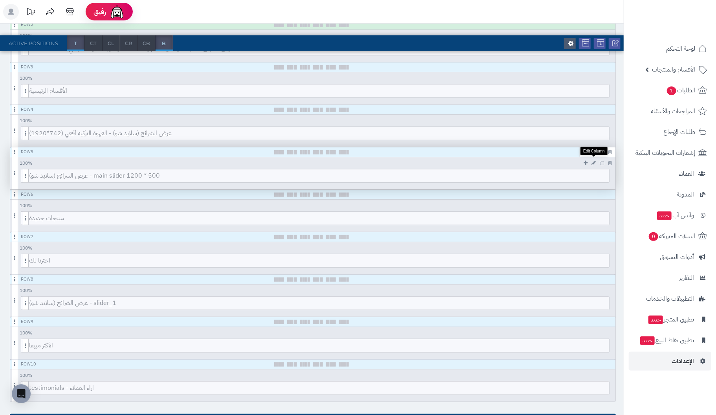
click at [593, 161] on icon at bounding box center [593, 162] width 4 height 5
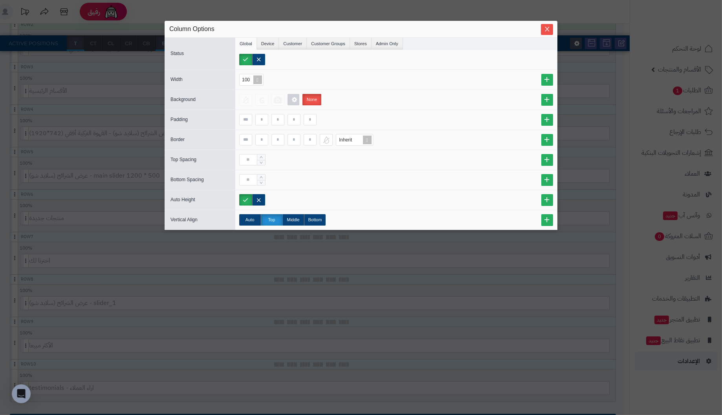
click at [179, 99] on span "Background" at bounding box center [182, 99] width 25 height 5
click at [183, 77] on div "Width" at bounding box center [198, 79] width 67 height 9
click at [181, 56] on span "Status" at bounding box center [176, 53] width 13 height 5
drag, startPoint x: 183, startPoint y: 79, endPoint x: 183, endPoint y: 84, distance: 5.9
click at [183, 79] on div "Width" at bounding box center [198, 79] width 67 height 9
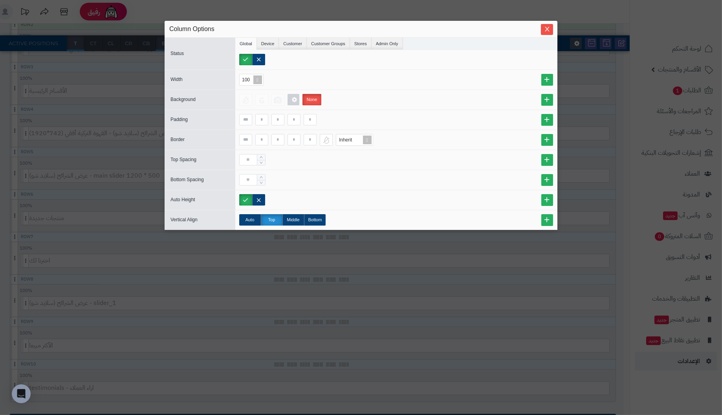
click at [185, 110] on div "Padding" at bounding box center [361, 120] width 393 height 20
drag, startPoint x: 173, startPoint y: 137, endPoint x: 182, endPoint y: 160, distance: 24.5
click at [173, 137] on span "Border" at bounding box center [177, 139] width 14 height 5
click at [183, 170] on div "Bottom Spacing" at bounding box center [361, 180] width 393 height 20
drag, startPoint x: 182, startPoint y: 195, endPoint x: 182, endPoint y: 210, distance: 15.7
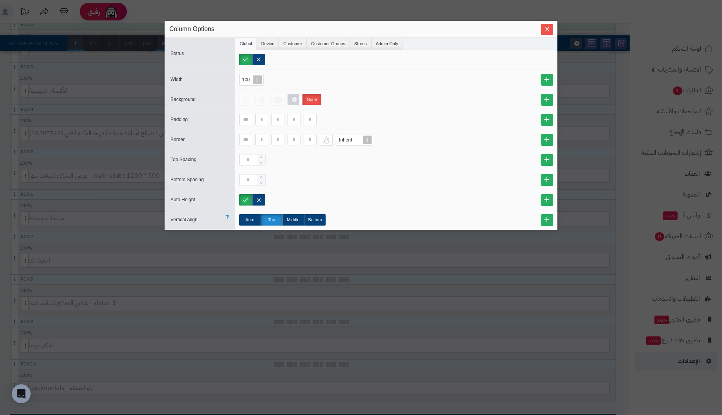
click at [182, 197] on span "Auto Height" at bounding box center [182, 199] width 25 height 5
click at [182, 212] on div "Vertical Align Auto Top Middle Bottom" at bounding box center [361, 220] width 393 height 20
click at [182, 217] on span "Vertical Align" at bounding box center [183, 219] width 27 height 5
click at [270, 42] on li "Device" at bounding box center [268, 44] width 22 height 12
click at [296, 39] on li "Customer" at bounding box center [293, 44] width 28 height 12
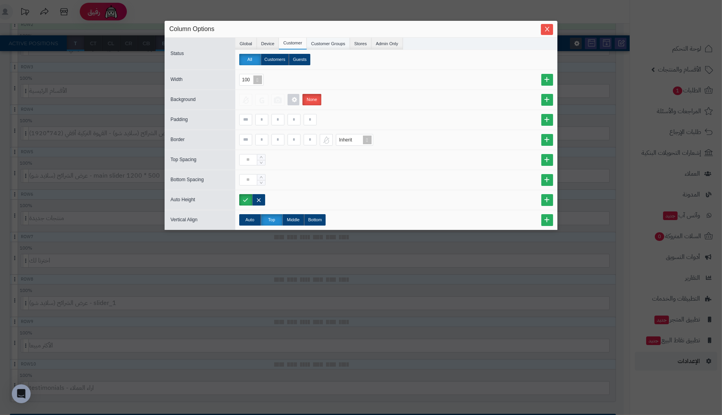
click at [326, 44] on li "Customer Groups" at bounding box center [328, 44] width 43 height 12
click at [355, 43] on li "Stores" at bounding box center [361, 44] width 22 height 12
click at [388, 44] on li "Admin Only" at bounding box center [386, 44] width 31 height 12
click at [356, 41] on li "Stores" at bounding box center [361, 44] width 22 height 12
drag, startPoint x: 247, startPoint y: 59, endPoint x: 254, endPoint y: 61, distance: 7.3
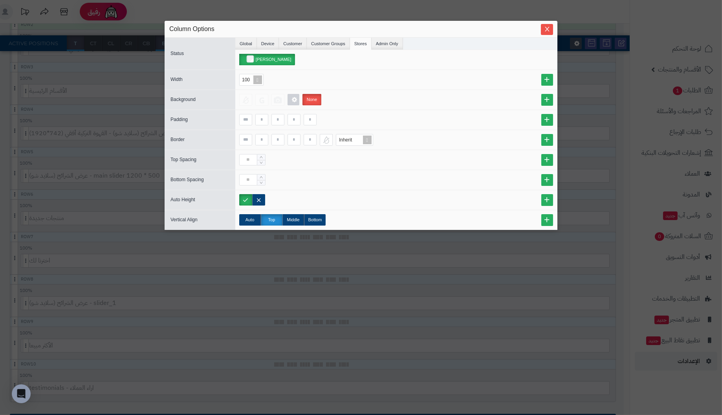
click at [247, 59] on label "كوفي ديو" at bounding box center [267, 59] width 56 height 11
click at [251, 58] on label "كوفي ديو" at bounding box center [267, 59] width 56 height 11
click at [250, 42] on li "Global" at bounding box center [246, 44] width 22 height 12
click at [546, 26] on icon "Close" at bounding box center [547, 29] width 6 height 6
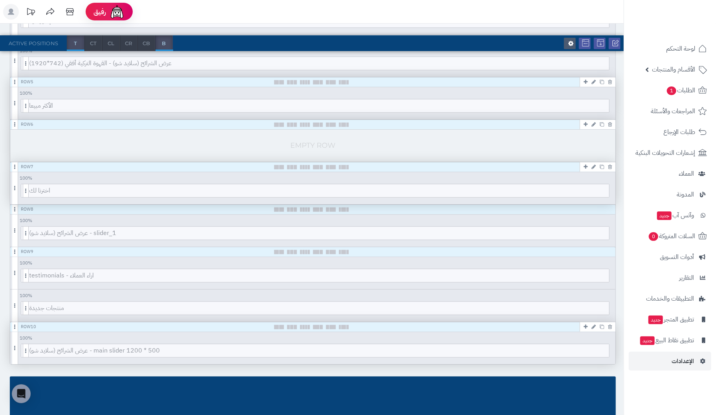
scroll to position [267, 0]
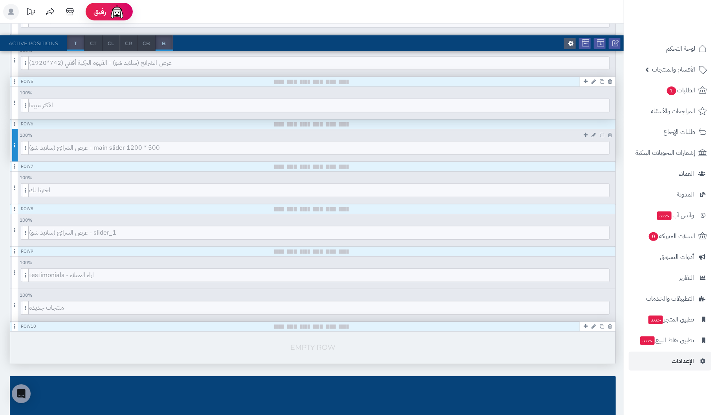
click at [16, 148] on span at bounding box center [15, 145] width 6 height 32
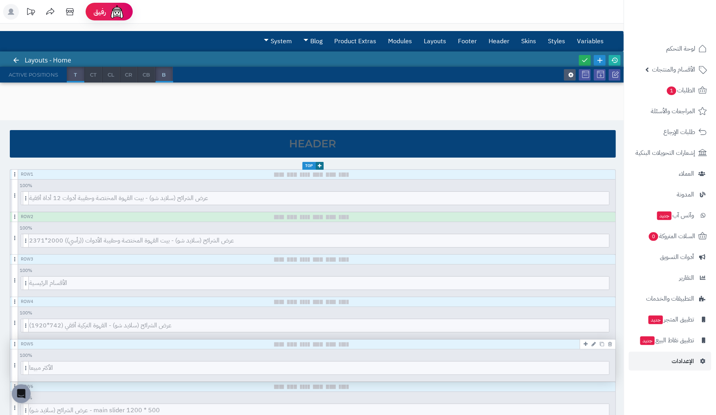
scroll to position [0, 0]
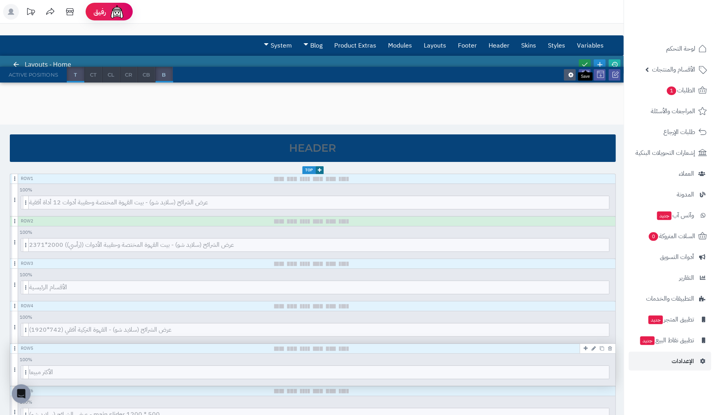
click at [586, 62] on icon at bounding box center [584, 64] width 7 height 7
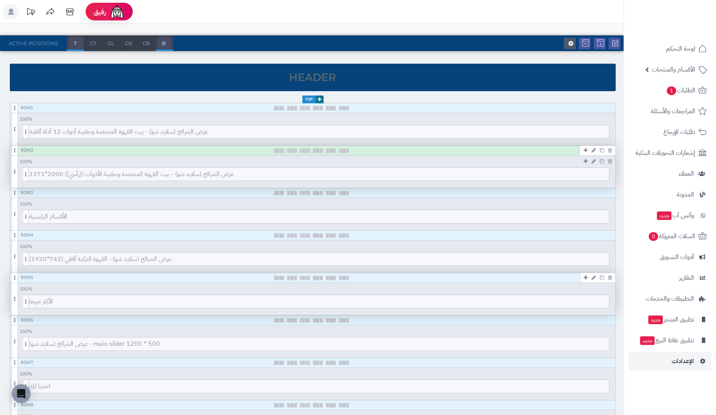
scroll to position [79, 0]
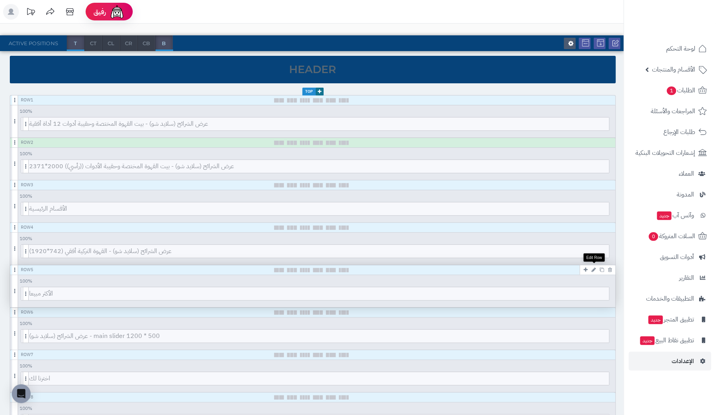
click at [594, 267] on icon at bounding box center [593, 269] width 4 height 5
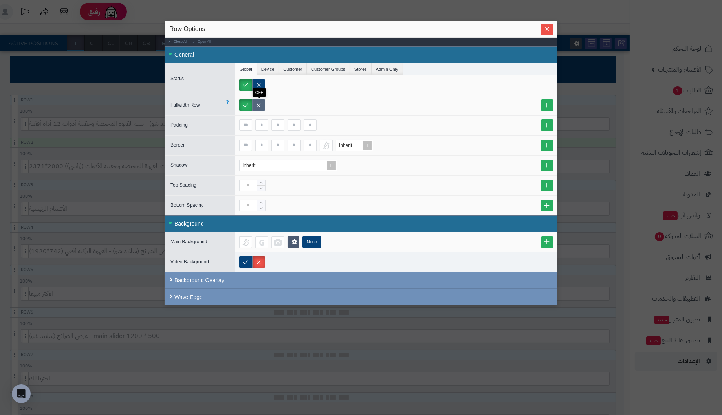
click at [258, 104] on label at bounding box center [258, 104] width 13 height 11
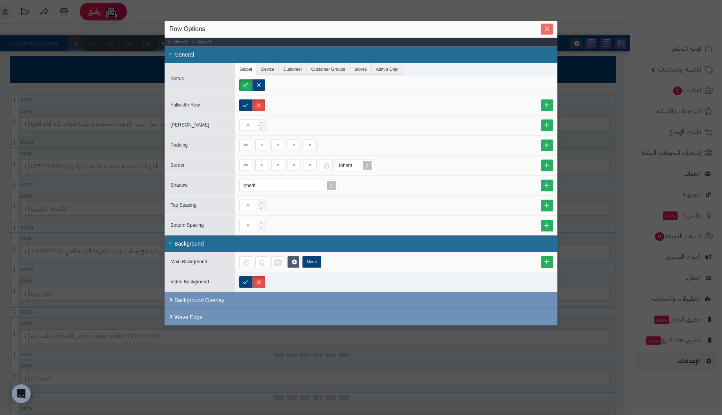
click at [549, 31] on icon "Close" at bounding box center [547, 29] width 6 height 6
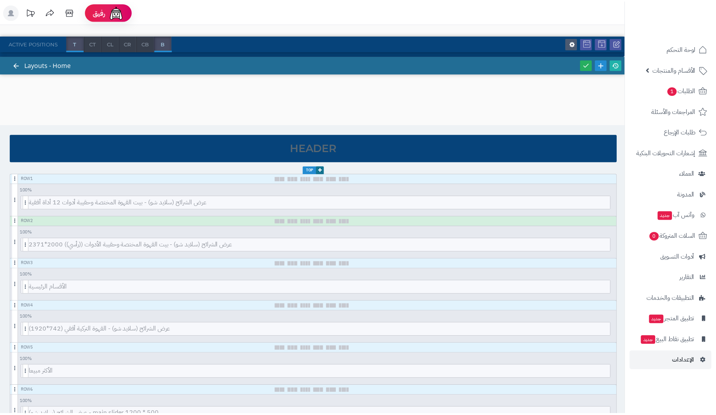
scroll to position [79, 0]
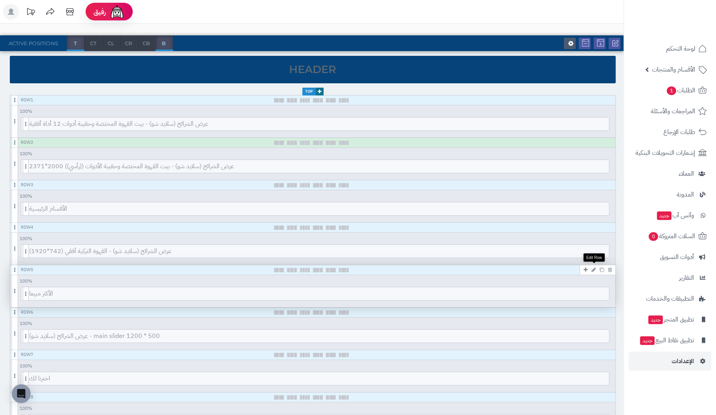
click at [593, 270] on icon at bounding box center [593, 269] width 4 height 5
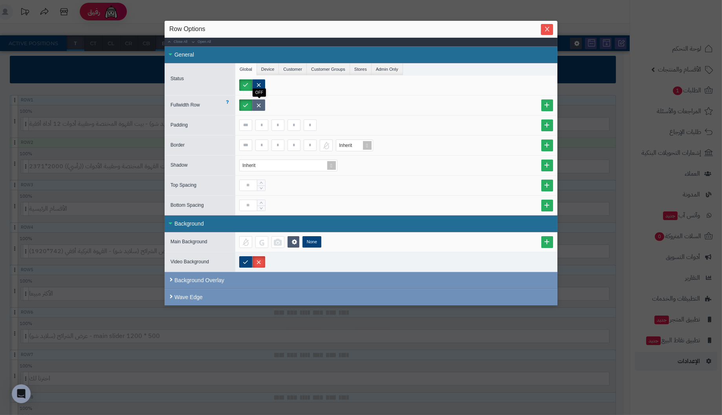
click at [257, 101] on label at bounding box center [258, 104] width 13 height 11
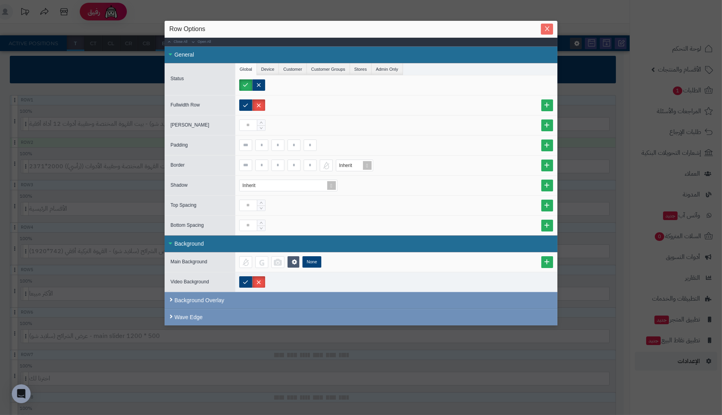
click at [545, 25] on button "Close" at bounding box center [547, 29] width 12 height 11
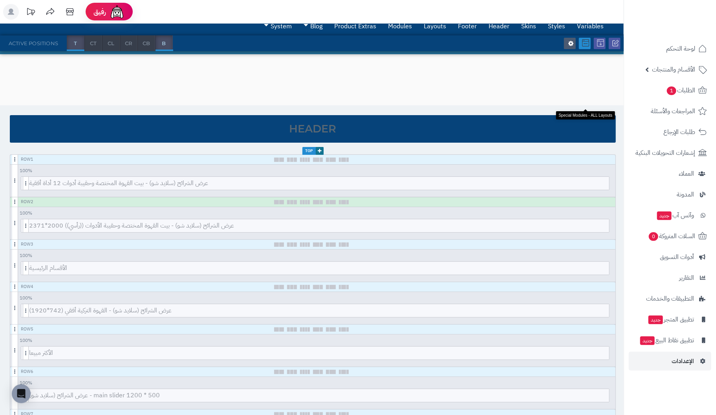
scroll to position [0, 0]
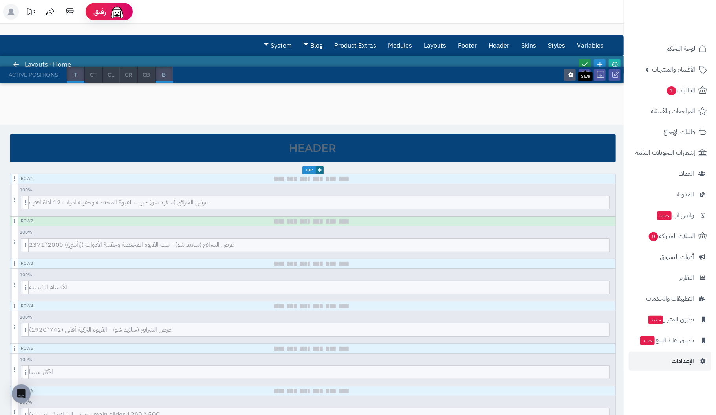
click at [585, 63] on icon at bounding box center [584, 64] width 7 height 7
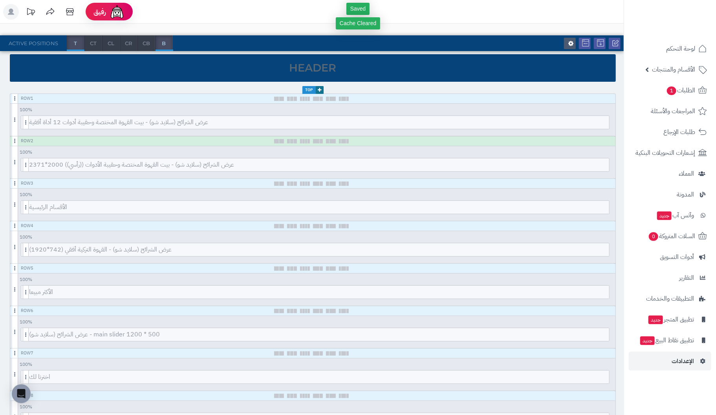
scroll to position [117, 0]
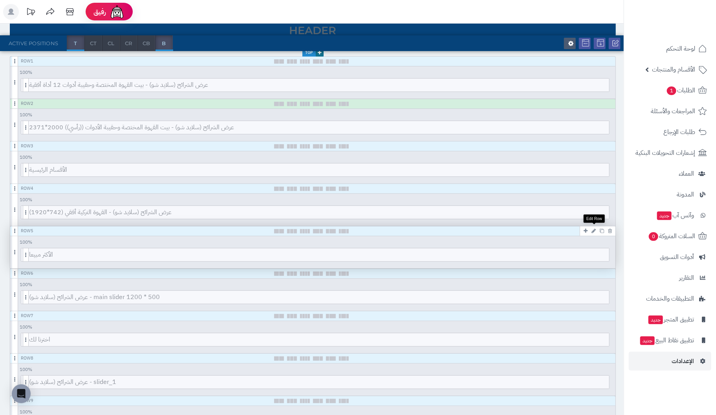
click at [596, 228] on link at bounding box center [593, 230] width 8 height 9
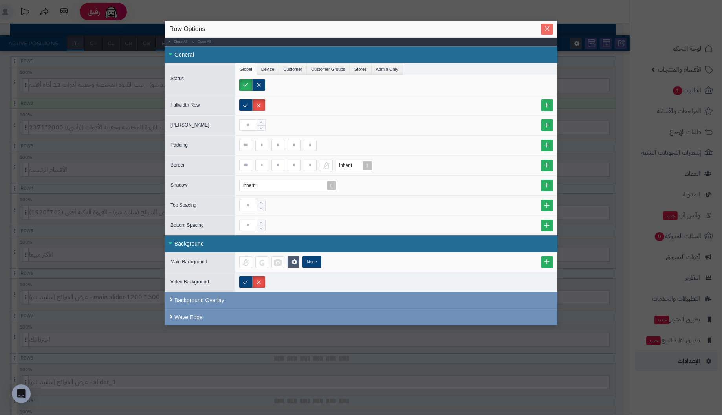
click at [546, 28] on icon "Close" at bounding box center [547, 28] width 4 height 5
